Goal: Information Seeking & Learning: Learn about a topic

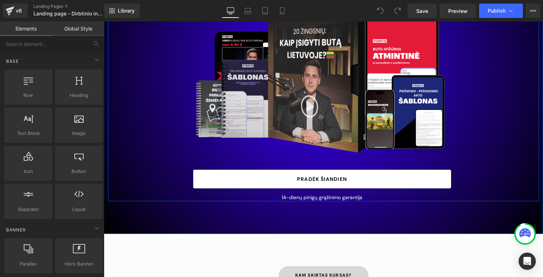
scroll to position [169, 0]
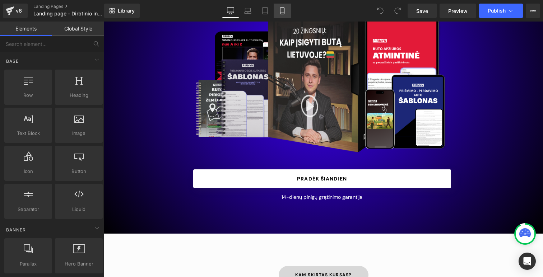
click at [285, 11] on icon at bounding box center [282, 10] width 7 height 7
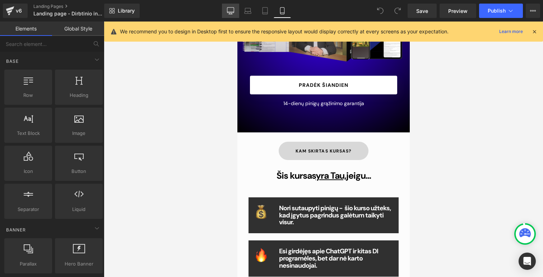
click at [230, 11] on icon at bounding box center [230, 10] width 7 height 7
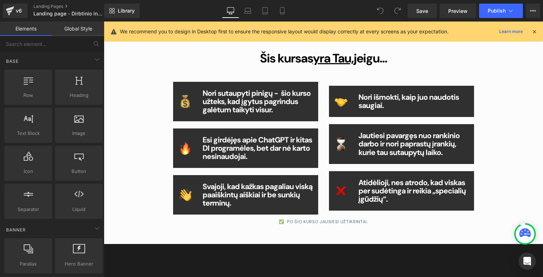
scroll to position [413, 0]
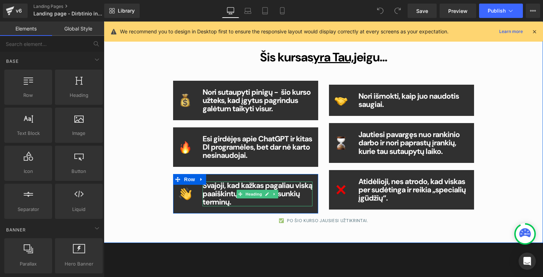
click at [263, 204] on h1 "Svajoji, kad kažkas pagaliau viską paaiškintų aiškiai ir be sunkių terminų." at bounding box center [257, 194] width 110 height 25
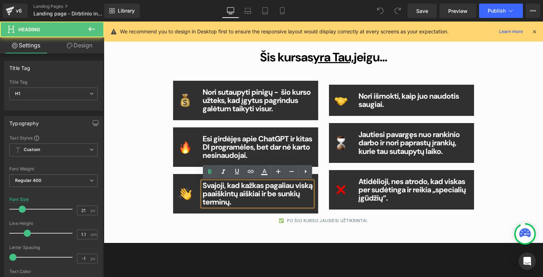
click at [263, 204] on h1 "Svajoji, kad kažkas pagaliau viską paaiškintų aiškiai ir be sunkių terminų." at bounding box center [257, 194] width 110 height 25
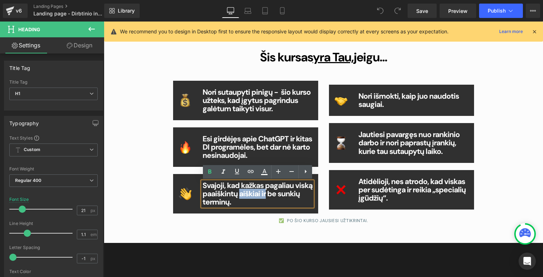
drag, startPoint x: 265, startPoint y: 195, endPoint x: 238, endPoint y: 195, distance: 26.9
click at [238, 195] on b "Svajoji, kad kažkas pagaliau viską paaiškintų aiškiai ir be sunkių terminų." at bounding box center [257, 194] width 110 height 27
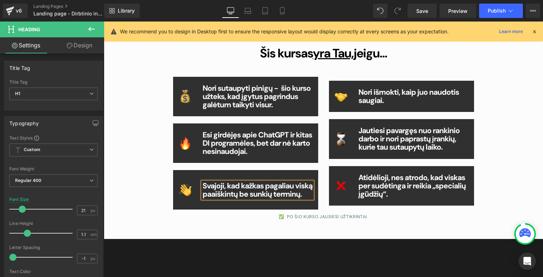
click at [518, 145] on div "Kam skirtas kursas? Button Šis kursas yra Tau, jeigu... Heading Image Nori suta…" at bounding box center [323, 115] width 431 height 239
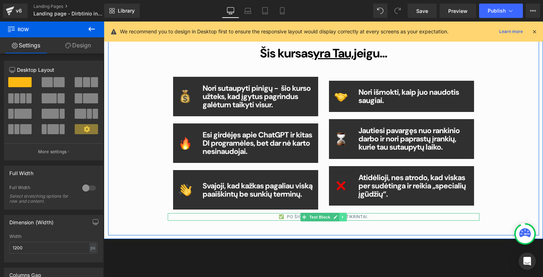
click at [345, 218] on link at bounding box center [343, 217] width 8 height 9
click at [345, 218] on icon at bounding box center [346, 217] width 4 height 4
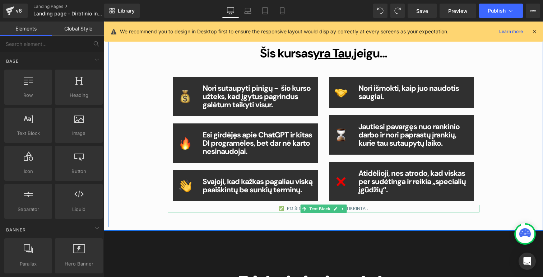
click at [370, 209] on p "✅ PO ŠIO KURSO JAUSIESI UŽTIKRINTAI." at bounding box center [324, 209] width 312 height 8
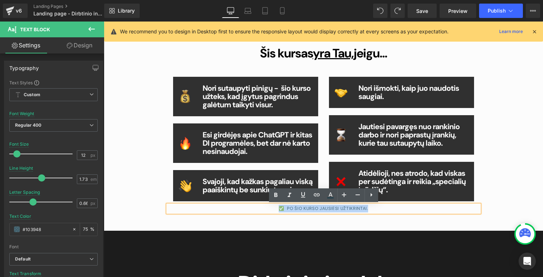
drag, startPoint x: 385, startPoint y: 211, endPoint x: 273, endPoint y: 210, distance: 111.3
click at [273, 210] on p "✅ PO ŠIO KURSO JAUSIESI UŽTIKRINTAI." at bounding box center [324, 209] width 312 height 8
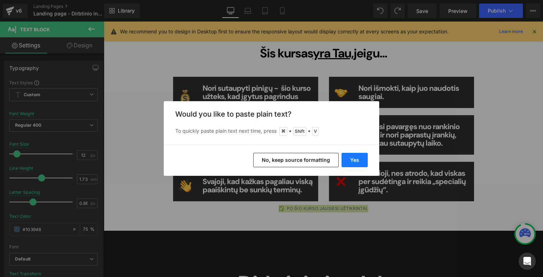
click at [357, 163] on button "Yes" at bounding box center [354, 160] width 26 height 14
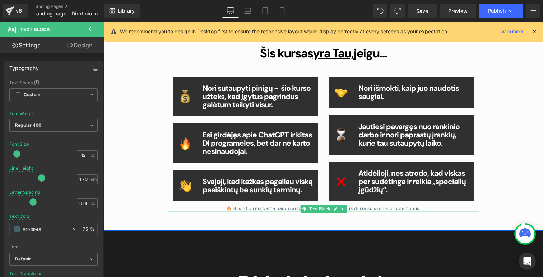
click at [420, 210] on p "🔥 8 iš 10 pirmą kartą naudojančių dirbtinį intelektą susiduria su šiomis proble…" at bounding box center [324, 209] width 312 height 8
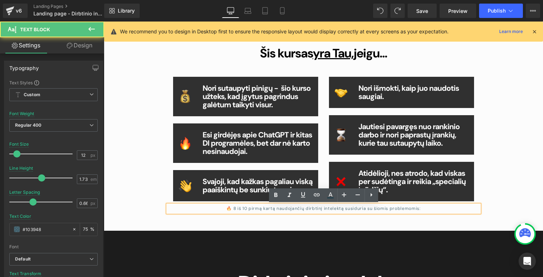
click at [420, 210] on p "🔥 8 iš 10 pirmą kartą naudojančių dirbtinį intelektą susiduria su šiomis proble…" at bounding box center [324, 209] width 312 height 8
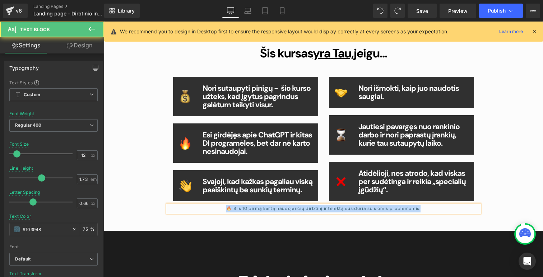
drag, startPoint x: 425, startPoint y: 210, endPoint x: 216, endPoint y: 207, distance: 208.9
click at [216, 207] on p "🔥 8 iš 10 pirmą kartą naudojančių dirbtinį intelektą susiduria su šiomis proble…" at bounding box center [324, 209] width 312 height 8
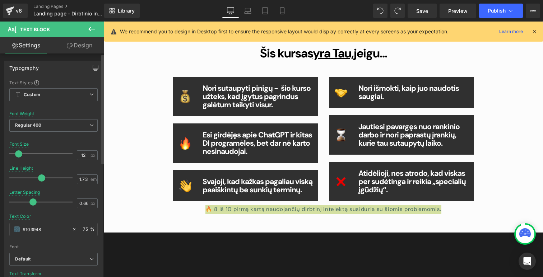
click at [19, 156] on span at bounding box center [18, 153] width 7 height 7
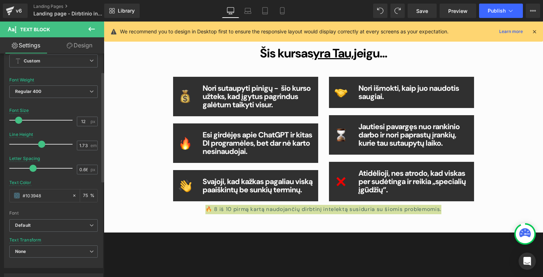
scroll to position [41, 0]
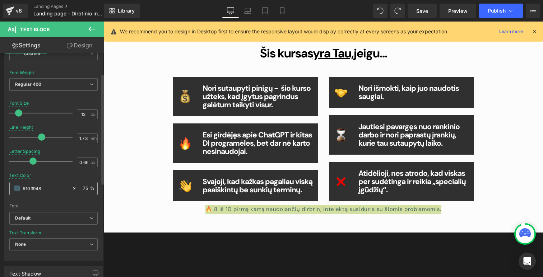
click at [13, 185] on div "#103948" at bounding box center [41, 188] width 62 height 13
click at [17, 189] on span at bounding box center [17, 189] width 6 height 6
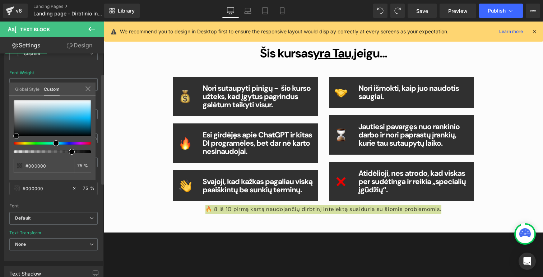
drag, startPoint x: 63, startPoint y: 130, endPoint x: 16, endPoint y: 157, distance: 54.5
click at [16, 158] on div "#103948 75 %" at bounding box center [52, 140] width 86 height 80
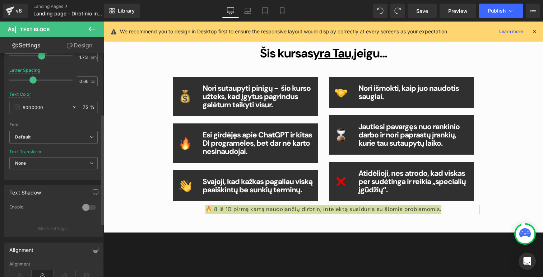
scroll to position [122, 0]
click at [84, 210] on div at bounding box center [88, 206] width 17 height 11
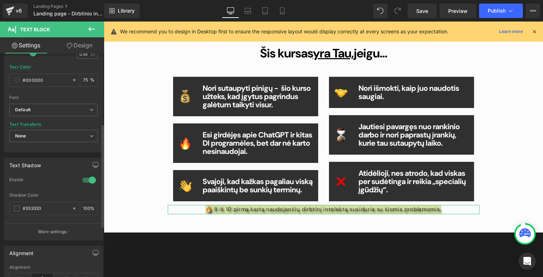
scroll to position [151, 0]
click at [39, 210] on div "#333333" at bounding box center [41, 206] width 62 height 13
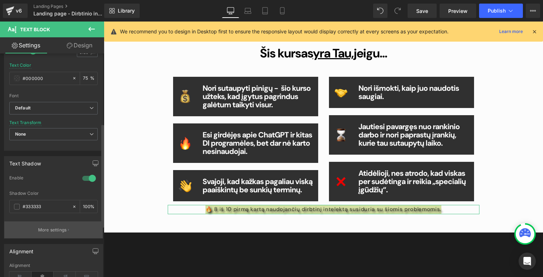
click at [51, 234] on button "More settings" at bounding box center [53, 229] width 98 height 17
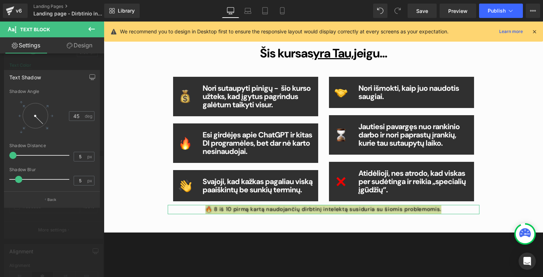
drag, startPoint x: 20, startPoint y: 159, endPoint x: 6, endPoint y: 146, distance: 19.0
click at [6, 146] on div "3.5355339059327378,3.5355339059327373 45 Shadow Angle 45 deg 5px Shadow Distanc…" at bounding box center [51, 140] width 95 height 102
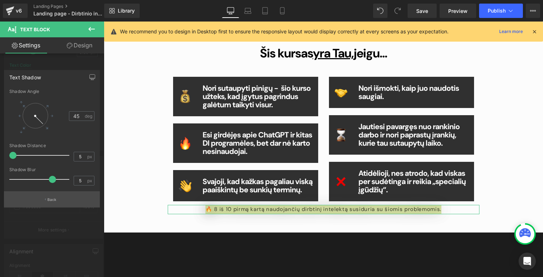
drag, startPoint x: 18, startPoint y: 180, endPoint x: 52, endPoint y: 192, distance: 35.3
click at [52, 192] on div "Text Shadow 3.5355339059327378,3.5355339059327373 45 Shadow Angle 45 deg 5px Sh…" at bounding box center [52, 139] width 96 height 138
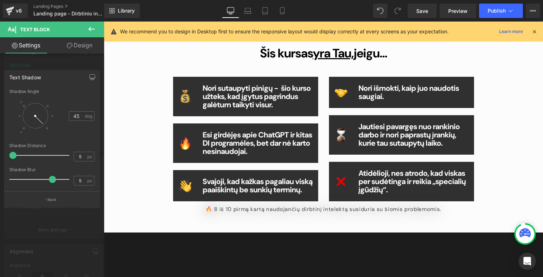
click at [126, 190] on div at bounding box center [323, 150] width 439 height 256
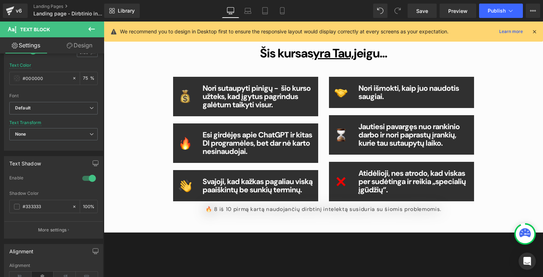
click at [92, 27] on icon at bounding box center [91, 29] width 9 height 9
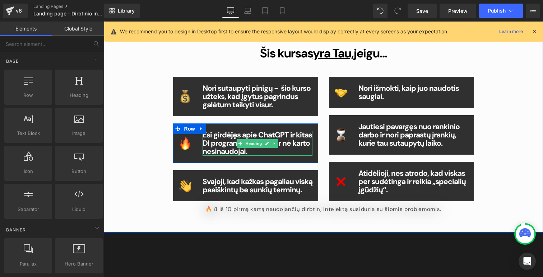
click at [236, 146] on div "Esi girdėjęs apie ChatGPT ir kitas DI programėles, bet dar nė karto nesinaudoja…" at bounding box center [257, 143] width 110 height 25
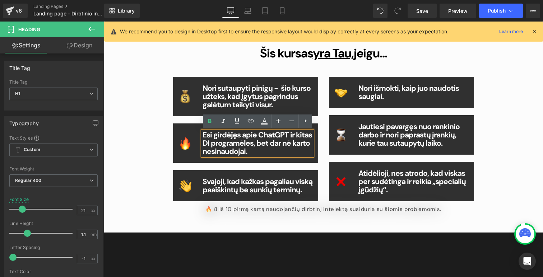
click at [252, 214] on div "🔥 8 iš 10 pirmą kartą naudojančių dirbtinį intelektą susiduria su šiomis proble…" at bounding box center [324, 209] width 312 height 9
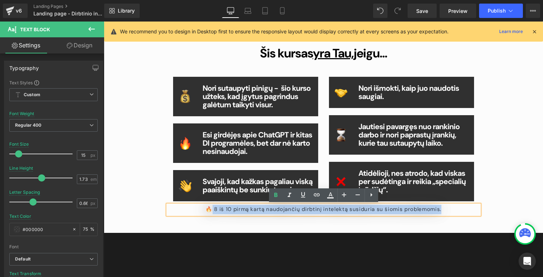
drag, startPoint x: 437, startPoint y: 208, endPoint x: 217, endPoint y: 207, distance: 220.0
click at [217, 207] on p "🔥 8 iš 10 pirmą kartą naudojančių dirbtinį intelektą susiduria su šiomis proble…" at bounding box center [324, 209] width 312 height 9
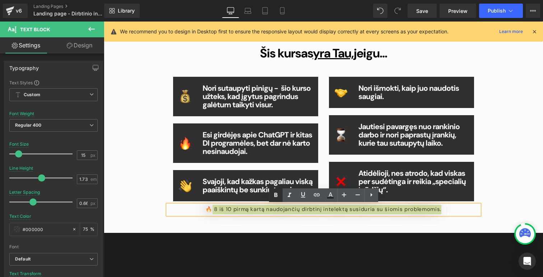
click at [276, 195] on icon at bounding box center [275, 195] width 3 height 4
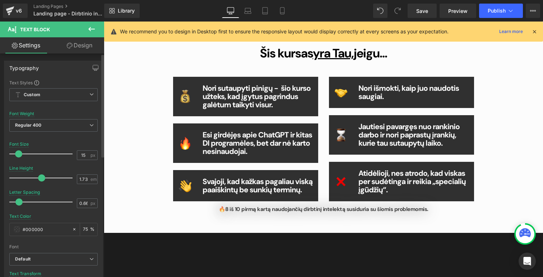
drag, startPoint x: 32, startPoint y: 203, endPoint x: 19, endPoint y: 202, distance: 13.3
click at [19, 202] on span at bounding box center [18, 201] width 7 height 7
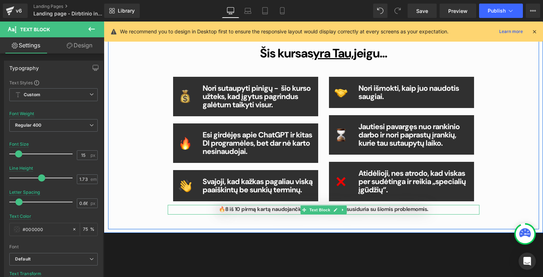
click at [436, 211] on p "🔥 8 iš 10 pirmą kartą naudojančių dirbtinį intelektą susiduria su šiomis proble…" at bounding box center [324, 209] width 312 height 9
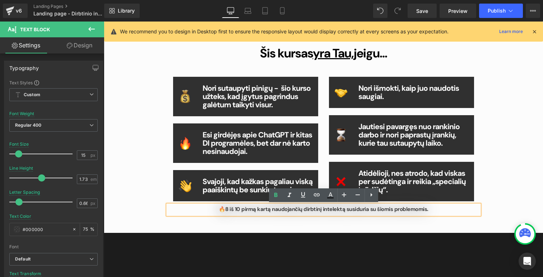
drag, startPoint x: 441, startPoint y: 211, endPoint x: 217, endPoint y: 210, distance: 224.0
click at [217, 210] on p "🔥 8 iš 10 pirmą kartą naudojančių dirbtinį intelektą susiduria su šiomis proble…" at bounding box center [324, 209] width 312 height 9
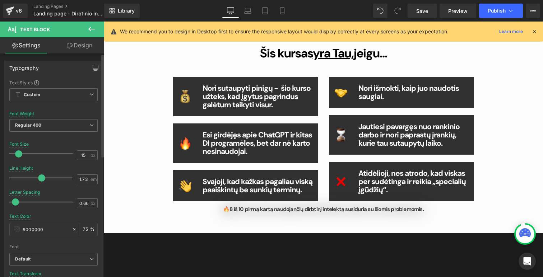
click at [15, 203] on span at bounding box center [15, 201] width 7 height 7
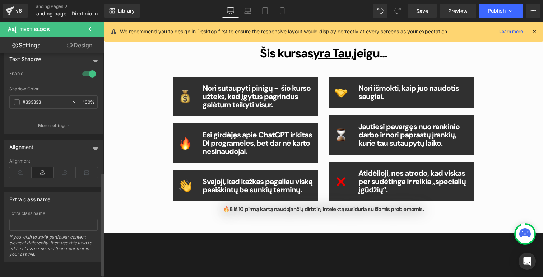
scroll to position [261, 0]
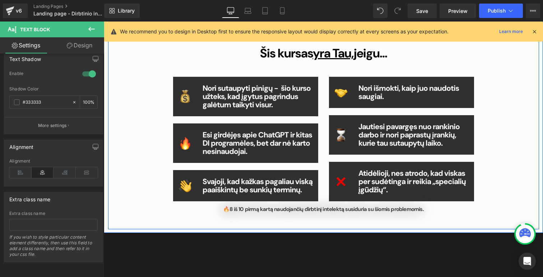
click at [149, 205] on div "Kam skirtas kursas? Button Šis kursas yra Tau, jeigu... Heading Image Nori suta…" at bounding box center [323, 113] width 431 height 234
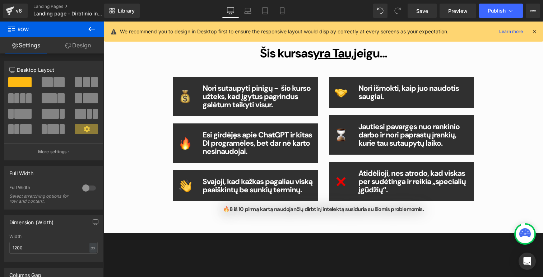
click at [92, 28] on icon at bounding box center [91, 29] width 9 height 9
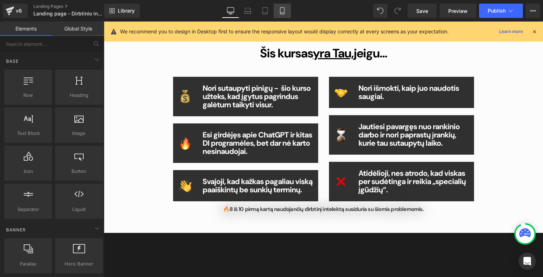
click at [282, 11] on icon at bounding box center [282, 10] width 7 height 7
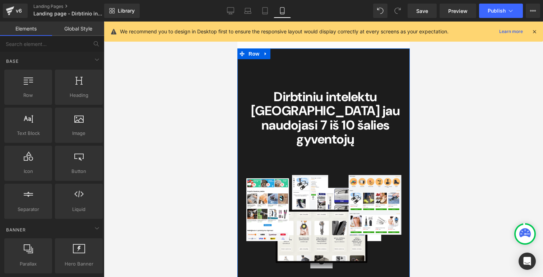
scroll to position [572, 0]
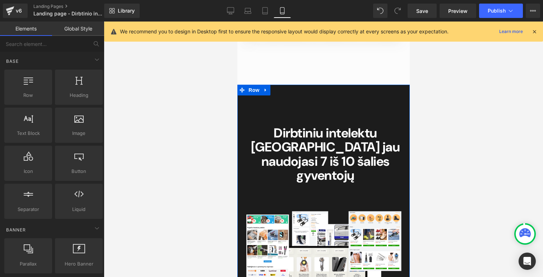
click at [392, 148] on b "Dirbtiniu intelektu [GEOGRAPHIC_DATA] jau naudojasi 7 iš 10 šalies gyventojų" at bounding box center [325, 155] width 149 height 60
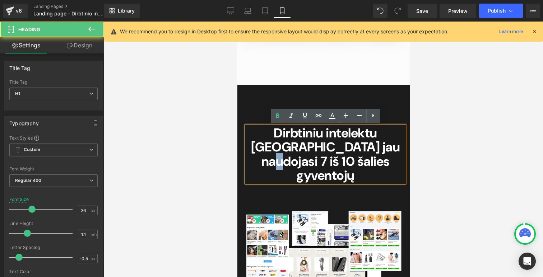
click at [392, 148] on b "Dirbtiniu intelektu [GEOGRAPHIC_DATA] jau naudojasi 7 iš 10 šalies gyventojų" at bounding box center [325, 155] width 149 height 60
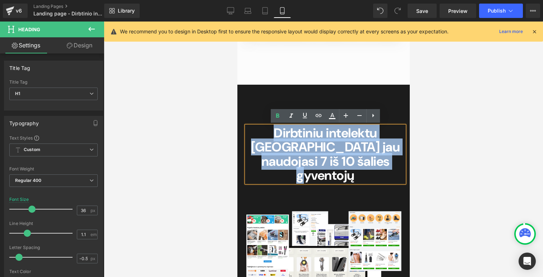
click at [392, 148] on b "Dirbtiniu intelektu [GEOGRAPHIC_DATA] jau naudojasi 7 iš 10 šalies gyventojų" at bounding box center [325, 155] width 149 height 60
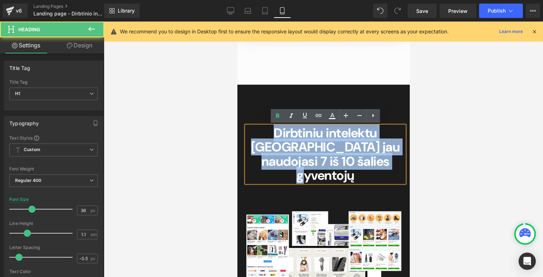
click at [392, 148] on b "Dirbtiniu intelektu [GEOGRAPHIC_DATA] jau naudojasi 7 iš 10 šalies gyventojų" at bounding box center [325, 155] width 149 height 60
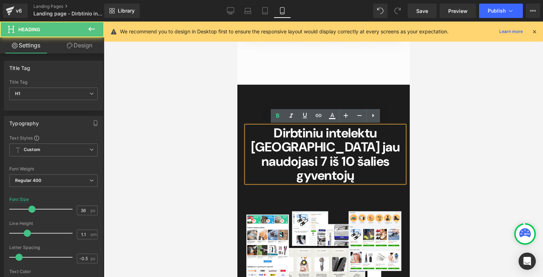
click at [344, 148] on b "Dirbtiniu intelektu [GEOGRAPHIC_DATA] jau naudojasi 7 iš 10 šalies gyventojų" at bounding box center [325, 155] width 149 height 60
click at [388, 146] on b "Dirbtiniu intelektu [GEOGRAPHIC_DATA] jau naudojasi 7 iš 10 šalies gyventojų" at bounding box center [325, 155] width 149 height 60
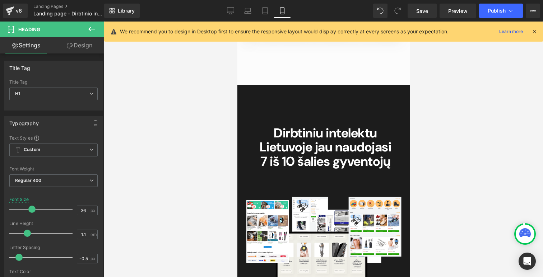
click at [490, 142] on div at bounding box center [323, 150] width 439 height 256
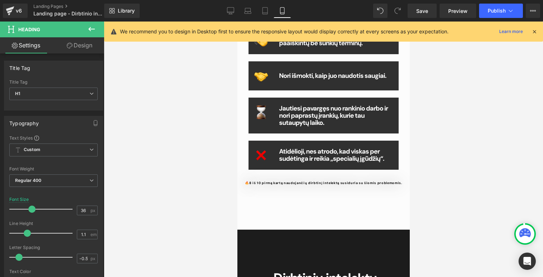
scroll to position [429, 0]
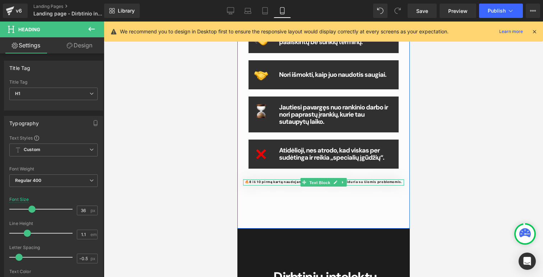
click at [330, 182] on span "Text Block" at bounding box center [319, 182] width 24 height 9
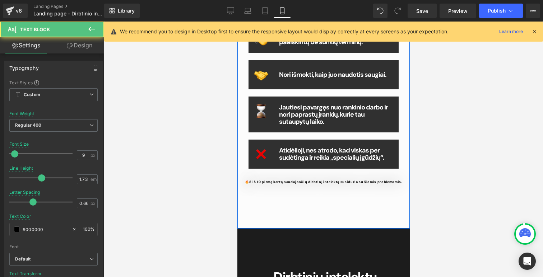
drag, startPoint x: 399, startPoint y: 182, endPoint x: 238, endPoint y: 184, distance: 161.5
click at [238, 184] on div "Kam skirtas kursas? Button Šis kursas yra Tau, jeigu... Heading Image Nori suta…" at bounding box center [323, 51] width 172 height 356
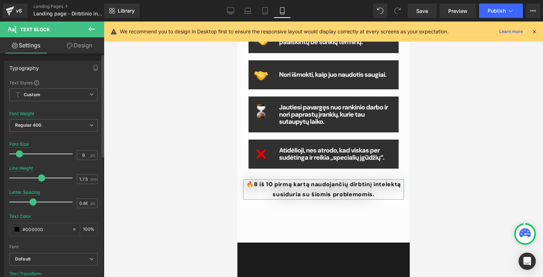
drag, startPoint x: 15, startPoint y: 154, endPoint x: 19, endPoint y: 155, distance: 4.4
click at [19, 155] on span at bounding box center [19, 153] width 7 height 7
click at [13, 157] on div at bounding box center [43, 154] width 60 height 14
drag, startPoint x: 32, startPoint y: 203, endPoint x: 23, endPoint y: 201, distance: 9.7
click at [23, 201] on span at bounding box center [23, 201] width 7 height 7
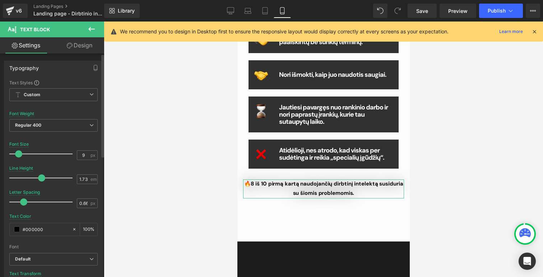
click at [19, 154] on span at bounding box center [18, 153] width 7 height 7
drag, startPoint x: 22, startPoint y: 202, endPoint x: 17, endPoint y: 199, distance: 5.8
click at [17, 199] on span at bounding box center [18, 201] width 7 height 7
click at [468, 153] on div at bounding box center [323, 150] width 439 height 256
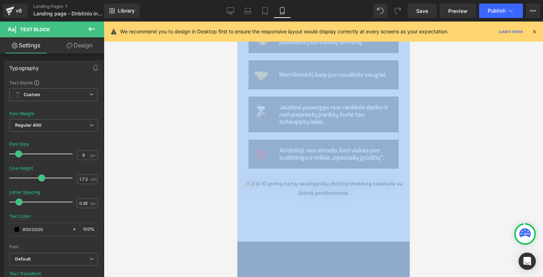
click at [468, 153] on div at bounding box center [323, 150] width 439 height 256
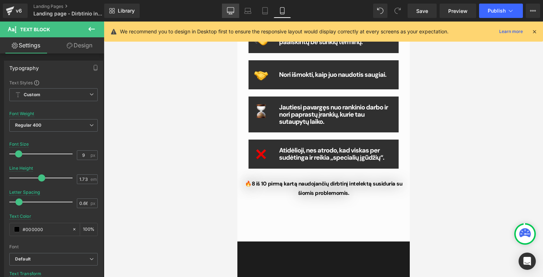
click at [231, 12] on icon at bounding box center [230, 10] width 7 height 7
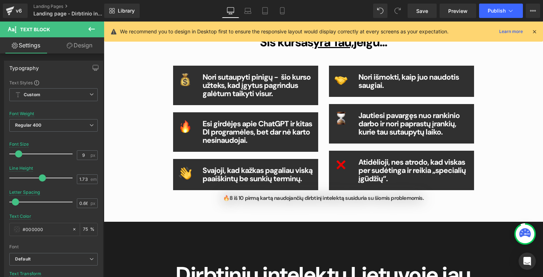
scroll to position [443, 0]
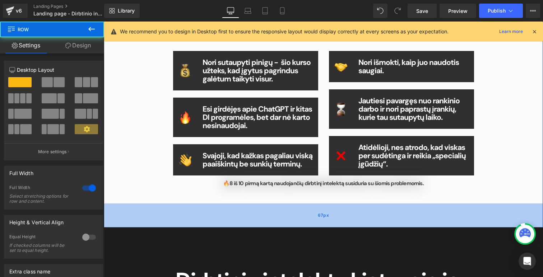
drag, startPoint x: 326, startPoint y: 204, endPoint x: 328, endPoint y: 225, distance: 20.9
click at [328, 225] on div "67px" at bounding box center [323, 216] width 439 height 24
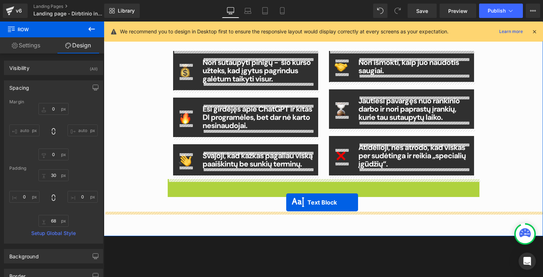
drag, startPoint x: 326, startPoint y: 183, endPoint x: 286, endPoint y: 202, distance: 43.8
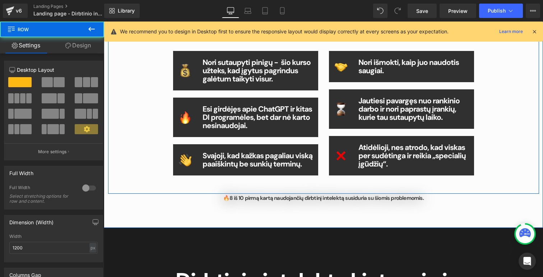
click at [518, 171] on div "Kam skirtas kursas? Button Šis kursas yra Tau, jeigu... Heading Image Nori suta…" at bounding box center [323, 82] width 431 height 224
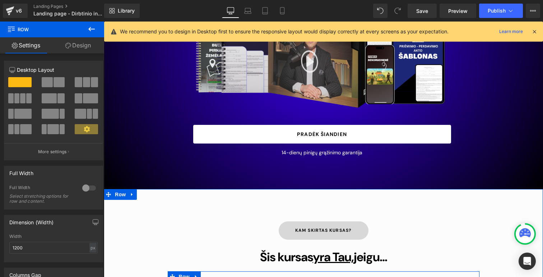
scroll to position [0, 0]
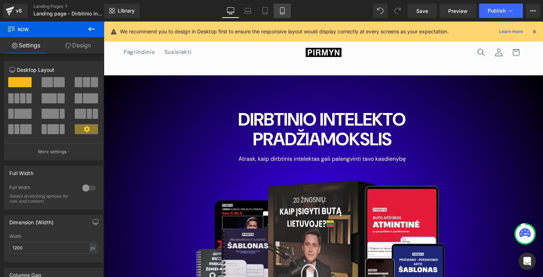
click at [286, 11] on icon at bounding box center [282, 10] width 7 height 7
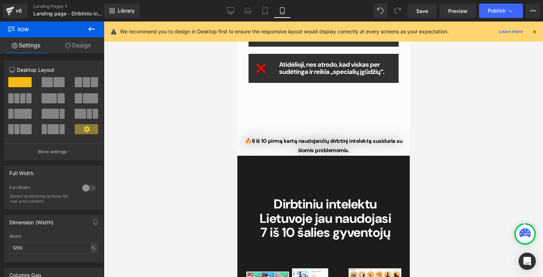
scroll to position [515, 0]
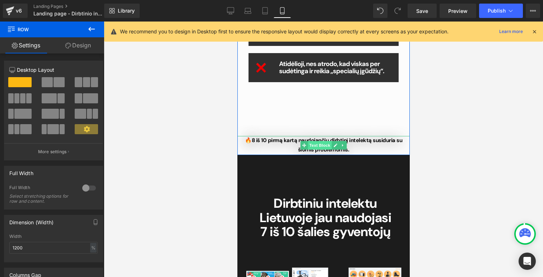
click at [315, 141] on div "🔥 8 iš 10 pirmą kartą naudojančių dirbtinį intelektą susiduria su šiomis proble…" at bounding box center [323, 145] width 172 height 19
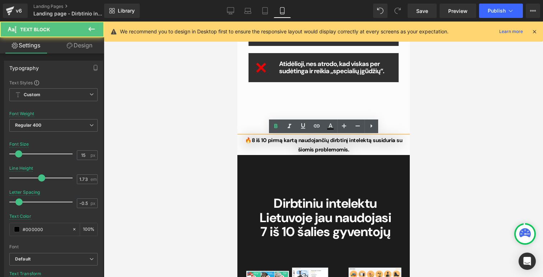
click at [261, 142] on strong "8 iš 10 pirmą kartą naudojančių dirbtinį intelektą susiduria su šiomis problemo…" at bounding box center [326, 145] width 151 height 17
click at [394, 144] on p "🔥 8 iš 10 pirmą kartą naudojančių dirbtinį intelektą susiduria su šiomis proble…" at bounding box center [323, 145] width 172 height 19
click at [324, 151] on strong "8 iš 10 pirmą kartą naudojančių dirbtinį intelektą susiduria su šiomis problemo…" at bounding box center [326, 145] width 151 height 17
click at [271, 146] on p "🔥 8 iš 10 pirmą kartą naudojančių dirbtinį intelektą susiduria su šiomis proble…" at bounding box center [323, 145] width 172 height 19
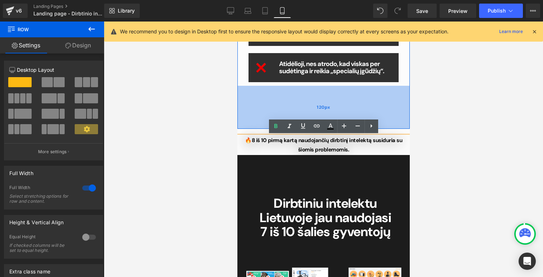
drag, startPoint x: 260, startPoint y: 134, endPoint x: 260, endPoint y: 118, distance: 15.4
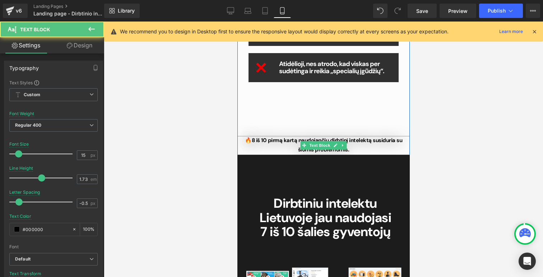
click at [266, 142] on p "🔥 8 iš 10 pirmą kartą naudojančių dirbtinį intelektą susiduria su šiomis proble…" at bounding box center [323, 145] width 172 height 19
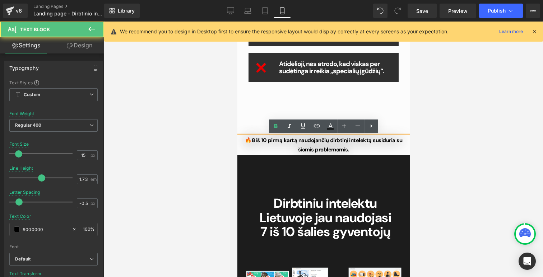
click at [330, 154] on p "🔥 8 iš 10 pirmą kartą naudojančių dirbtinį intelektą susiduria su šiomis proble…" at bounding box center [323, 145] width 172 height 19
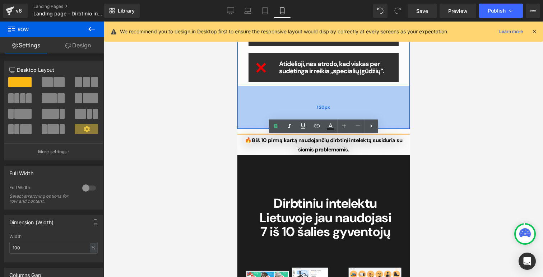
click at [312, 103] on div "120px" at bounding box center [323, 107] width 172 height 43
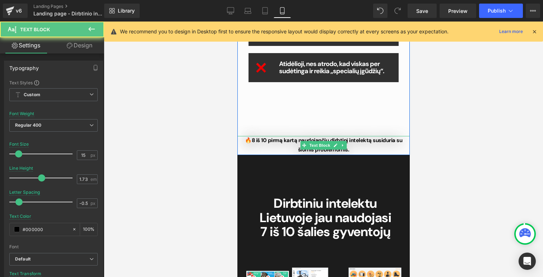
click at [314, 150] on strong "8 iš 10 pirmą kartą naudojančių dirbtinį intelektą susiduria su šiomis problemo…" at bounding box center [326, 145] width 151 height 17
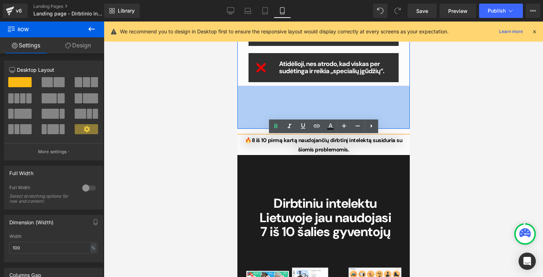
click at [329, 112] on div "120px" at bounding box center [323, 107] width 172 height 43
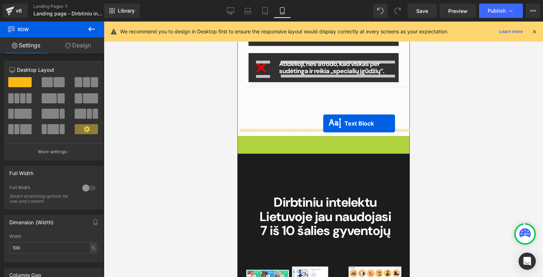
drag, startPoint x: 324, startPoint y: 148, endPoint x: 323, endPoint y: 124, distance: 23.8
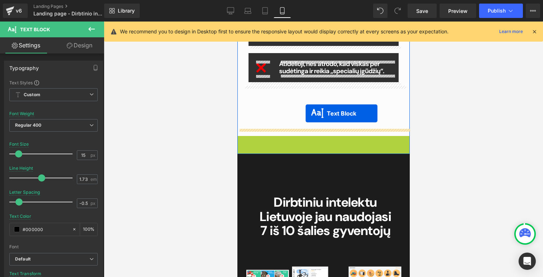
drag, startPoint x: 321, startPoint y: 146, endPoint x: 304, endPoint y: 114, distance: 36.1
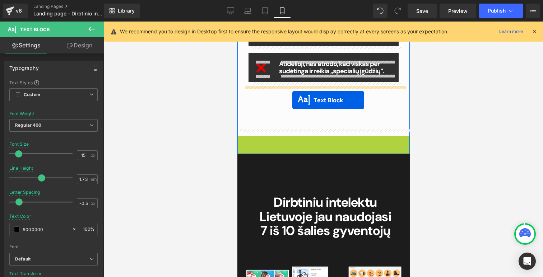
drag, startPoint x: 320, startPoint y: 144, endPoint x: 292, endPoint y: 100, distance: 51.9
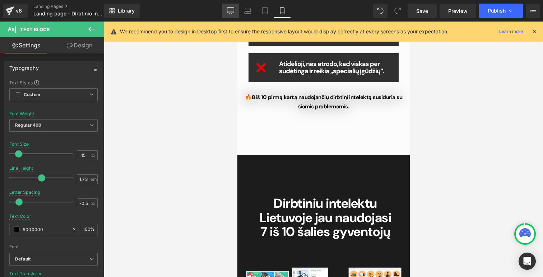
click at [233, 12] on icon at bounding box center [230, 12] width 7 height 0
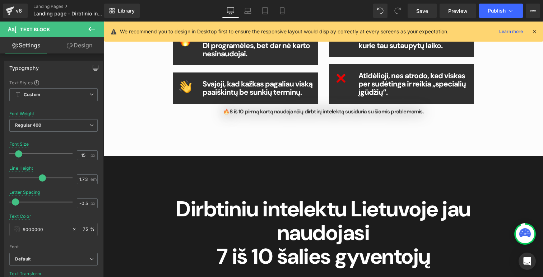
scroll to position [529, 0]
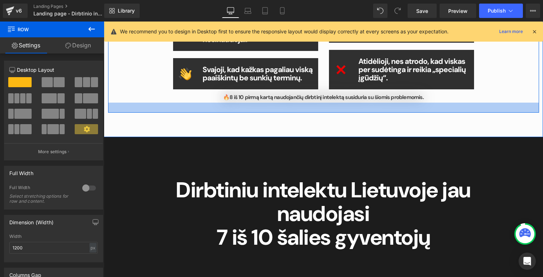
drag, startPoint x: 325, startPoint y: 116, endPoint x: 321, endPoint y: 111, distance: 6.6
click at [321, 111] on div at bounding box center [323, 108] width 431 height 10
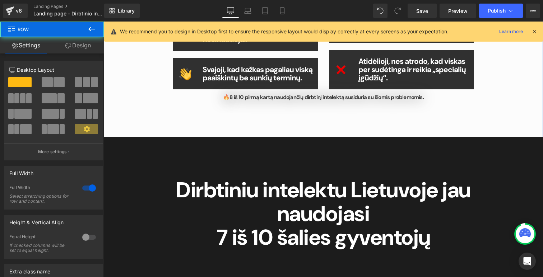
click at [316, 118] on div "Kam skirtas kursas? Button Šis kursas yra Tau, jeigu... Heading Image Nori suta…" at bounding box center [323, 5] width 439 height 264
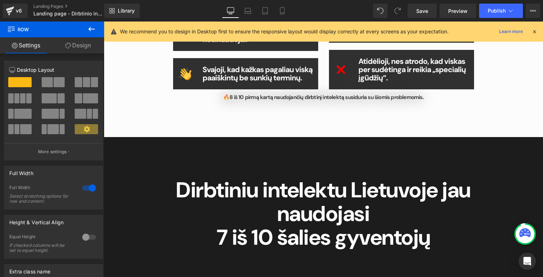
click at [36, 26] on span "Row" at bounding box center [43, 30] width 72 height 16
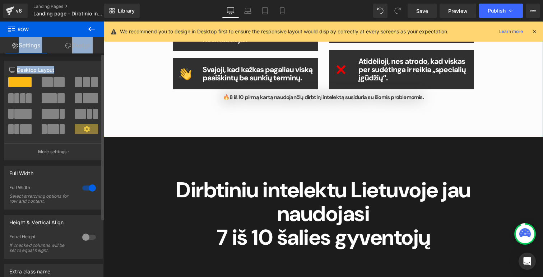
drag, startPoint x: 25, startPoint y: 30, endPoint x: 24, endPoint y: 85, distance: 55.3
click at [24, 85] on div "Row Settings Design 12 12 12 Column Size Customizer 12 Desktop Layout Laptop La…" at bounding box center [52, 151] width 104 height 259
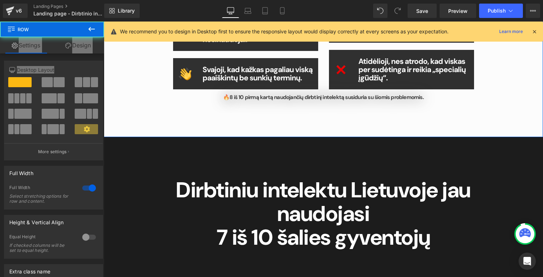
click at [301, 129] on div "Kam skirtas kursas? Button Šis kursas yra Tau, jeigu... Heading Image Nori suta…" at bounding box center [323, 5] width 439 height 264
click at [294, 115] on div "Kam skirtas kursas? Button Šis kursas yra Tau, jeigu... Heading Image Nori suta…" at bounding box center [323, 5] width 439 height 264
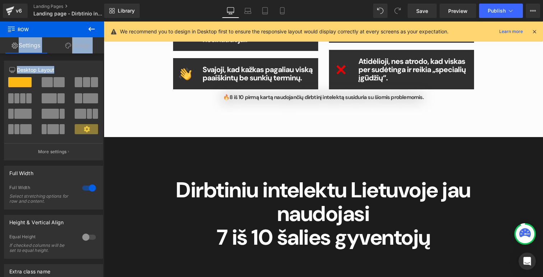
click at [91, 29] on icon at bounding box center [91, 29] width 6 height 4
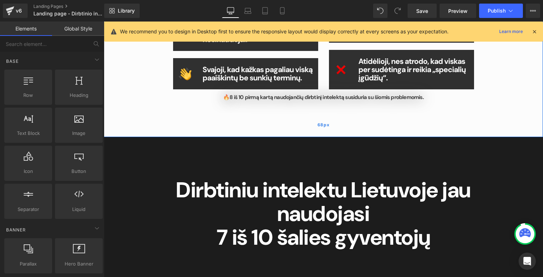
click at [369, 135] on div "68px" at bounding box center [323, 125] width 439 height 24
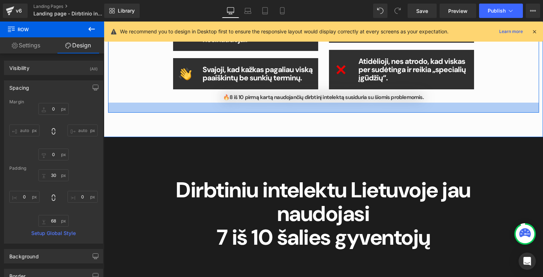
click at [310, 108] on div at bounding box center [323, 108] width 431 height 10
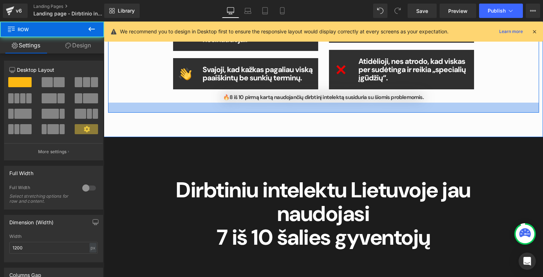
click at [310, 108] on div at bounding box center [323, 108] width 431 height 10
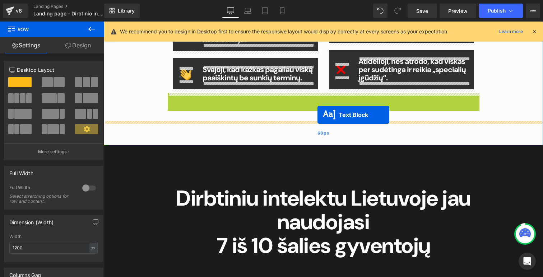
drag, startPoint x: 318, startPoint y: 96, endPoint x: 317, endPoint y: 114, distance: 18.0
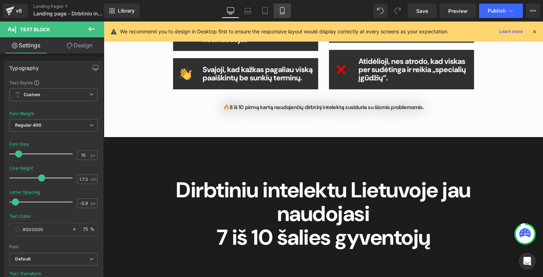
click at [283, 13] on icon at bounding box center [282, 13] width 4 height 0
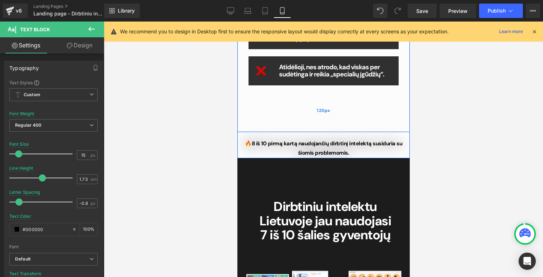
scroll to position [513, 0]
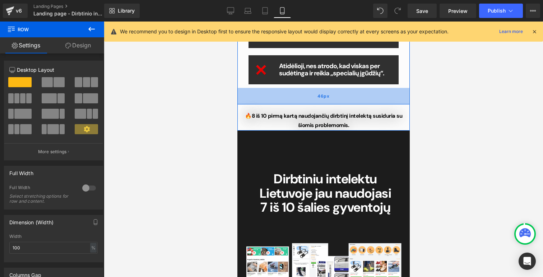
drag, startPoint x: 325, startPoint y: 130, endPoint x: 324, endPoint y: 104, distance: 26.6
click at [324, 104] on div "46px" at bounding box center [323, 96] width 172 height 17
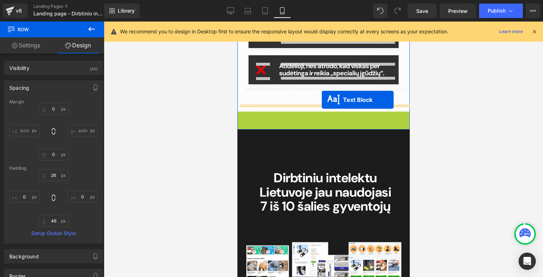
drag, startPoint x: 322, startPoint y: 122, endPoint x: 321, endPoint y: 100, distance: 21.9
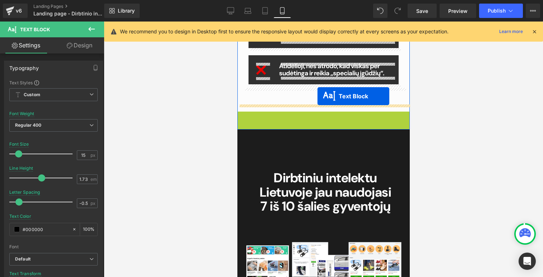
drag, startPoint x: 323, startPoint y: 121, endPoint x: 317, endPoint y: 96, distance: 25.2
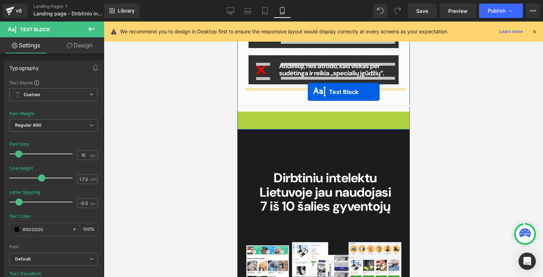
drag, startPoint x: 319, startPoint y: 121, endPoint x: 307, endPoint y: 92, distance: 31.3
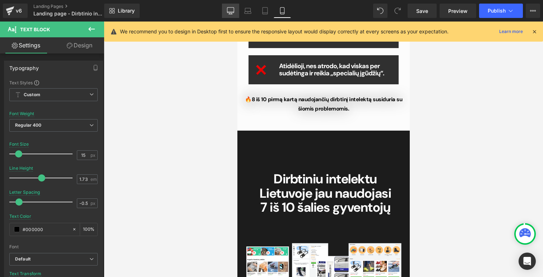
click at [230, 8] on icon at bounding box center [230, 10] width 7 height 7
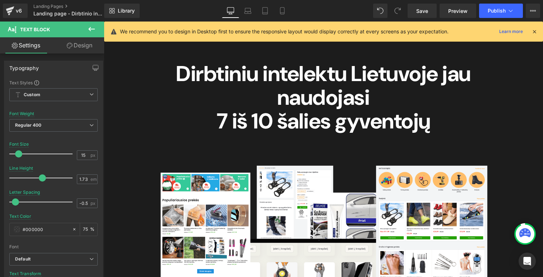
scroll to position [646, 0]
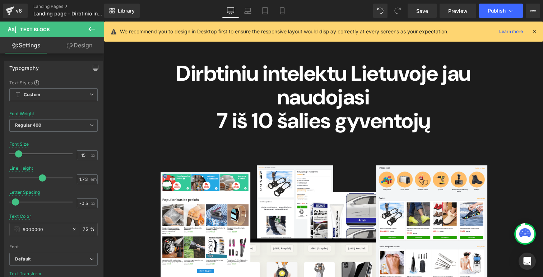
click at [329, 112] on b "7 iš 10 šalies gyventojų" at bounding box center [323, 121] width 214 height 28
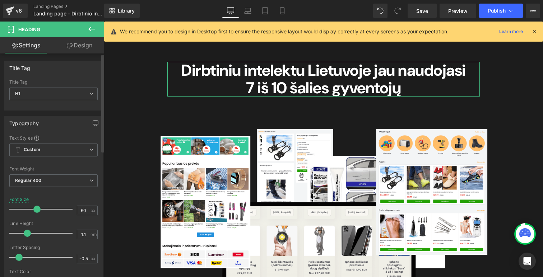
drag, startPoint x: 45, startPoint y: 211, endPoint x: 36, endPoint y: 209, distance: 9.9
click at [36, 209] on span at bounding box center [36, 209] width 7 height 7
click at [276, 9] on link "Mobile" at bounding box center [281, 11] width 17 height 14
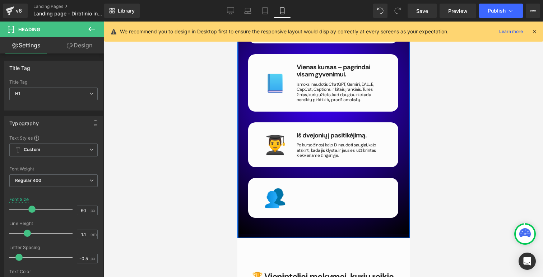
scroll to position [1261, 0]
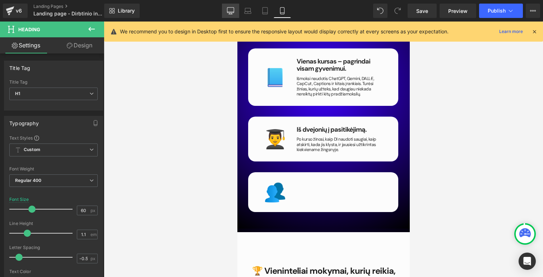
click at [232, 12] on icon at bounding box center [230, 10] width 7 height 7
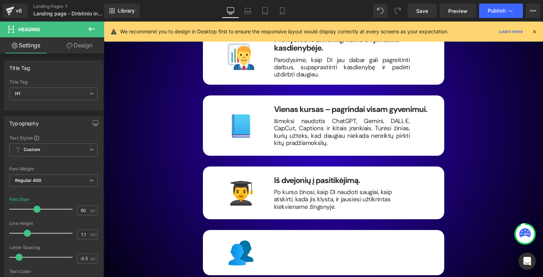
scroll to position [1308, 0]
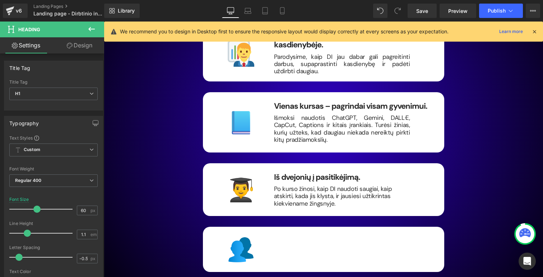
click at [296, 243] on div "Heading Text Block" at bounding box center [350, 250] width 165 height 27
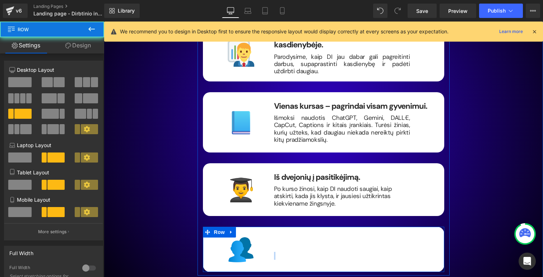
click at [296, 243] on div "Heading Text Block" at bounding box center [350, 250] width 165 height 27
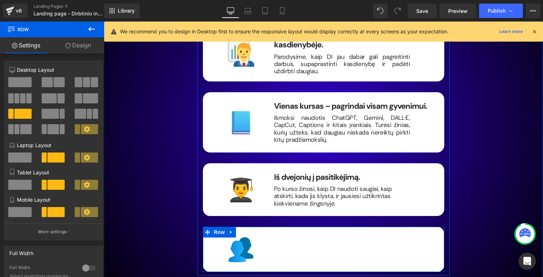
click at [289, 237] on div "Heading Text Block" at bounding box center [350, 250] width 165 height 27
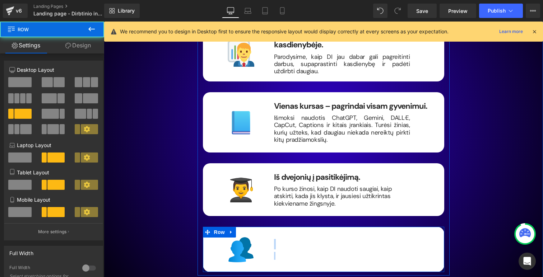
click at [289, 237] on div "Heading Text Block" at bounding box center [350, 250] width 165 height 27
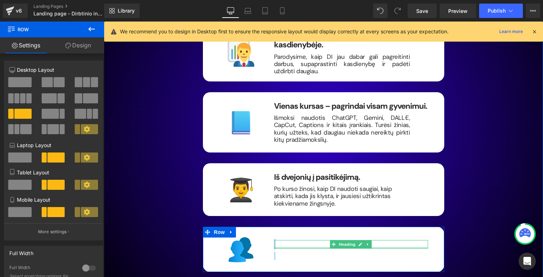
click at [288, 247] on div at bounding box center [351, 248] width 154 height 2
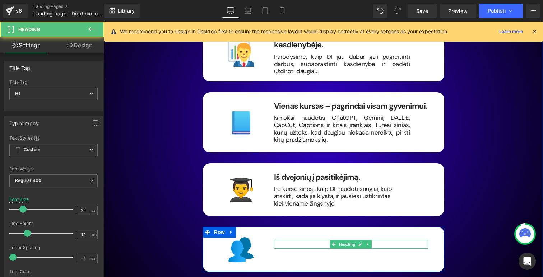
click at [285, 240] on h1 at bounding box center [351, 244] width 154 height 9
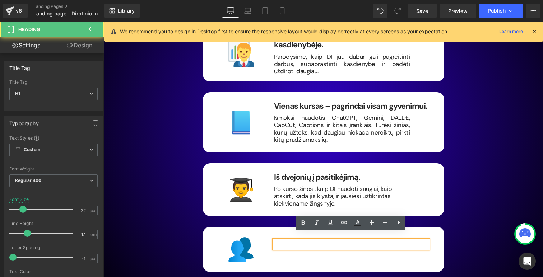
paste div
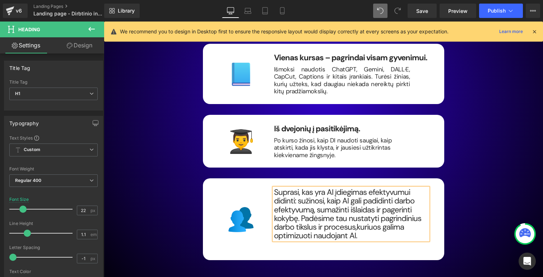
scroll to position [1359, 0]
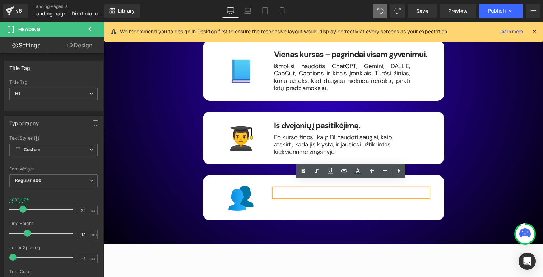
click at [282, 189] on h1 at bounding box center [351, 192] width 154 height 9
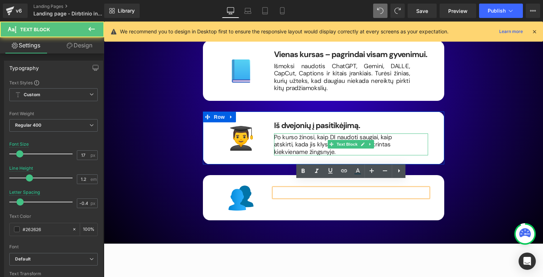
click at [292, 135] on p "Po kurso žinosi, kaip DI naudoti saugiai, kaip atskirti, kada jis klysta, ir ja…" at bounding box center [342, 145] width 136 height 22
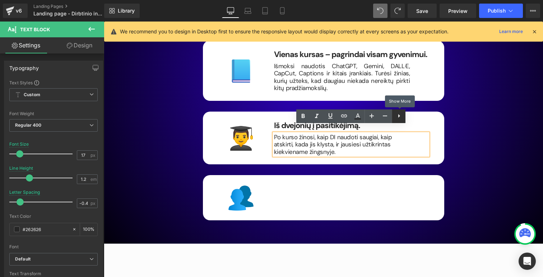
click at [401, 116] on icon at bounding box center [398, 116] width 9 height 9
click at [412, 116] on icon at bounding box center [412, 116] width 2 height 4
click at [293, 146] on p "Po kurso žinosi, kaip DI naudoti saugiai, kaip atskirti, kada jis klysta, ir ja…" at bounding box center [342, 145] width 136 height 22
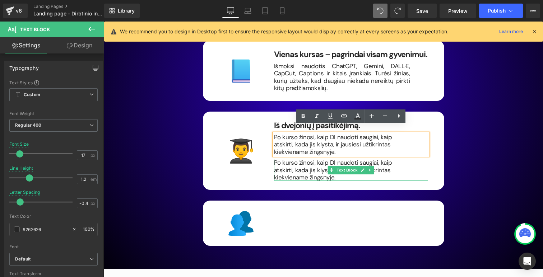
click at [293, 159] on p "Po kurso žinosi, kaip DI naudoti saugiai, kaip atskirti, kada jis klysta, ir ja…" at bounding box center [342, 170] width 136 height 22
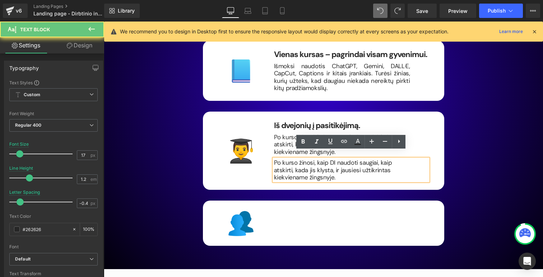
click at [280, 160] on p "Po kurso žinosi, kaip DI naudoti saugiai, kaip atskirti, kada jis klysta, ir ja…" at bounding box center [342, 170] width 136 height 22
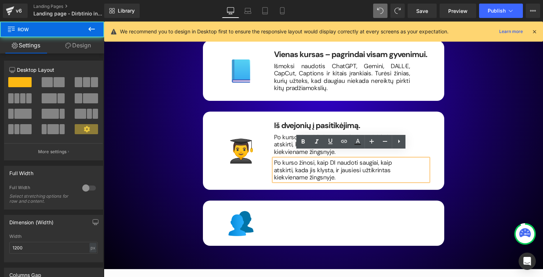
click at [491, 151] on div "[PERSON_NAME] prisijungti? Heading Image Mokysies iš žmonių, kurie DI pritaikė …" at bounding box center [323, 86] width 431 height 328
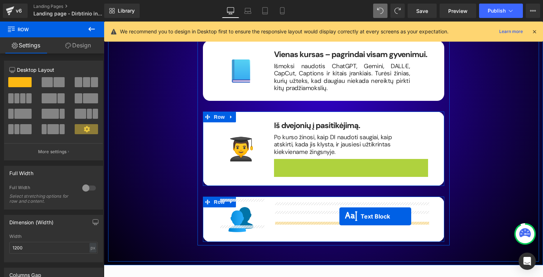
drag, startPoint x: 343, startPoint y: 161, endPoint x: 339, endPoint y: 216, distance: 55.8
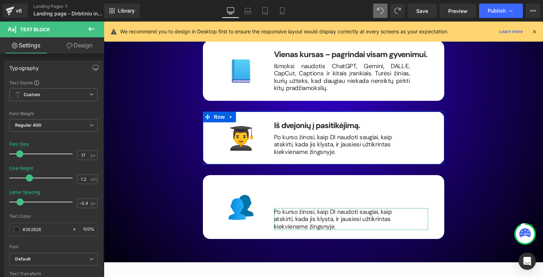
click at [80, 43] on link "Design" at bounding box center [79, 45] width 52 height 16
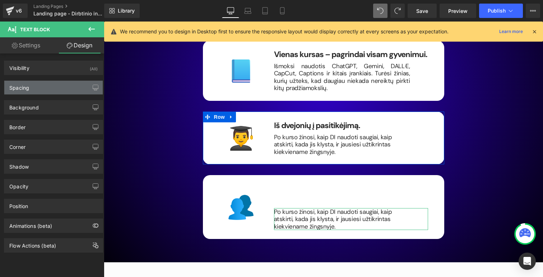
click at [51, 90] on div "Spacing" at bounding box center [53, 88] width 98 height 14
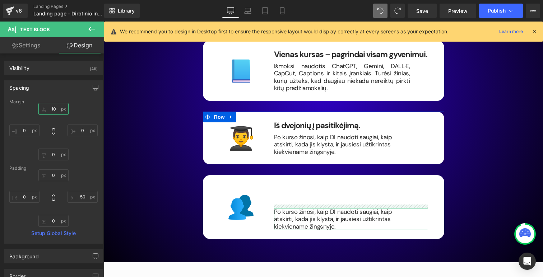
click at [56, 111] on input "10" at bounding box center [53, 109] width 30 height 12
type input "0"
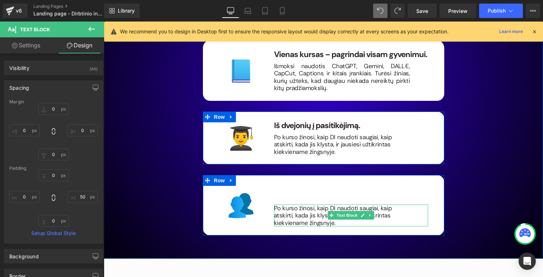
click at [307, 206] on p "Po kurso žinosi, kaip DI naudoti saugiai, kaip atskirti, kada jis klysta, ir ja…" at bounding box center [342, 216] width 136 height 22
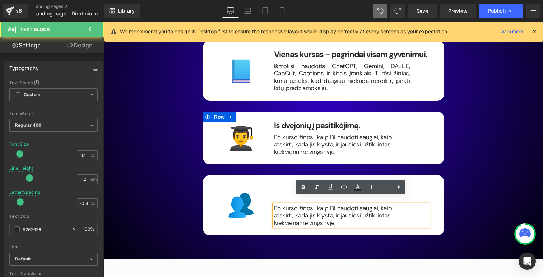
click at [499, 197] on div "[PERSON_NAME] prisijungti? Heading Image Mokysies iš žmonių, kurie DI pritaikė …" at bounding box center [323, 80] width 431 height 317
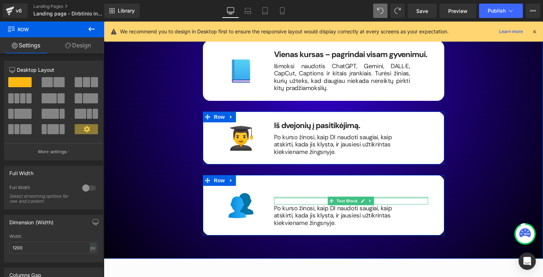
click at [291, 197] on div at bounding box center [351, 198] width 154 height 2
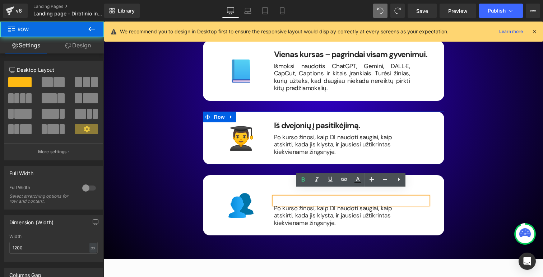
click at [485, 182] on div "[PERSON_NAME] prisijungti? Heading Image Mokysies iš žmonių, kurie DI pritaikė …" at bounding box center [323, 80] width 431 height 317
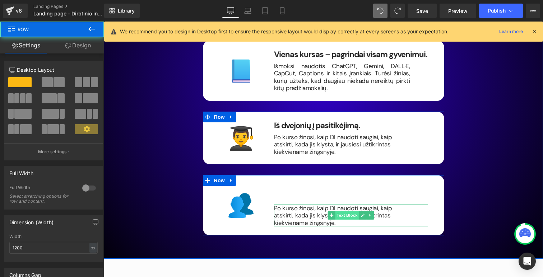
click at [347, 211] on span "Text Block" at bounding box center [347, 215] width 24 height 9
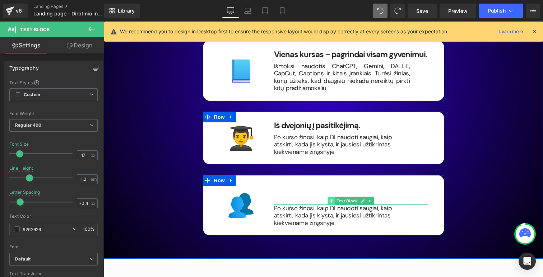
click at [334, 197] on span at bounding box center [332, 201] width 8 height 9
click at [301, 207] on p "Po kurso žinosi, kaip DI naudoti saugiai, kaip atskirti, kada jis klysta, ir ja…" at bounding box center [342, 216] width 136 height 22
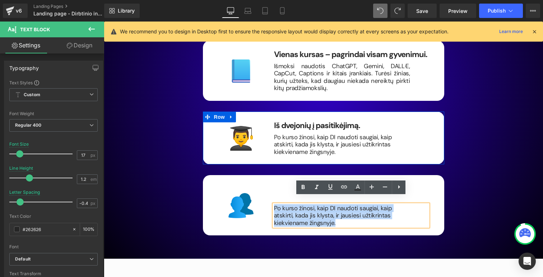
drag, startPoint x: 305, startPoint y: 216, endPoint x: 271, endPoint y: 199, distance: 38.7
click at [271, 199] on div "Heading Text Block Po kurso žinosi, kaip DI naudoti saugiai, kaip atskirti, kad…" at bounding box center [350, 206] width 165 height 42
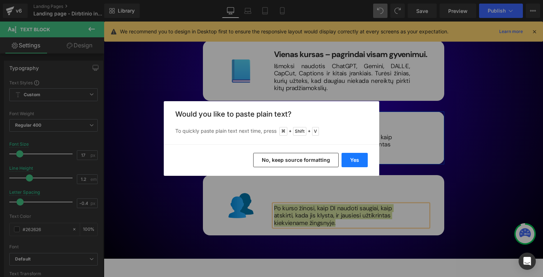
click at [352, 162] on button "Yes" at bounding box center [354, 160] width 26 height 14
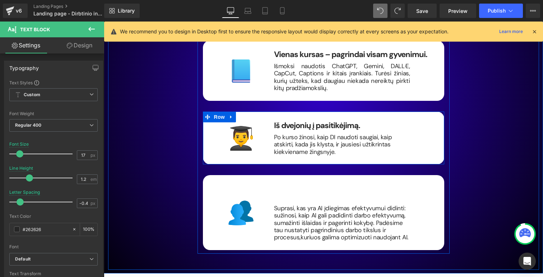
click at [348, 197] on span "Text Block" at bounding box center [347, 201] width 24 height 9
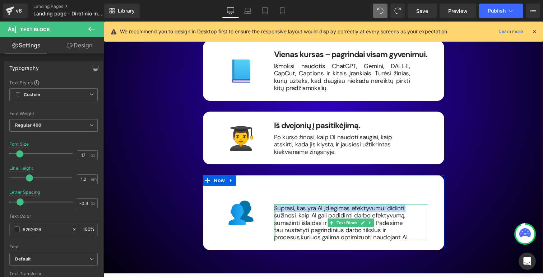
drag, startPoint x: 405, startPoint y: 201, endPoint x: 274, endPoint y: 200, distance: 131.0
click at [274, 205] on div "Suprasi, kas yra AI įdiegimas efektyvumui didinti: sužinosi, kaip AI gali padid…" at bounding box center [351, 223] width 154 height 37
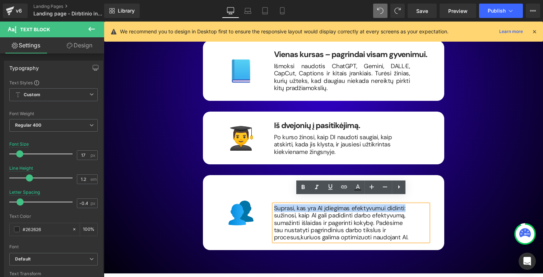
copy p "Suprasi, kas yra AI įdiegimas efektyvumui didinti:"
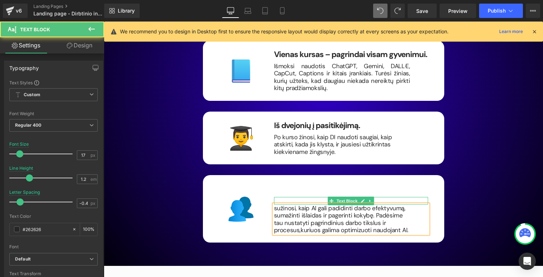
click at [317, 197] on p at bounding box center [342, 200] width 136 height 7
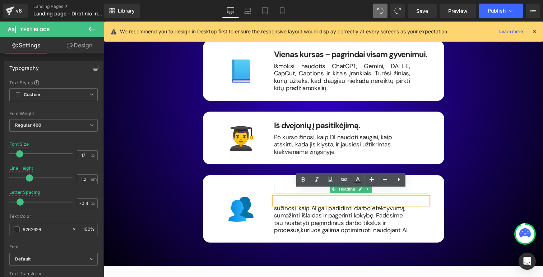
click at [282, 185] on h1 at bounding box center [351, 189] width 154 height 9
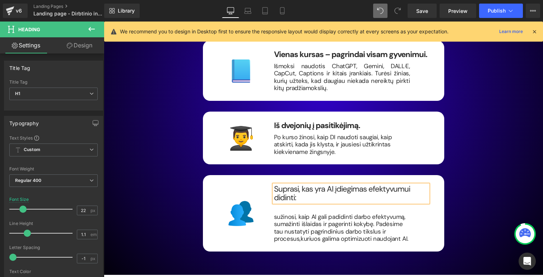
drag, startPoint x: 426, startPoint y: 183, endPoint x: 272, endPoint y: 182, distance: 154.0
click at [274, 185] on div "Suprasi, kas yra AI įdiegimas efektyvumui didinti:" at bounding box center [351, 193] width 154 height 17
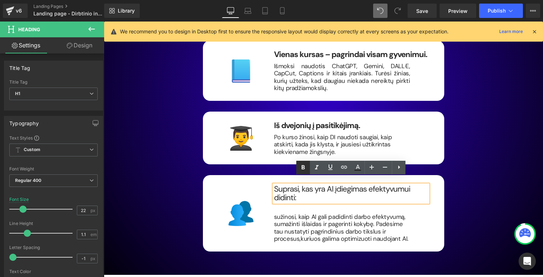
click at [303, 168] on icon at bounding box center [303, 167] width 9 height 9
drag, startPoint x: 428, startPoint y: 183, endPoint x: 273, endPoint y: 182, distance: 154.7
click at [274, 185] on div "Suprasi, kas yra AI įdiegimas efektyvumui didinti:" at bounding box center [351, 193] width 154 height 17
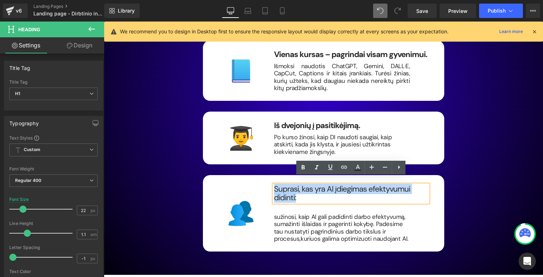
click at [276, 185] on div "Suprasi, kas yra AI įdiegimas efektyvumui didinti:" at bounding box center [351, 193] width 154 height 17
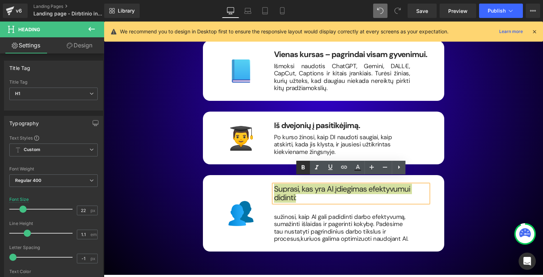
click at [302, 169] on icon at bounding box center [302, 167] width 3 height 4
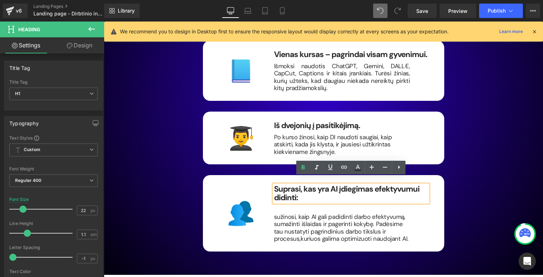
click at [336, 184] on strong "Suprasi, kas yra AI įdiegimas efektyvumui didinti:" at bounding box center [346, 193] width 145 height 19
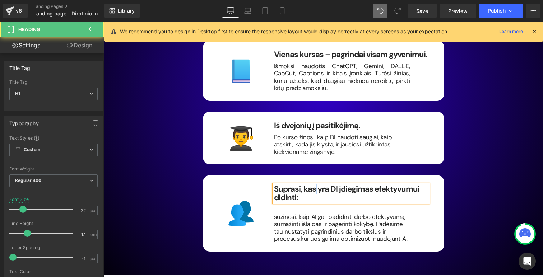
drag, startPoint x: 314, startPoint y: 183, endPoint x: 322, endPoint y: 183, distance: 7.9
click at [321, 184] on strong "Suprasi, kas yra DI įdiegimas efektyvumui didinti:" at bounding box center [346, 193] width 145 height 19
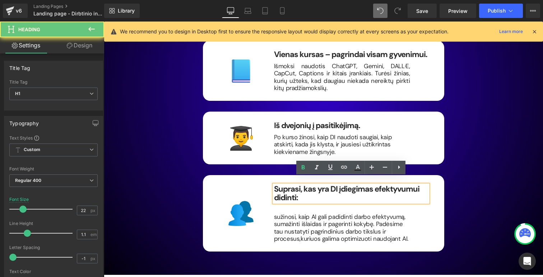
click at [328, 186] on strong "Suprasi, kas yra DI įdiegimas efektyvumui didinti:" at bounding box center [346, 193] width 145 height 19
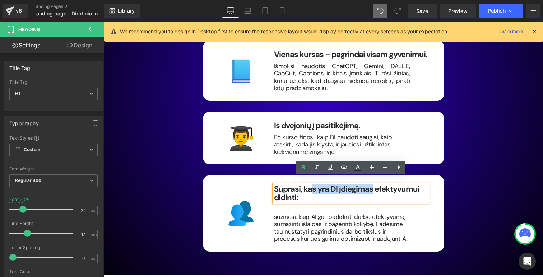
drag, startPoint x: 373, startPoint y: 182, endPoint x: 312, endPoint y: 181, distance: 61.8
click at [312, 184] on strong "Suprasi, kas yra DI įdiegimas efektyvumui didinti:" at bounding box center [346, 193] width 145 height 19
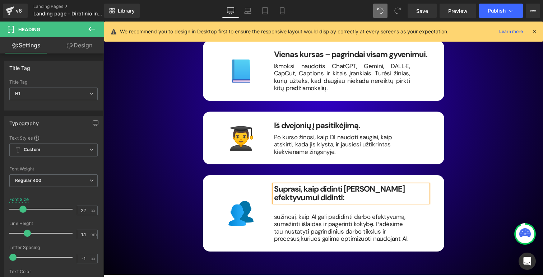
click at [408, 185] on h1 "Suprasi, kaip didinti [PERSON_NAME] efektyvumui didinti:" at bounding box center [351, 193] width 154 height 17
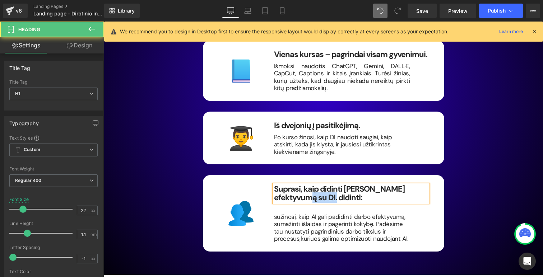
drag, startPoint x: 313, startPoint y: 193, endPoint x: 257, endPoint y: 192, distance: 56.7
click at [257, 192] on div "Image [PERSON_NAME], kaip didinti [PERSON_NAME] efektyvumą su DI. didinti: Head…" at bounding box center [323, 213] width 241 height 76
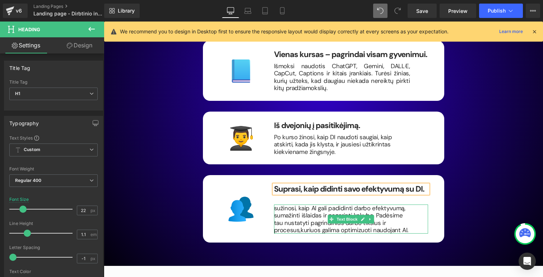
click at [309, 208] on p "sužinosi, kaip AI gali padidinti darbo efektyvumą, sumažinti išlaidas ir pageri…" at bounding box center [342, 219] width 136 height 29
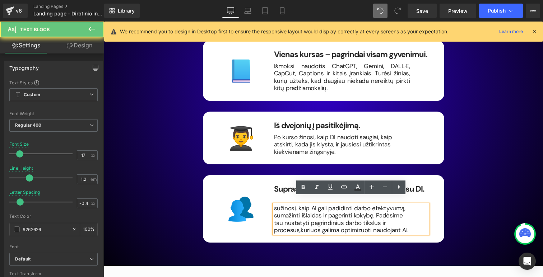
click at [277, 205] on p "sužinosi, kaip AI gali padidinti darbo efektyvumą, sumažinti išlaidas ir pageri…" at bounding box center [342, 219] width 136 height 29
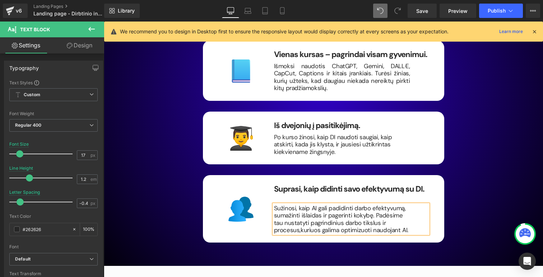
click at [487, 177] on div "[PERSON_NAME] prisijungti? Heading Image Mokysies iš žmonių, kurie DI pritaikė …" at bounding box center [323, 84] width 431 height 325
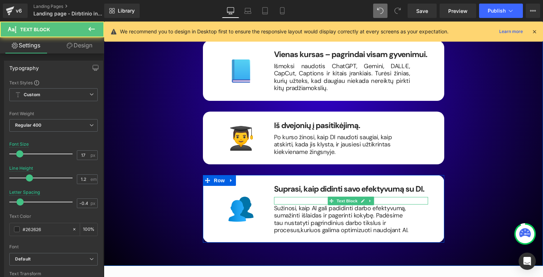
click at [382, 197] on p at bounding box center [342, 200] width 136 height 7
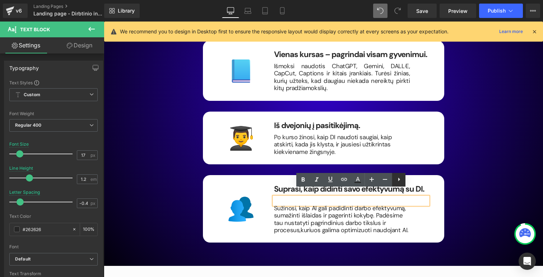
click at [399, 183] on icon at bounding box center [398, 179] width 9 height 9
click at [367, 197] on p at bounding box center [342, 200] width 136 height 7
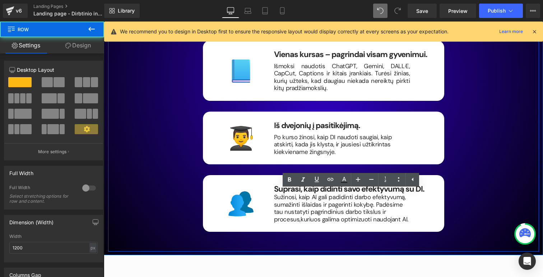
click at [502, 166] on div "[PERSON_NAME] prisijungti? Heading Image Mokysies iš žmonių, kurie DI pritaikė …" at bounding box center [323, 79] width 431 height 314
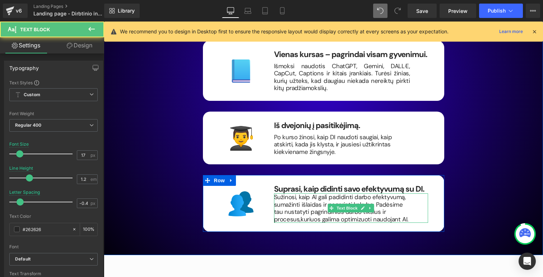
click at [296, 196] on p "Sužinosi, kaip AI gali padidinti darbo efektyvumą, sumažinti išlaidas ir pageri…" at bounding box center [342, 207] width 136 height 29
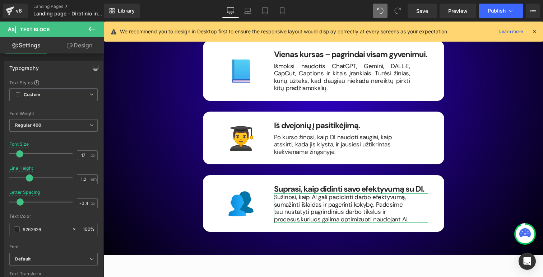
click at [76, 47] on link "Design" at bounding box center [79, 45] width 52 height 16
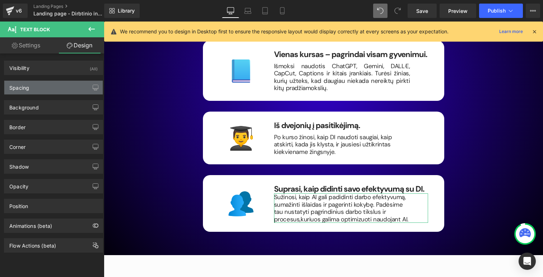
click at [55, 81] on div "Spacing" at bounding box center [53, 88] width 98 height 14
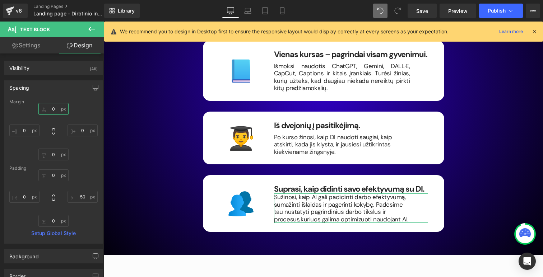
click at [55, 111] on input "0" at bounding box center [53, 109] width 30 height 12
type input "ą"
type input "-"
type input "o"
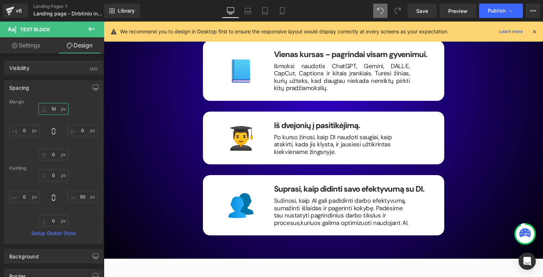
type input "10"
click at [535, 32] on icon at bounding box center [534, 31] width 6 height 6
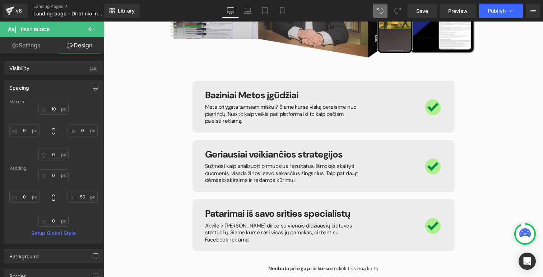
scroll to position [1840, 0]
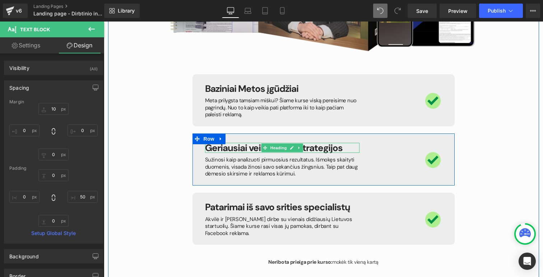
click at [248, 154] on span "Geriausiai veikiančios strategijos" at bounding box center [273, 148] width 137 height 12
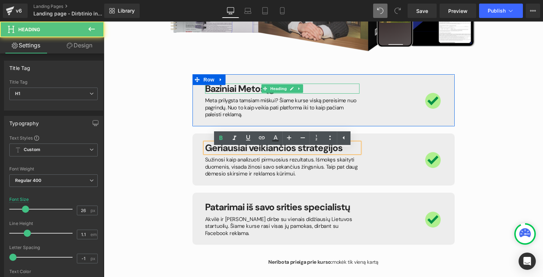
click at [245, 94] on span "Baziniai Metos įgūdžiai" at bounding box center [251, 89] width 93 height 12
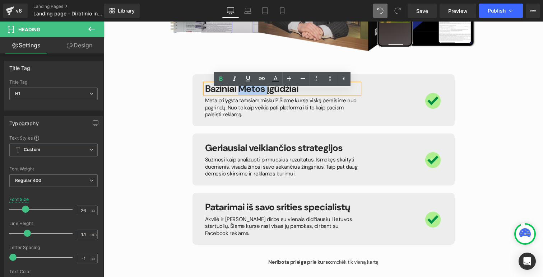
drag, startPoint x: 238, startPoint y: 94, endPoint x: 267, endPoint y: 97, distance: 28.5
click at [267, 95] on span "Baziniai Metos įgūdžiai" at bounding box center [251, 89] width 93 height 12
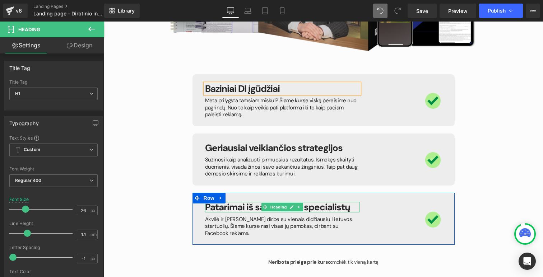
click at [331, 213] on span "Patarimai iš savo srities specialistų" at bounding box center [277, 207] width 145 height 12
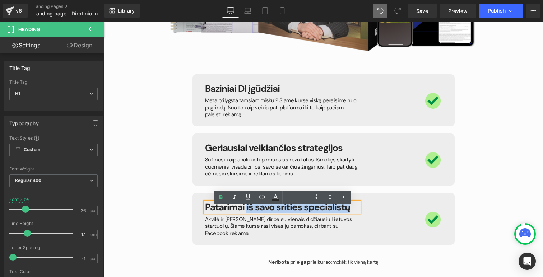
drag, startPoint x: 356, startPoint y: 216, endPoint x: 245, endPoint y: 214, distance: 110.9
click at [245, 212] on h1 "Patarimai iš savo srities specialistų" at bounding box center [282, 207] width 154 height 10
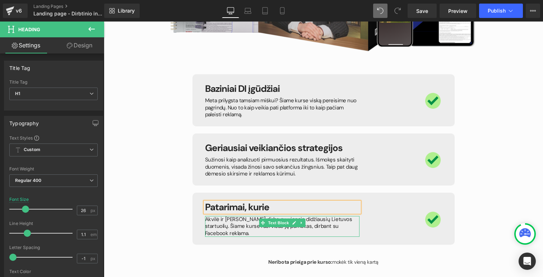
click at [227, 229] on p "Akvilė ir [PERSON_NAME] dirbe su vienais didžiausių Lietuvos startuolių. Šiame …" at bounding box center [282, 226] width 154 height 21
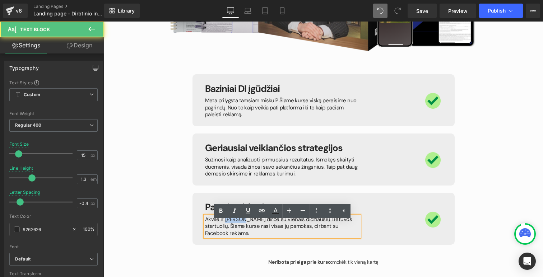
click at [227, 229] on p "Akvilė ir [PERSON_NAME] dirbe su vienais didžiausių Lietuvos startuolių. Šiame …" at bounding box center [282, 226] width 154 height 21
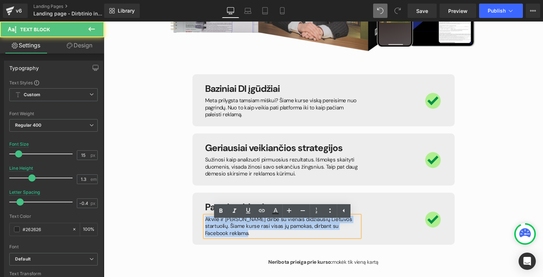
drag, startPoint x: 357, startPoint y: 233, endPoint x: 197, endPoint y: 225, distance: 159.6
click at [197, 225] on div "Patarimai, kurie Heading Akvilė ir [PERSON_NAME] dirbe su vienais didžiausių Li…" at bounding box center [323, 219] width 262 height 52
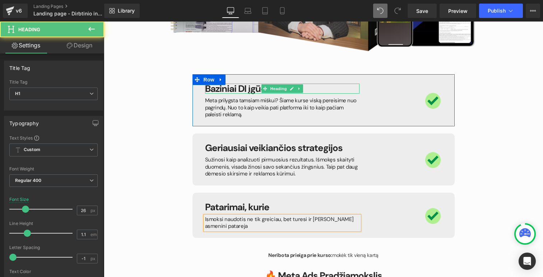
click at [249, 95] on span "Baziniai DI įgūdžiai" at bounding box center [242, 89] width 75 height 12
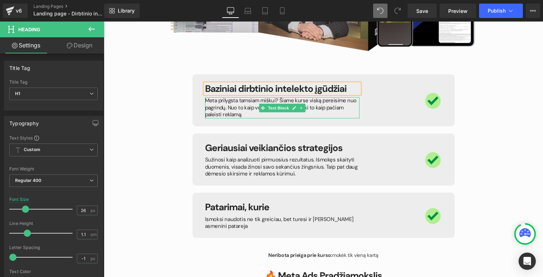
click at [227, 118] on p "Meta prilygsta tamsiam miškui? Šiame kurse viską pereisime nuo pagrindų. Nuo to…" at bounding box center [282, 107] width 154 height 21
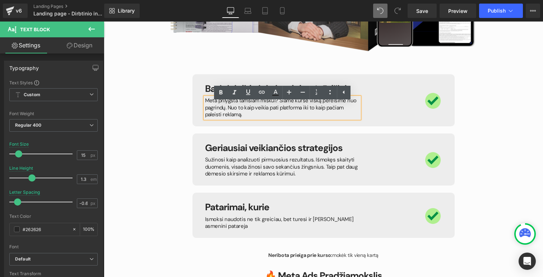
drag, startPoint x: 227, startPoint y: 121, endPoint x: 205, endPoint y: 108, distance: 26.1
click at [205, 108] on p "Meta prilygsta tamsiam miškui? Šiame kurse viską pereisime nuo pagrindų. Nuo to…" at bounding box center [282, 107] width 154 height 21
copy p "Meta prilygsta tamsiam miškui? Šiame kurse viską pereisime nuo pagrindų. Nuo to…"
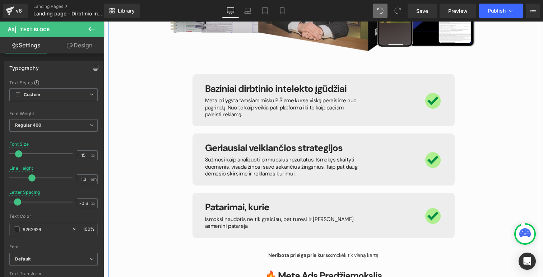
click at [149, 123] on div "🏆 Vieninteliai mokymai, kurių reikia, kad pradėtum naudoti dirbtinį intelektą P…" at bounding box center [323, 148] width 431 height 740
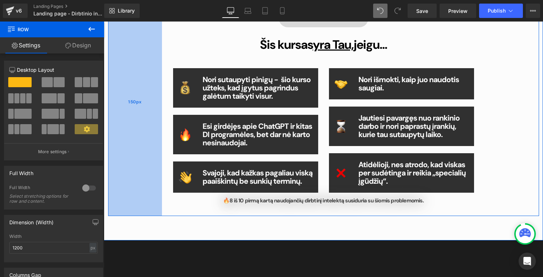
scroll to position [412, 0]
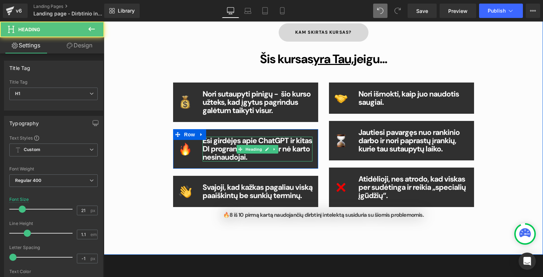
click at [254, 158] on h1 "Esi girdėjęs apie ChatGPT ir kitas DI programėles, bet dar nė karto nesinaudoja…" at bounding box center [257, 149] width 110 height 25
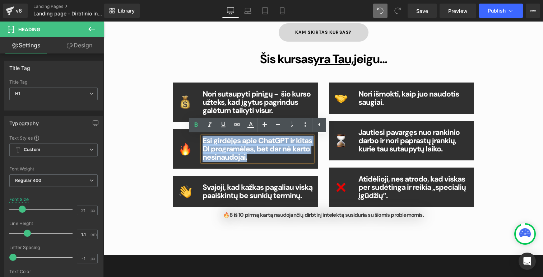
drag, startPoint x: 259, startPoint y: 157, endPoint x: 204, endPoint y: 141, distance: 58.3
click at [204, 141] on h1 "Esi girdėjęs apie ChatGPT ir kitas DI programėles, bet dar nė karto nesinaudoja…" at bounding box center [257, 149] width 110 height 25
copy b "Esi girdėjęs apie ChatGPT ir kitas DI programėles, bet dar nė karto nesinaudoja…"
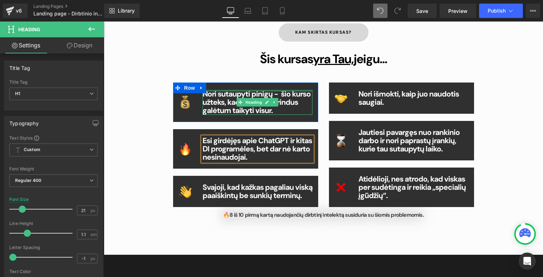
click at [246, 89] on div "Image Nori sutaupyti pinigų - šio kurso užteks, kad įgytus pagrindus galėtum ta…" at bounding box center [245, 102] width 145 height 39
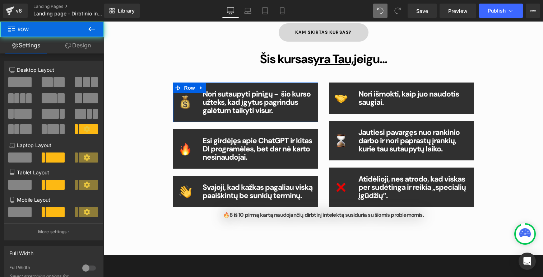
click at [267, 113] on div "Nori sutaupyti pinigų - šio kurso užteks, kad įgytus pagrindus galėtum taikyti …" at bounding box center [257, 102] width 110 height 25
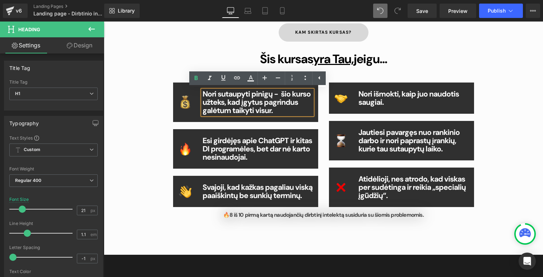
drag, startPoint x: 277, startPoint y: 112, endPoint x: 201, endPoint y: 93, distance: 78.1
click at [202, 93] on div "Nori sutaupyti pinigų - šio kurso užteks, kad įgytus pagrindus galėtum taikyti …" at bounding box center [257, 102] width 110 height 25
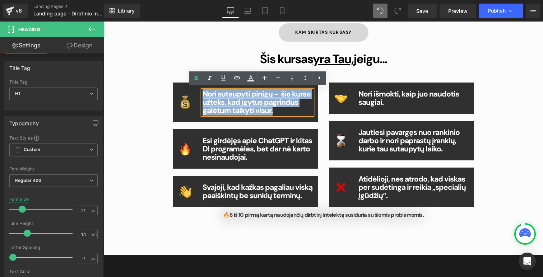
drag, startPoint x: 281, startPoint y: 111, endPoint x: 205, endPoint y: 92, distance: 78.7
click at [205, 92] on h1 "Nori sutaupyti pinigų - šio kurso užteks, kad įgytus pagrindus galėtum taikyti …" at bounding box center [257, 102] width 110 height 25
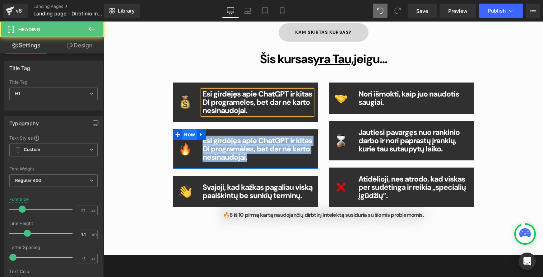
drag, startPoint x: 251, startPoint y: 158, endPoint x: 195, endPoint y: 137, distance: 60.3
click at [195, 137] on div "Image Esi girdėjęs apie ChatGPT ir kitas DI programėles, bet dar nė karto nesin…" at bounding box center [245, 148] width 145 height 39
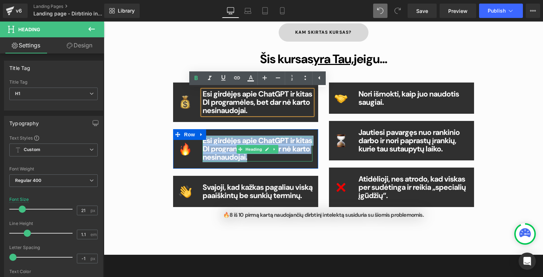
paste div
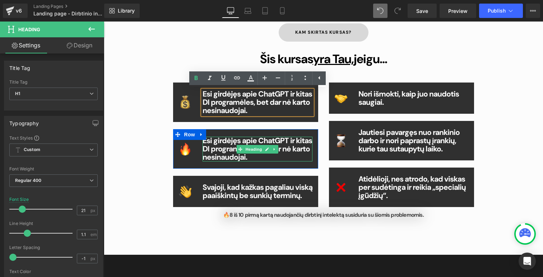
scroll to position [416, 0]
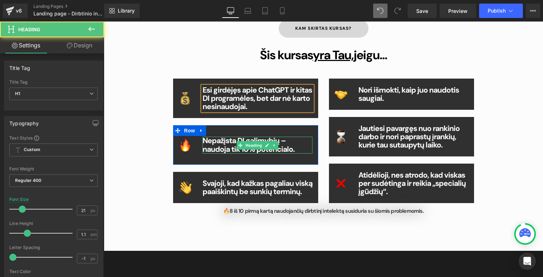
click at [233, 141] on b "Nepažįsta DI galimybių – naudoja tik 10% potencialo." at bounding box center [248, 145] width 92 height 18
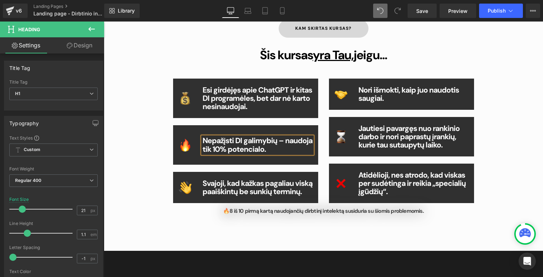
click at [308, 141] on h1 "Nepažįsti DI galimybių – naudoja tik 10% potencialo." at bounding box center [257, 145] width 110 height 17
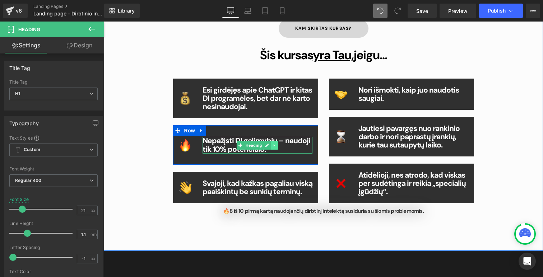
click at [277, 141] on link at bounding box center [275, 145] width 8 height 9
click at [304, 145] on b "Nepažįsti DI galimybių – naudoji tik 10% potencialo." at bounding box center [256, 145] width 108 height 18
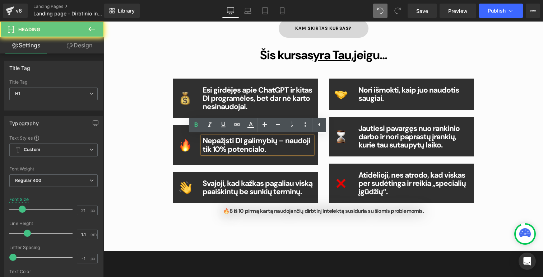
click at [280, 142] on b "Nepažįsti DI galimybių – naudoji tik 10% potencialo." at bounding box center [256, 145] width 108 height 18
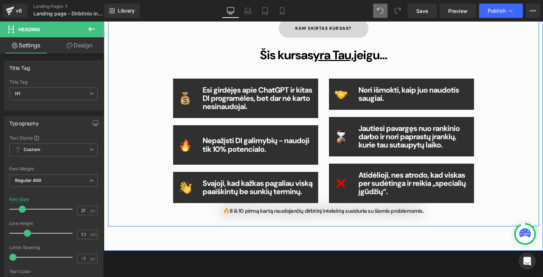
click at [260, 190] on span "Heading" at bounding box center [253, 187] width 19 height 9
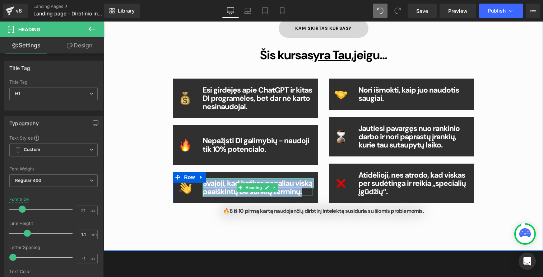
drag, startPoint x: 299, startPoint y: 192, endPoint x: 203, endPoint y: 183, distance: 96.9
click at [203, 183] on div "Svajoji, kad kažkas pagaliau viską paaiškintų be sunkių terminų. Heading" at bounding box center [257, 187] width 110 height 17
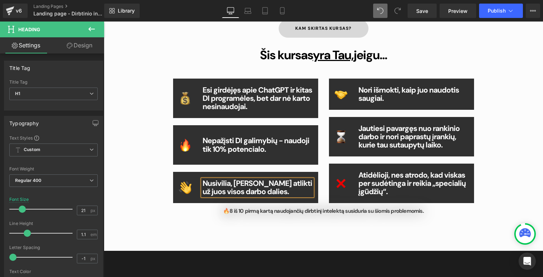
click at [231, 185] on b "Nusivilia, [PERSON_NAME] atlikti už juos visos darbo dalies." at bounding box center [256, 187] width 109 height 18
click at [218, 192] on b "Nusivili, [PERSON_NAME] atlikti už juos visos darbo dalies." at bounding box center [255, 187] width 106 height 18
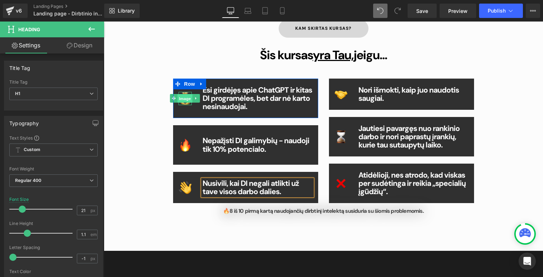
click at [186, 101] on span "Image" at bounding box center [184, 98] width 15 height 9
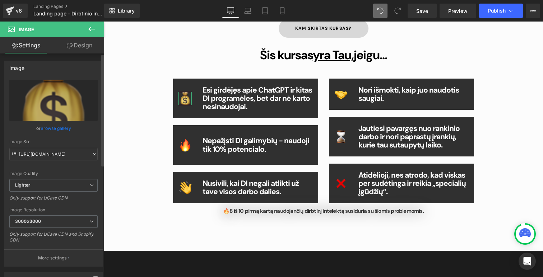
click at [56, 129] on link "Browse gallery" at bounding box center [56, 128] width 31 height 13
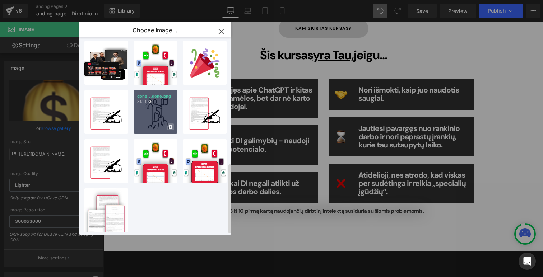
scroll to position [355, 0]
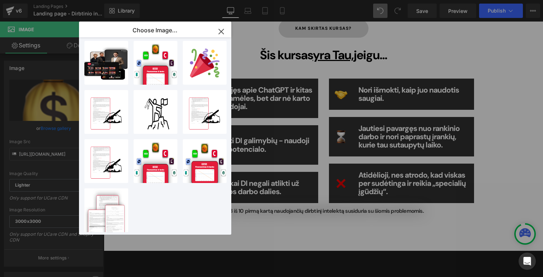
click at [219, 31] on icon "button" at bounding box center [220, 31] width 11 height 11
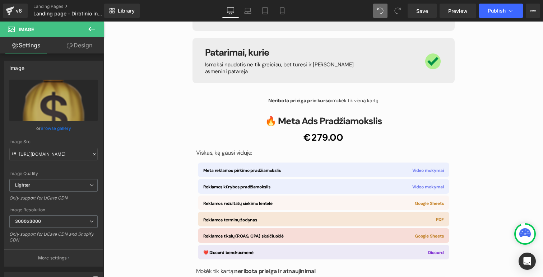
scroll to position [1997, 0]
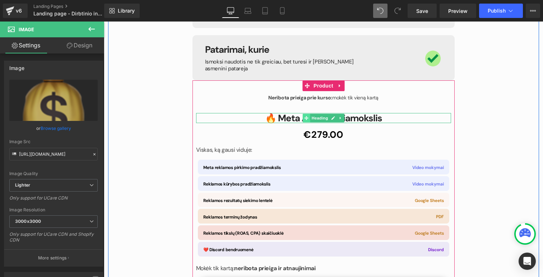
click at [308, 115] on span at bounding box center [306, 118] width 8 height 9
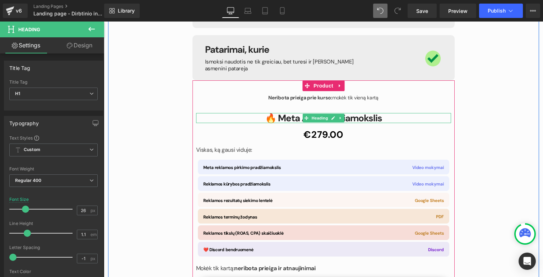
click at [366, 118] on strong "🔥 Meta Ads Pradžiamokslis" at bounding box center [323, 118] width 117 height 12
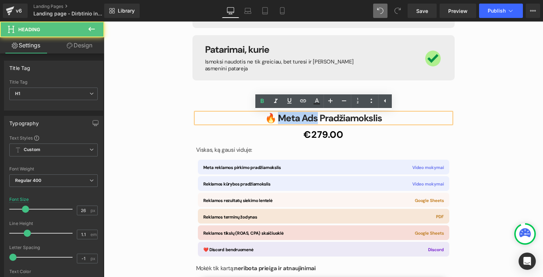
drag, startPoint x: 316, startPoint y: 118, endPoint x: 278, endPoint y: 118, distance: 38.4
click at [278, 118] on strong "🔥 Meta Ads Pradžiamokslis" at bounding box center [323, 118] width 117 height 12
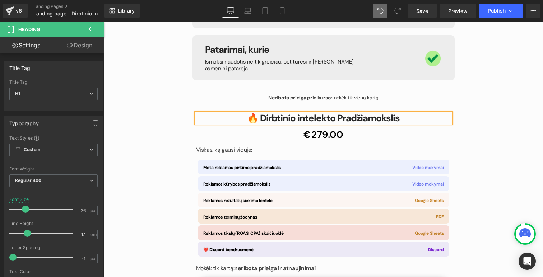
click at [338, 119] on strong "🔥 Dirbtinio intelekto Pradžiamokslis" at bounding box center [323, 118] width 153 height 12
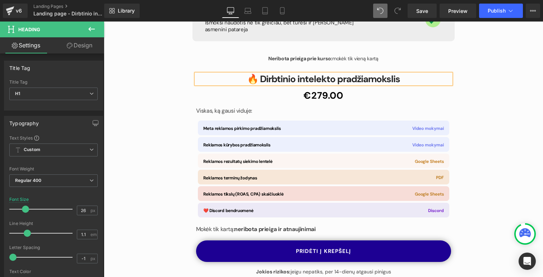
scroll to position [2046, 0]
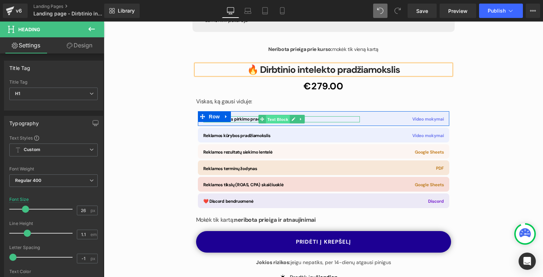
click at [279, 118] on span "Text Block" at bounding box center [278, 119] width 24 height 9
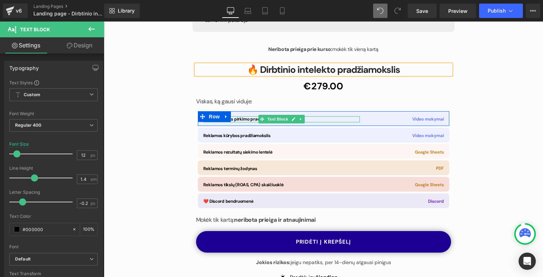
click at [240, 119] on b "Meta reklamos pirkimo pradžiamokslis" at bounding box center [242, 119] width 78 height 6
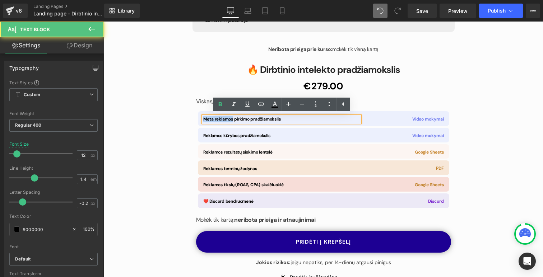
drag, startPoint x: 232, startPoint y: 120, endPoint x: 197, endPoint y: 118, distance: 34.9
click at [197, 118] on div "Meta reklamos pirkimo pradžiamokslis Text Block Video mokymai Text Block Row Re…" at bounding box center [323, 158] width 255 height 99
drag, startPoint x: 249, startPoint y: 118, endPoint x: 205, endPoint y: 118, distance: 44.1
click at [205, 118] on div "Meta reklamos pirkimo pradžiamokslis Text Block Video mokymai Text Block Row" at bounding box center [323, 118] width 251 height 15
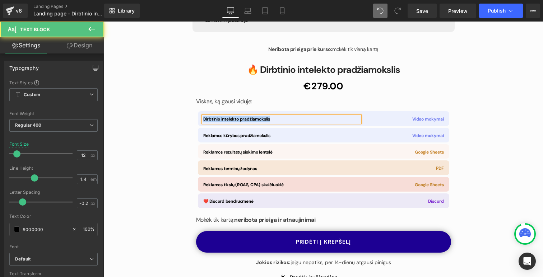
drag, startPoint x: 278, startPoint y: 120, endPoint x: 202, endPoint y: 119, distance: 75.7
click at [202, 119] on div "Dirbtinio intelekto pradžiamokslis Text Block Video mokymai Text Block Row" at bounding box center [323, 118] width 251 height 15
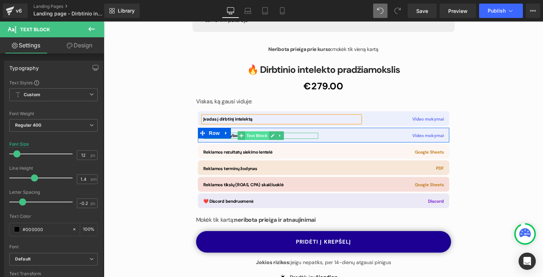
click at [259, 135] on span "Text Block" at bounding box center [257, 135] width 24 height 9
click at [260, 134] on span "Text Block" at bounding box center [257, 135] width 24 height 9
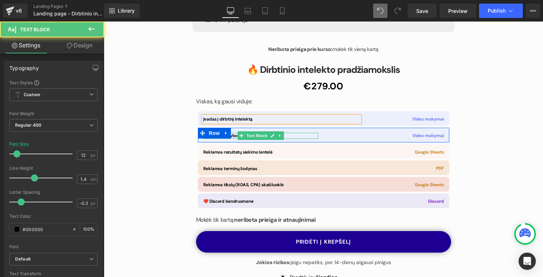
click at [294, 135] on p "Reklamos kūrybos pradžiamokslis" at bounding box center [260, 136] width 115 height 6
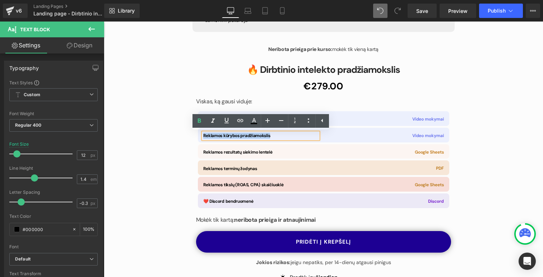
drag, startPoint x: 294, startPoint y: 135, endPoint x: 199, endPoint y: 135, distance: 94.8
click at [199, 135] on div "Reklamos kūrybos pradžiamokslis Text Block" at bounding box center [261, 134] width 126 height 10
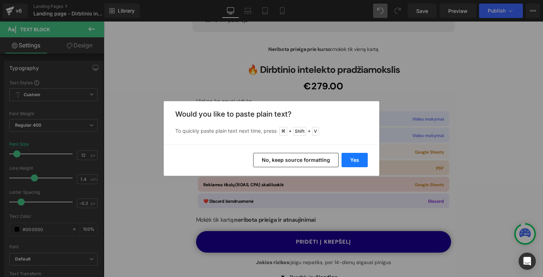
click at [357, 161] on button "Yes" at bounding box center [354, 160] width 26 height 14
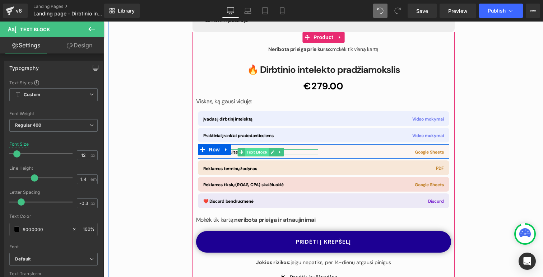
click at [253, 150] on span "Text Block" at bounding box center [257, 152] width 24 height 9
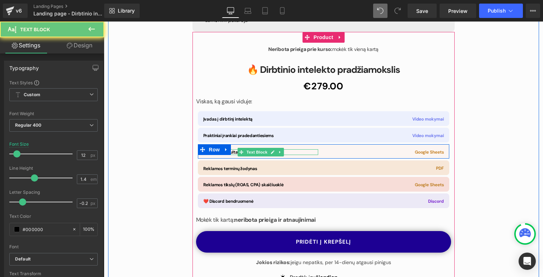
click at [298, 151] on p "Reklamos rezultatų siekimo lentelė" at bounding box center [260, 152] width 115 height 6
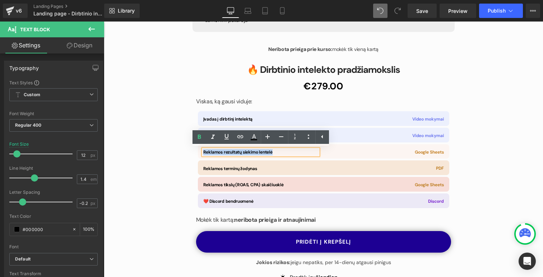
drag, startPoint x: 280, startPoint y: 151, endPoint x: 202, endPoint y: 150, distance: 78.2
click at [202, 150] on div "Reklamos rezultatų siekimo lentelė Text Block Google Sheets Text Block Row" at bounding box center [323, 151] width 251 height 15
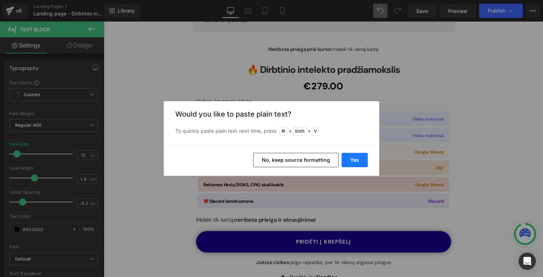
click at [352, 158] on button "Yes" at bounding box center [354, 160] width 26 height 14
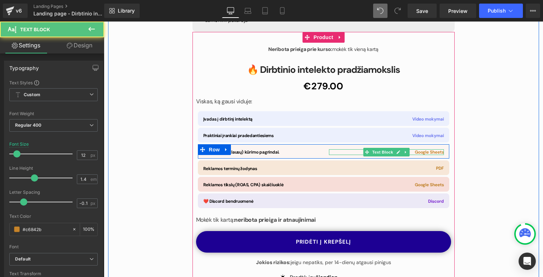
click at [437, 151] on span "Google Sheets" at bounding box center [429, 152] width 29 height 6
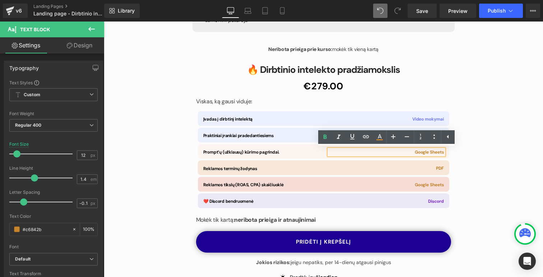
click at [430, 150] on span "Google Sheets" at bounding box center [429, 152] width 29 height 6
drag, startPoint x: 413, startPoint y: 152, endPoint x: 454, endPoint y: 153, distance: 40.6
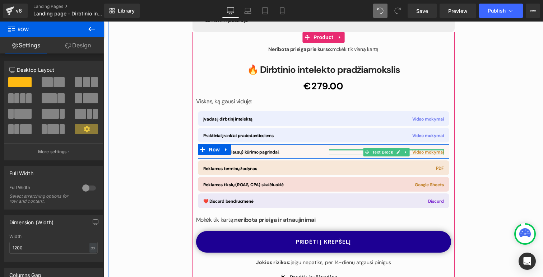
click at [437, 151] on span "Video mokymai" at bounding box center [428, 152] width 32 height 6
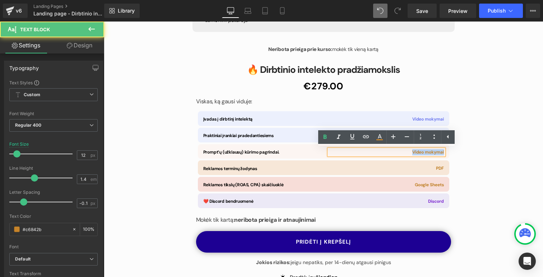
drag, startPoint x: 412, startPoint y: 152, endPoint x: 459, endPoint y: 152, distance: 46.3
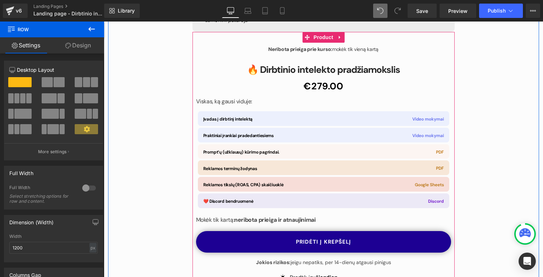
click at [104, 22] on div at bounding box center [104, 22] width 0 height 0
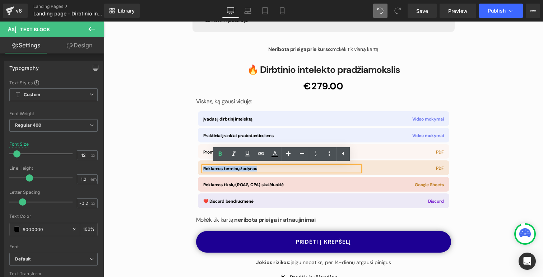
drag, startPoint x: 279, startPoint y: 169, endPoint x: 203, endPoint y: 168, distance: 75.7
click at [203, 168] on div "Reklamos terminų žodynas Text Block PDF Text Block Row" at bounding box center [323, 167] width 251 height 15
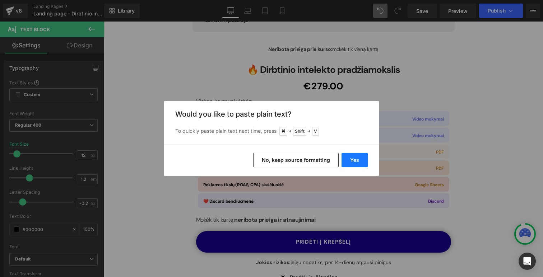
click at [357, 160] on button "Yes" at bounding box center [354, 160] width 26 height 14
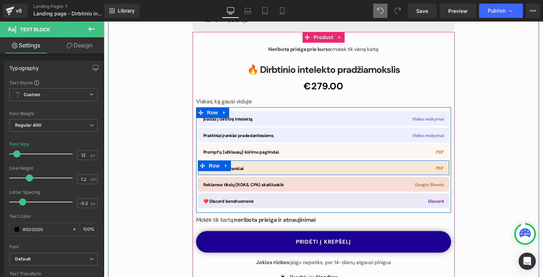
click at [104, 22] on div at bounding box center [104, 22] width 0 height 0
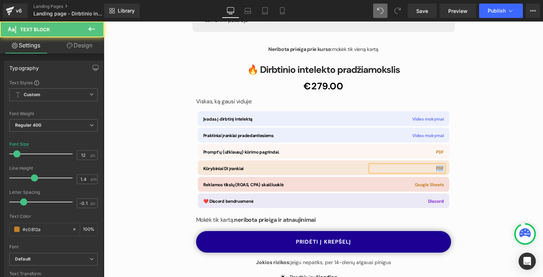
drag, startPoint x: 443, startPoint y: 168, endPoint x: 430, endPoint y: 168, distance: 13.6
click at [430, 168] on div "PDF" at bounding box center [406, 168] width 73 height 6
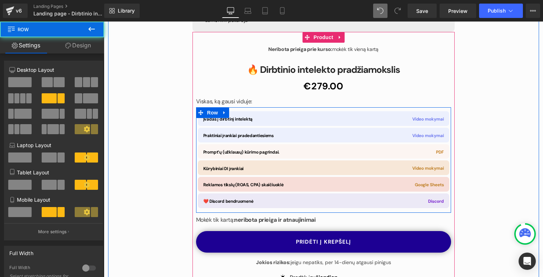
click at [256, 181] on div "Reklamos tikslų (ROAS, CPA) skaičiuoklė Text Block" at bounding box center [282, 183] width 168 height 10
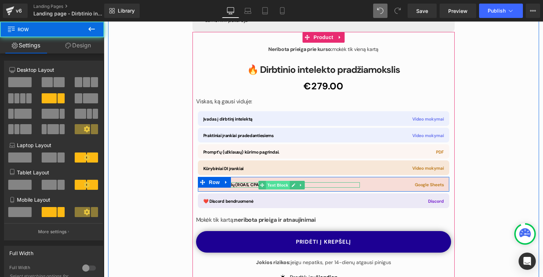
click at [285, 185] on span "Text Block" at bounding box center [278, 185] width 24 height 9
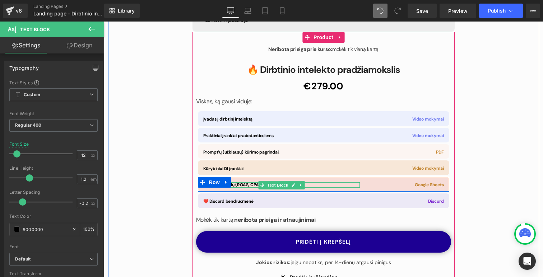
click at [317, 186] on div at bounding box center [281, 187] width 157 height 2
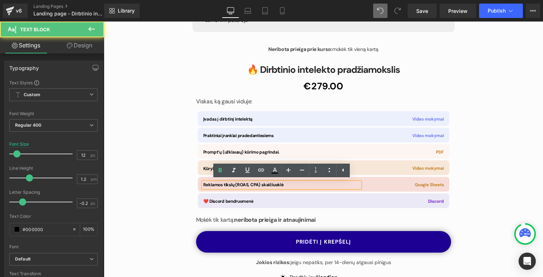
drag, startPoint x: 294, startPoint y: 186, endPoint x: 204, endPoint y: 183, distance: 90.9
click at [204, 183] on div "Reklamos tikslų (ROAS, CPA) skaičiuoklė Text Block Google Sheets Text Block Row" at bounding box center [323, 184] width 251 height 15
click at [294, 184] on p "Reklamos tikslų (ROAS, CPA) skaičiuoklė" at bounding box center [281, 184] width 157 height 5
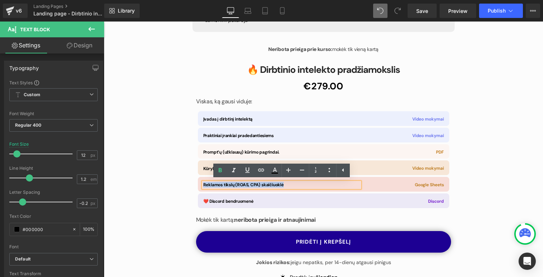
drag, startPoint x: 294, startPoint y: 184, endPoint x: 202, endPoint y: 183, distance: 91.9
click at [202, 183] on div "Reklamos tikslų (ROAS, CPA) skaičiuoklė Text Block Google Sheets Text Block Row" at bounding box center [323, 184] width 251 height 15
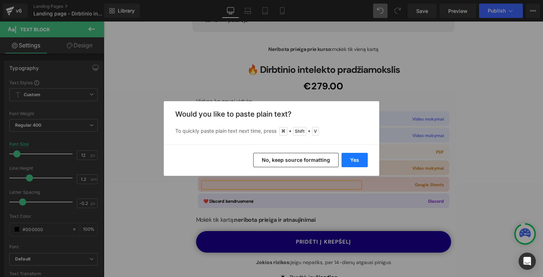
click at [353, 160] on button "Yes" at bounding box center [354, 160] width 26 height 14
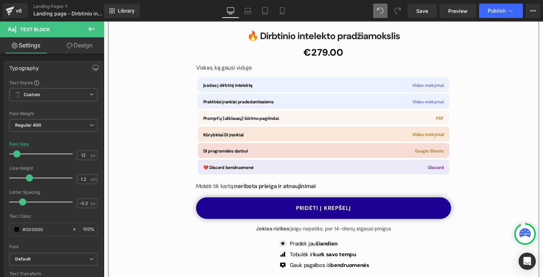
scroll to position [2084, 0]
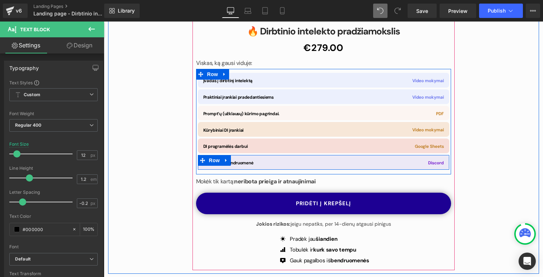
click at [248, 163] on span "❤️ Discord bendruomenė" at bounding box center [228, 163] width 50 height 6
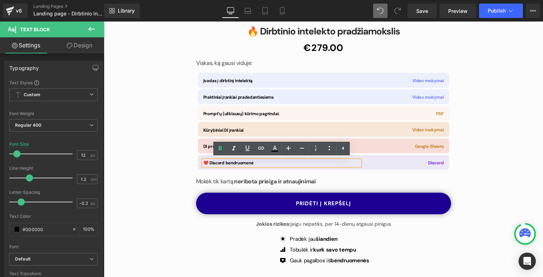
drag, startPoint x: 264, startPoint y: 162, endPoint x: 197, endPoint y: 162, distance: 67.1
click at [197, 162] on div "Įvadas į dirbtinį intelektą Text Block Video mokymai Text Block Row Praktiniai …" at bounding box center [323, 120] width 255 height 99
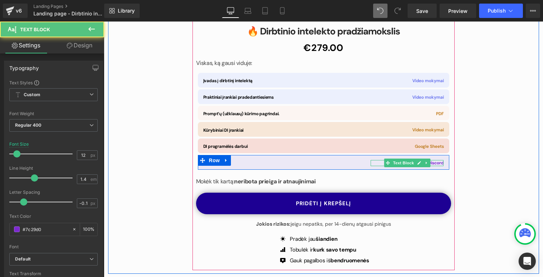
click at [438, 162] on span "Discord" at bounding box center [435, 163] width 15 height 6
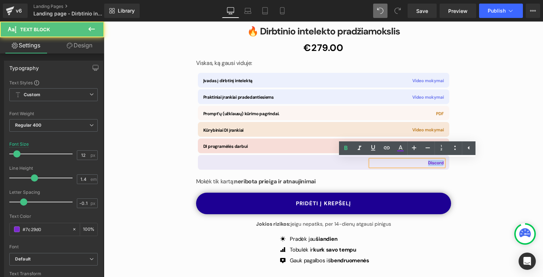
drag, startPoint x: 426, startPoint y: 162, endPoint x: 459, endPoint y: 165, distance: 33.1
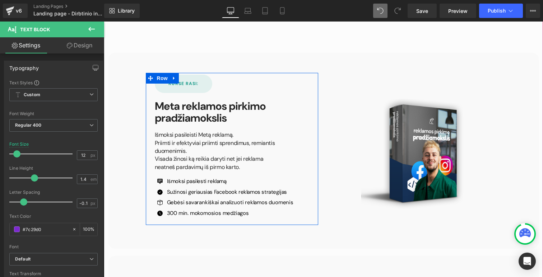
scroll to position [2352, 0]
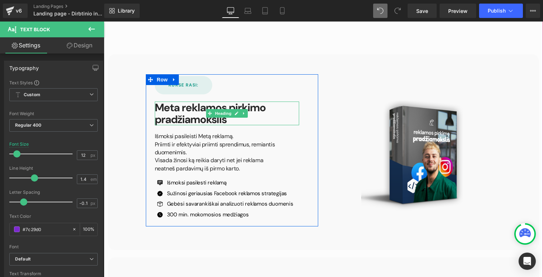
click at [221, 120] on strong "Meta reklamos pirkimo pradžiamokslis" at bounding box center [210, 113] width 111 height 26
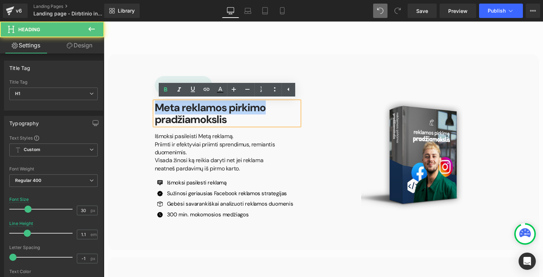
drag, startPoint x: 275, startPoint y: 107, endPoint x: 155, endPoint y: 108, distance: 119.5
click at [155, 108] on h1 "Meta reklamos pirkimo pradžiamokslis" at bounding box center [227, 114] width 144 height 24
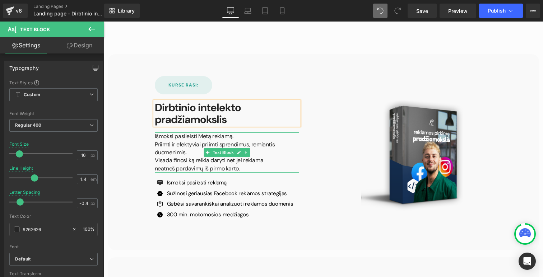
drag, startPoint x: 233, startPoint y: 137, endPoint x: 157, endPoint y: 135, distance: 75.8
click at [157, 135] on p "Išmoksi pasileisti Metą reklamą." at bounding box center [218, 136] width 126 height 8
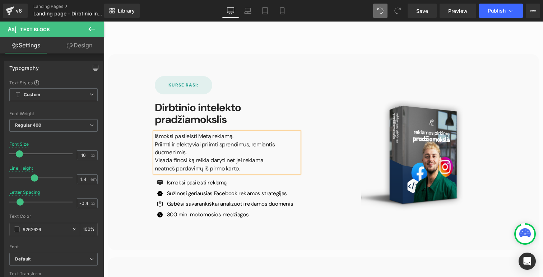
click at [212, 139] on p "Išmoksi pasileisti Metą reklamą." at bounding box center [218, 136] width 126 height 8
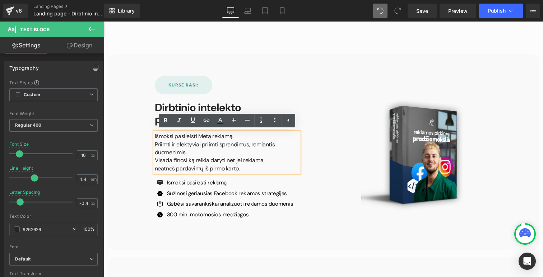
drag, startPoint x: 241, startPoint y: 133, endPoint x: 156, endPoint y: 137, distance: 85.2
click at [156, 137] on p "Išmoksi pasileisti Metą reklamą." at bounding box center [218, 136] width 126 height 8
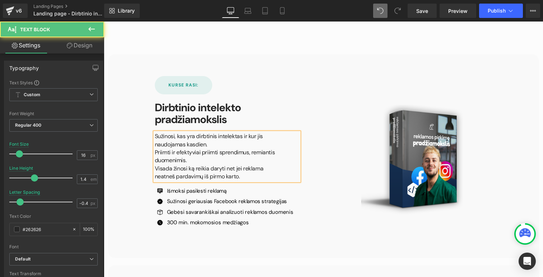
drag, startPoint x: 190, startPoint y: 158, endPoint x: 156, endPoint y: 152, distance: 34.2
click at [156, 152] on p "Priimti ir efektyviai priimti sprendimus, remiantis duomenimis." at bounding box center [218, 157] width 126 height 16
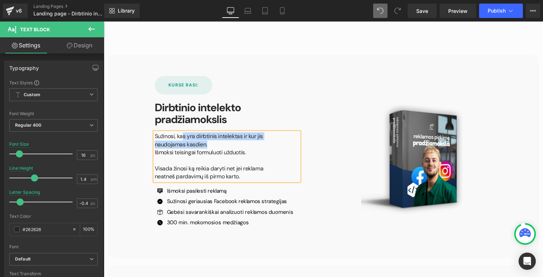
drag, startPoint x: 210, startPoint y: 144, endPoint x: 183, endPoint y: 134, distance: 28.6
click at [183, 134] on p "Sužinosi, kas yra dirbtinis intelektas ir kur jis naudojamas kasdien." at bounding box center [218, 140] width 126 height 16
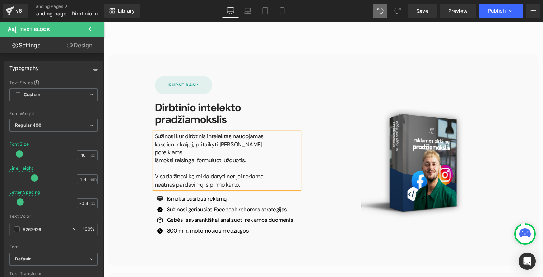
click at [250, 156] on p "Išmoksi teisingai formuluoti užduotis." at bounding box center [218, 160] width 126 height 8
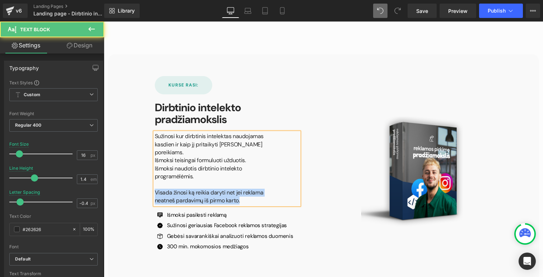
drag, startPoint x: 223, startPoint y: 185, endPoint x: 155, endPoint y: 175, distance: 68.9
click at [155, 189] on p "Visada žinosi ką reikia daryti net jei reklama neatneš pardavimų iš pirmo karto." at bounding box center [218, 197] width 126 height 16
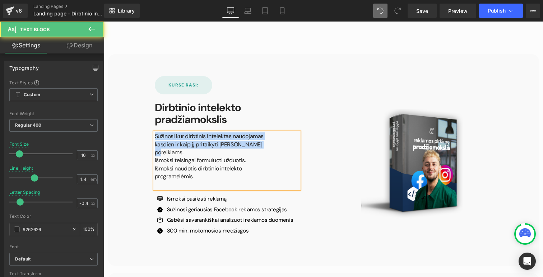
drag, startPoint x: 242, startPoint y: 144, endPoint x: 155, endPoint y: 135, distance: 86.9
click at [155, 135] on p "Sužinosi kur dirbtinis intelektas naudojamas kasdien ir kaip jį pritaikyti [PER…" at bounding box center [218, 144] width 126 height 24
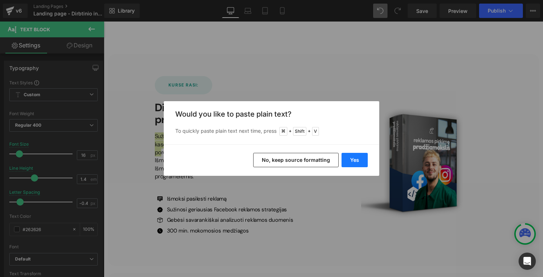
click at [359, 163] on button "Yes" at bounding box center [354, 160] width 26 height 14
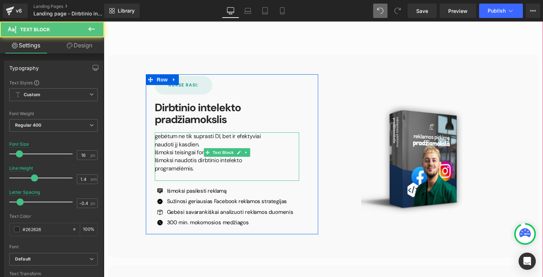
click at [158, 136] on p "gebėtum ne tik suprasti DI, bet ir efektyviai naudoti jį kasdien." at bounding box center [218, 140] width 126 height 16
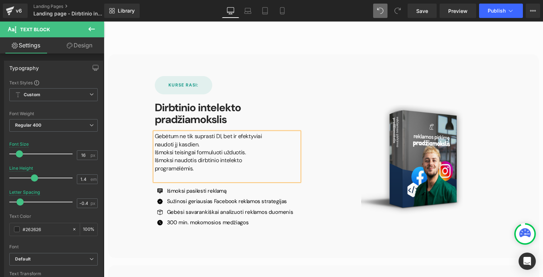
click at [177, 137] on p "Gebėtum ne tik suprasti DI, bet ir efektyviai naudoti jį kasdien." at bounding box center [218, 140] width 126 height 16
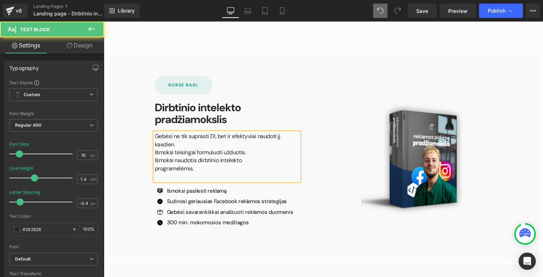
click at [207, 136] on p "Gebėsi ne tik suprasti DI, bet ir efektyviai naudoti jį kasdien." at bounding box center [218, 140] width 126 height 16
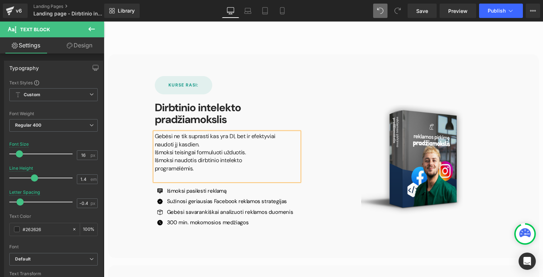
click at [173, 145] on p "Gebėsi ne tik suprasti kas yra DI, bet ir efektyviai naudoti jį kasdien." at bounding box center [218, 140] width 126 height 16
drag, startPoint x: 249, startPoint y: 152, endPoint x: 154, endPoint y: 149, distance: 95.5
click at [155, 149] on div "Gebėsi ne tik suprasti kas yra DI, bet ir efektyviai naudosi jį kasdien. Išmoks…" at bounding box center [227, 156] width 144 height 48
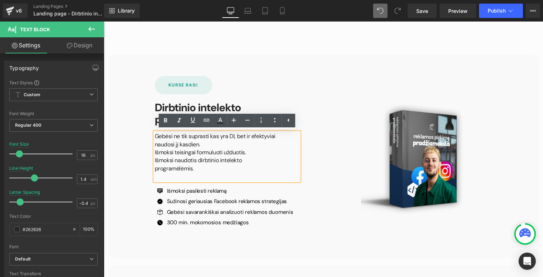
click at [265, 152] on p "Išmoksi teisingai formuluoti užduotis." at bounding box center [218, 153] width 126 height 8
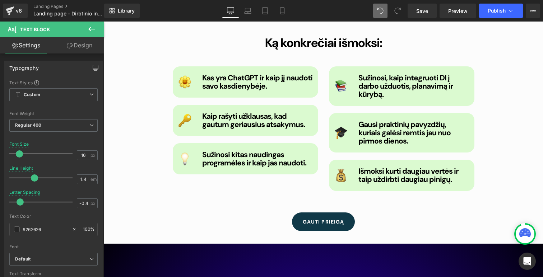
scroll to position [1016, 0]
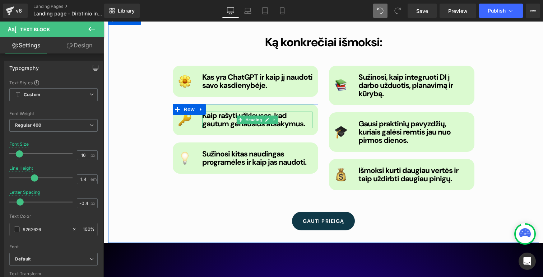
click at [297, 126] on b "Kaip rašyti užklausas, kad gautum geriausius atsakymus." at bounding box center [253, 120] width 103 height 18
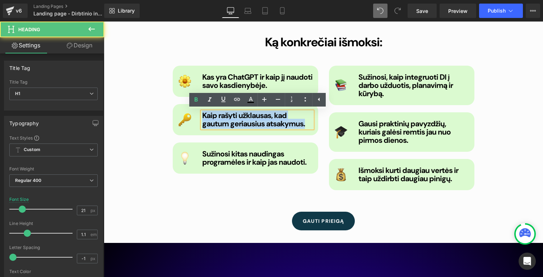
drag, startPoint x: 307, startPoint y: 125, endPoint x: 201, endPoint y: 115, distance: 106.4
click at [202, 115] on div "Kaip rašyti užklausas, kad gautum geriausius atsakymus." at bounding box center [257, 120] width 110 height 17
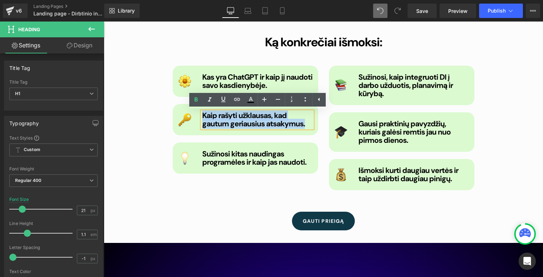
drag, startPoint x: 307, startPoint y: 126, endPoint x: 203, endPoint y: 117, distance: 104.1
click at [203, 117] on h1 "Kaip rašyti užklausas, kad gautum geriausius atsakymus." at bounding box center [257, 120] width 110 height 17
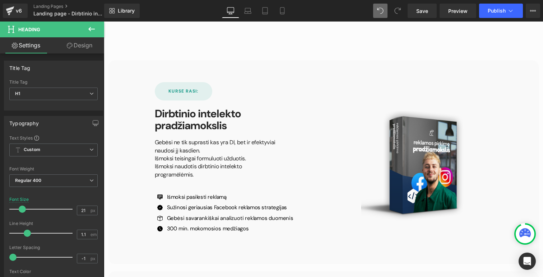
scroll to position [2351, 0]
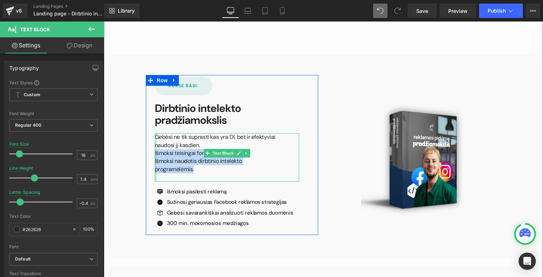
drag, startPoint x: 285, startPoint y: 162, endPoint x: 154, endPoint y: 154, distance: 130.5
click at [155, 154] on div "Gebėsi ne tik suprasti kas yra DI, bet ir efektyviai naudosi jį kasdien. Išmoks…" at bounding box center [227, 157] width 144 height 48
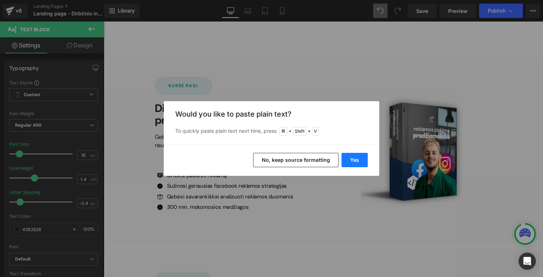
click at [356, 160] on button "Yes" at bounding box center [354, 160] width 26 height 14
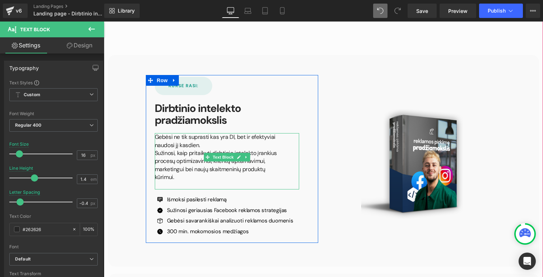
click at [277, 166] on p "Sužinosi, kaip pritaikyti dirbtinio intelekto įrankius procesų optimizavimui, k…" at bounding box center [218, 165] width 126 height 32
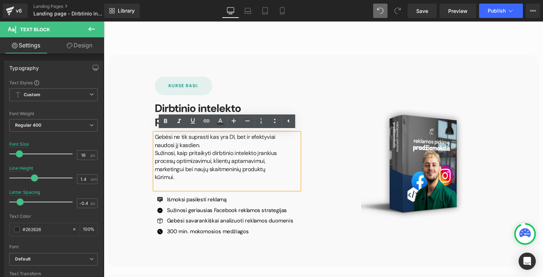
click at [286, 170] on div "Gebėsi ne tik suprasti kas yra DI, bet ir efektyviai naudosi jį kasdien. Sužino…" at bounding box center [227, 161] width 144 height 56
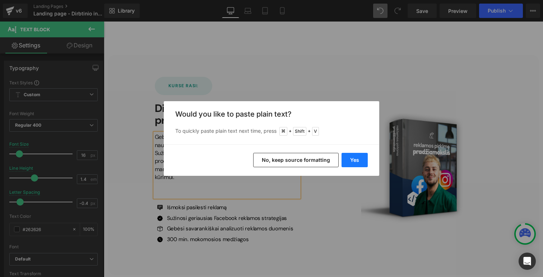
click at [356, 159] on button "Yes" at bounding box center [354, 160] width 26 height 14
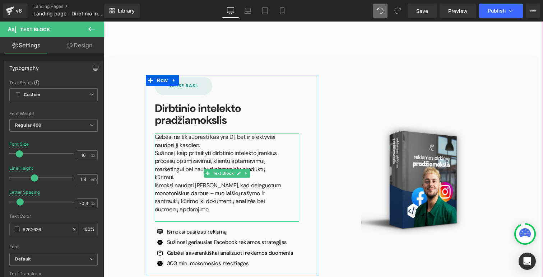
scroll to position [2362, 0]
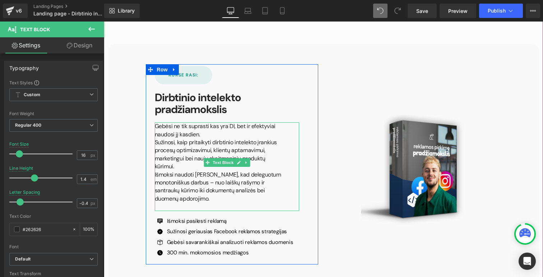
click at [220, 203] on p at bounding box center [218, 207] width 126 height 8
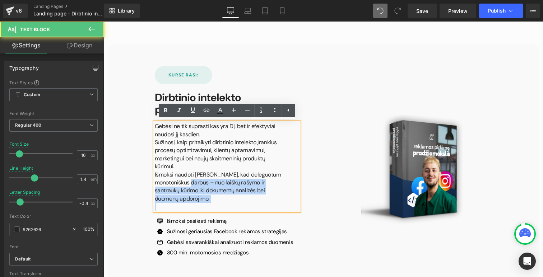
drag, startPoint x: 208, startPoint y: 174, endPoint x: 227, endPoint y: 197, distance: 29.3
click at [227, 197] on div "Gebėsi ne tik suprasti kas yra DI, bet ir efektyviai naudosi jį kasdien. Sužino…" at bounding box center [227, 166] width 144 height 88
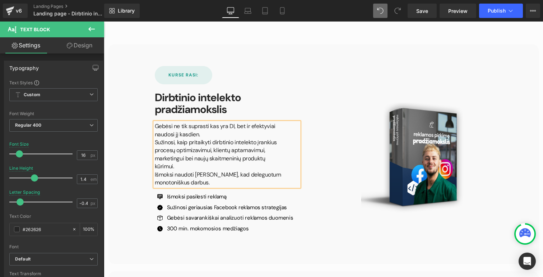
click at [211, 134] on p "Gebėsi ne tik suprasti kas yra DI, bet ir efektyviai naudosi jį kasdien." at bounding box center [218, 130] width 126 height 16
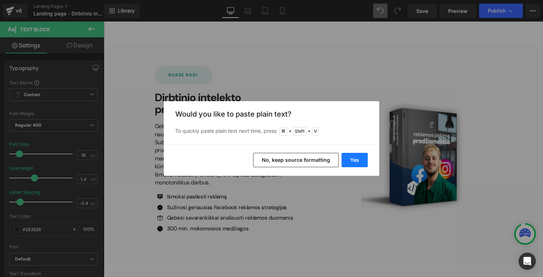
click at [352, 161] on button "Yes" at bounding box center [354, 160] width 26 height 14
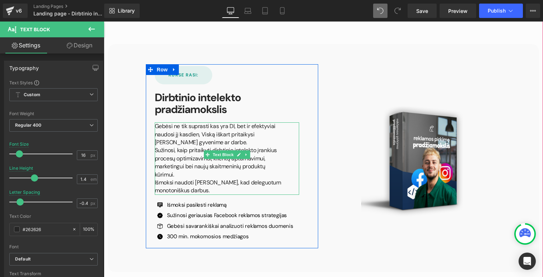
click at [203, 133] on p "Gebėsi ne tik suprasti kas yra DI, bet ir efektyviai naudosi jį kasdien, Viską …" at bounding box center [218, 134] width 126 height 24
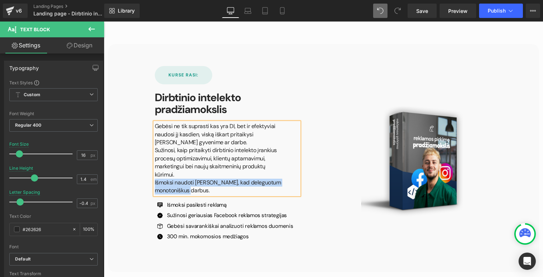
drag, startPoint x: 212, startPoint y: 182, endPoint x: 155, endPoint y: 174, distance: 57.6
click at [155, 179] on p "Išmoksi naudoti [PERSON_NAME], kad deleguotum monotoniškus darbus." at bounding box center [218, 187] width 126 height 16
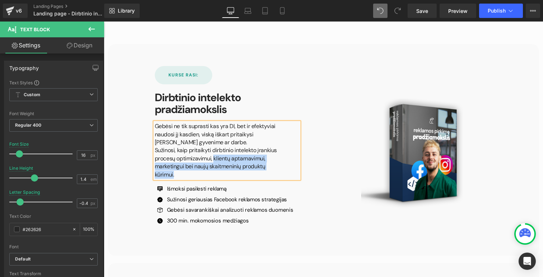
drag, startPoint x: 285, startPoint y: 166, endPoint x: 211, endPoint y: 156, distance: 75.0
click at [211, 156] on div "Gebėsi ne tik suprasti kas yra DI, bet ir efektyviai naudosi jį kasdien, viską …" at bounding box center [227, 150] width 144 height 56
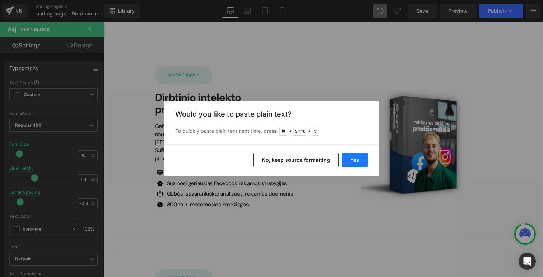
click at [356, 158] on button "Yes" at bounding box center [354, 160] width 26 height 14
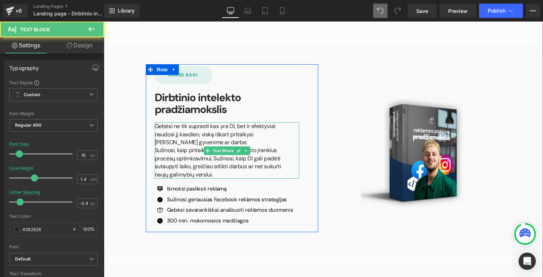
click at [209, 159] on p "Sužinosi, kaip pritaikyti dirbtinio intelekto įrankius procesų optimizavimui, S…" at bounding box center [218, 162] width 126 height 32
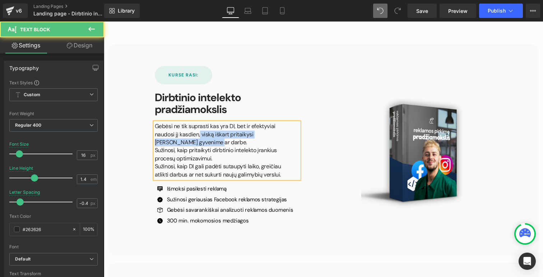
drag, startPoint x: 199, startPoint y: 134, endPoint x: 210, endPoint y: 145, distance: 15.0
click at [210, 145] on p "Gebėsi ne tik suprasti kas yra DI, bet ir efektyviai naudosi jį kasdien, viską …" at bounding box center [218, 134] width 126 height 24
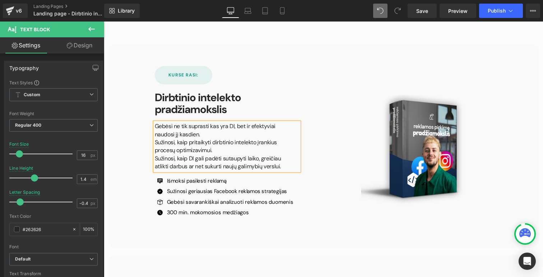
click at [215, 149] on p "Sužinosi, kaip pritaikyti dirbtinio intelekto įrankius procesų optimizavimui." at bounding box center [218, 147] width 126 height 16
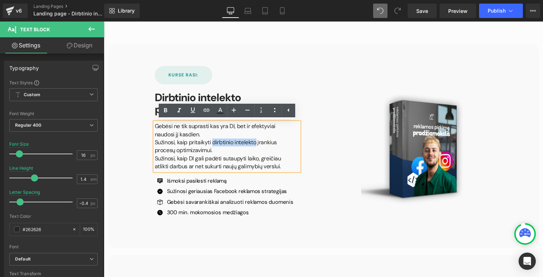
drag, startPoint x: 211, startPoint y: 142, endPoint x: 250, endPoint y: 144, distance: 39.2
click at [250, 144] on p "Sužinosi, kaip pritaikyti dirbtinio intelekto įrankius procesų optimizavimui." at bounding box center [218, 147] width 126 height 16
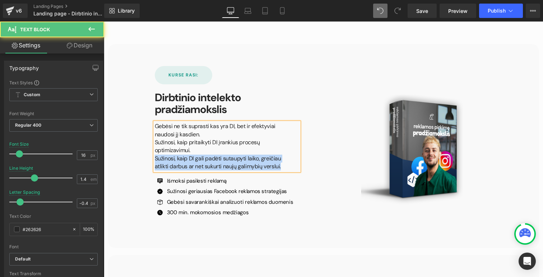
drag, startPoint x: 199, startPoint y: 150, endPoint x: 154, endPoint y: 142, distance: 45.6
click at [155, 142] on p "Sužinosi, kaip pritaikyti DI įrankius procesų optimizavimui." at bounding box center [218, 147] width 126 height 16
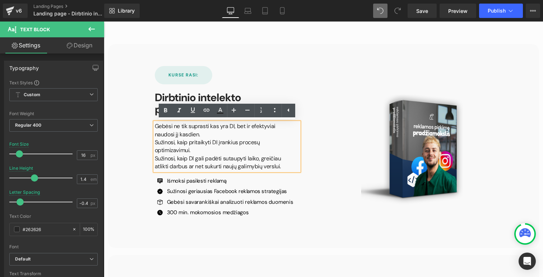
click at [204, 149] on p "Sužinosi, kaip pritaikyti DI įrankius procesų optimizavimui." at bounding box center [218, 147] width 126 height 16
drag, startPoint x: 200, startPoint y: 149, endPoint x: 156, endPoint y: 142, distance: 44.3
click at [156, 142] on p "Sužinosi, kaip pritaikyti DI įrankius procesų optimizavimui." at bounding box center [218, 147] width 126 height 16
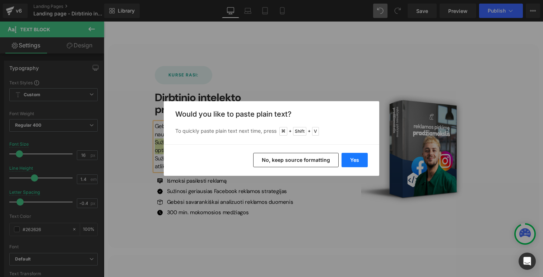
click at [357, 159] on button "Yes" at bounding box center [354, 160] width 26 height 14
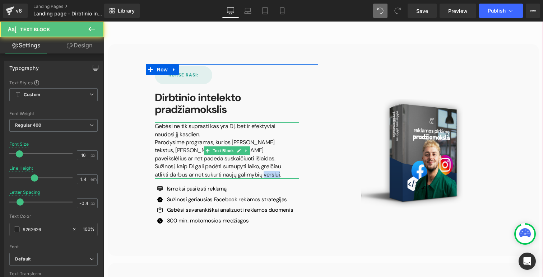
drag, startPoint x: 274, startPoint y: 175, endPoint x: 259, endPoint y: 174, distance: 14.4
click at [259, 174] on p "Sužinosi, kaip DI gali padėti sutaupyti laiko, greičiau atlikti darbus ar net s…" at bounding box center [218, 171] width 126 height 16
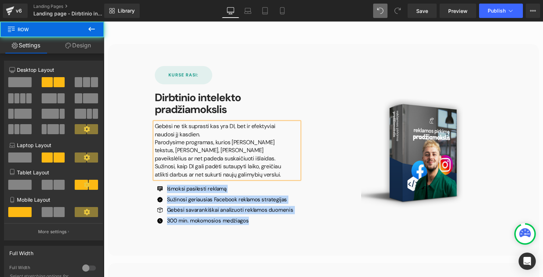
drag, startPoint x: 145, startPoint y: 185, endPoint x: 259, endPoint y: 232, distance: 124.0
click at [259, 232] on div "KURSE RASI: Button Dirbtinio intelekto pradžiamokslis Heading Gebėsi ne tik sup…" at bounding box center [231, 148] width 183 height 168
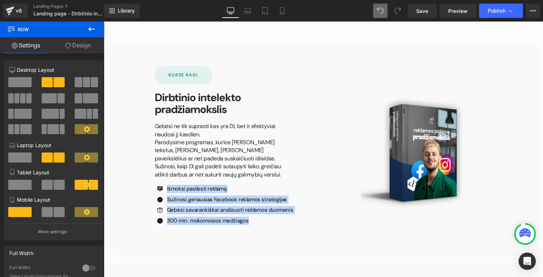
copy ul "Išmoksi pasilesti reklamą Text Block Icon Sužinosi geriausias Facebook reklamos…"
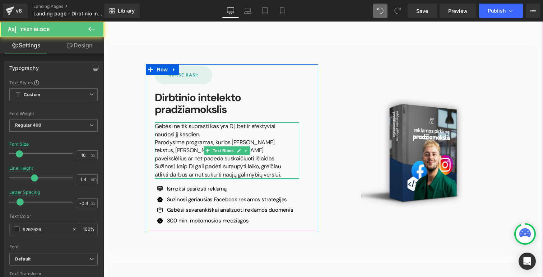
click at [278, 173] on p "Sužinosi, kaip DI gali padėti sutaupyti laiko, greičiau atlikti darbus ar net s…" at bounding box center [218, 171] width 126 height 16
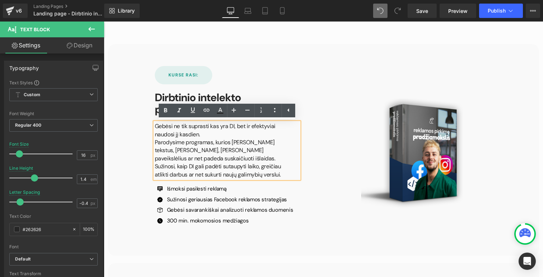
click at [273, 175] on p "Sužinosi, kaip DI gali padėti sutaupyti laiko, greičiau atlikti darbus ar net s…" at bounding box center [218, 171] width 126 height 16
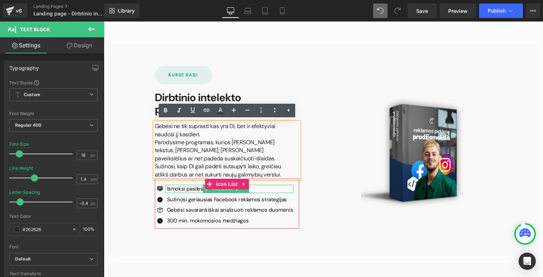
click at [188, 190] on p "Išmoksi pasilesti reklamą" at bounding box center [230, 189] width 126 height 8
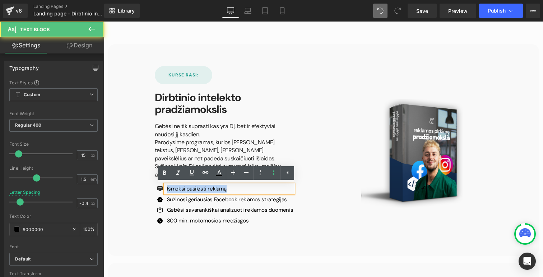
drag, startPoint x: 226, startPoint y: 190, endPoint x: 167, endPoint y: 190, distance: 59.2
click at [167, 190] on p "Išmoksi pasilesti reklamą" at bounding box center [230, 189] width 126 height 8
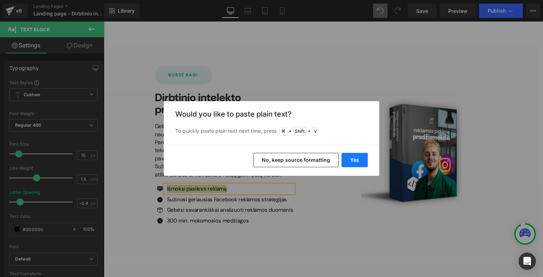
click at [354, 164] on button "Yes" at bounding box center [354, 160] width 26 height 14
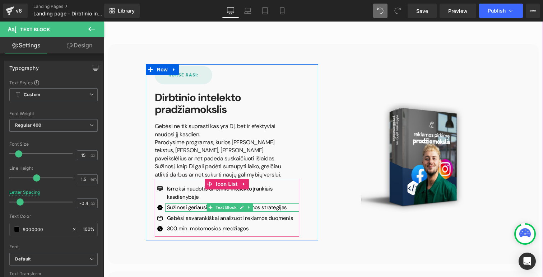
click at [247, 205] on icon at bounding box center [249, 207] width 4 height 4
click at [287, 204] on p "Sužinosi geriausias Facebook reklamos strategijas" at bounding box center [233, 208] width 132 height 8
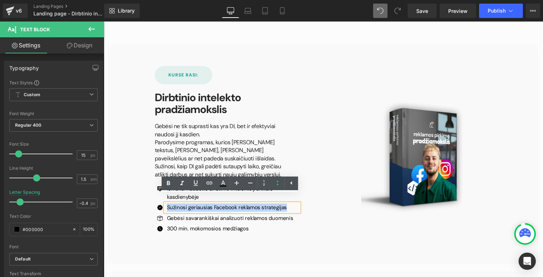
drag, startPoint x: 287, startPoint y: 200, endPoint x: 167, endPoint y: 197, distance: 120.3
click at [167, 204] on p "Sužinosi geriausias Facebook reklamos strategijas" at bounding box center [233, 208] width 132 height 8
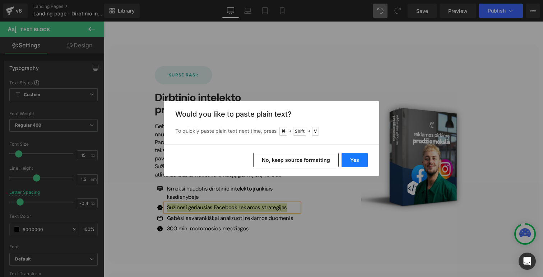
click at [361, 157] on button "Yes" at bounding box center [354, 160] width 26 height 14
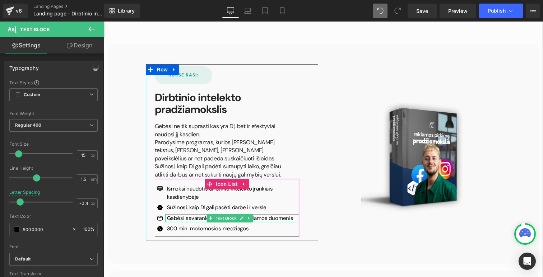
click at [256, 214] on p "Gebėsi savarankiškai analizuoti reklamos duomenis" at bounding box center [233, 218] width 132 height 8
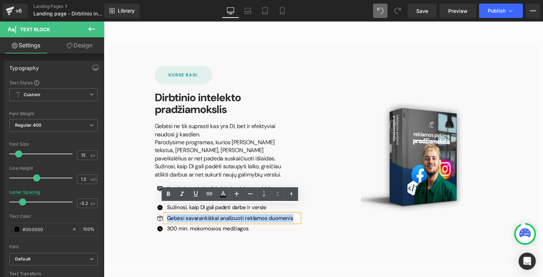
drag, startPoint x: 290, startPoint y: 210, endPoint x: 167, endPoint y: 209, distance: 122.4
click at [167, 214] on p "Gebėsi savarankiškai analizuoti reklamos duomenis" at bounding box center [233, 218] width 132 height 8
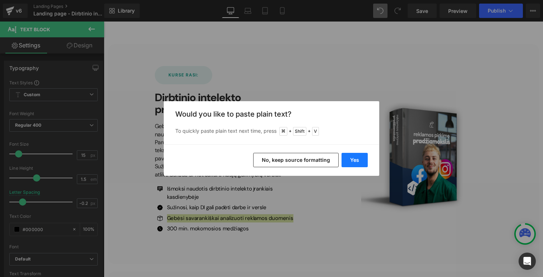
click at [356, 159] on button "Yes" at bounding box center [354, 160] width 26 height 14
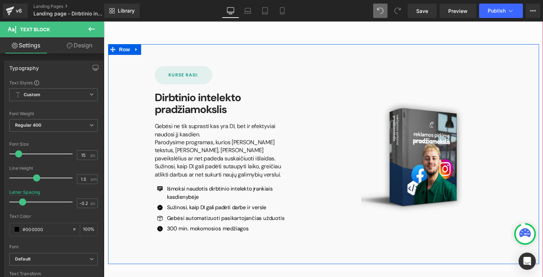
click at [239, 224] on link at bounding box center [238, 228] width 8 height 9
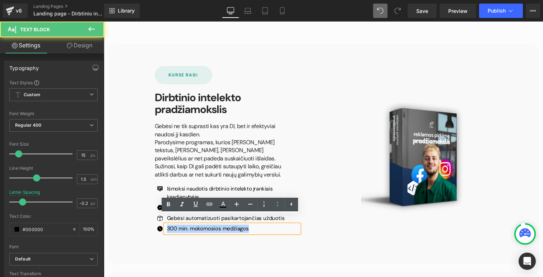
drag, startPoint x: 254, startPoint y: 221, endPoint x: 167, endPoint y: 221, distance: 87.2
click at [167, 225] on p "300 min. mokomosios medžiagos" at bounding box center [233, 229] width 132 height 8
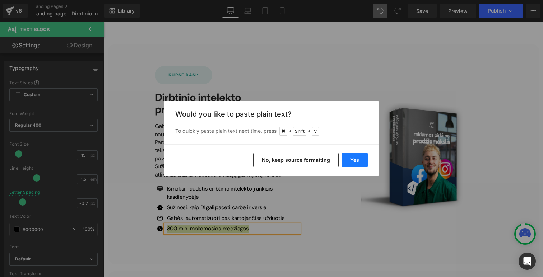
click at [348, 158] on button "Yes" at bounding box center [354, 160] width 26 height 14
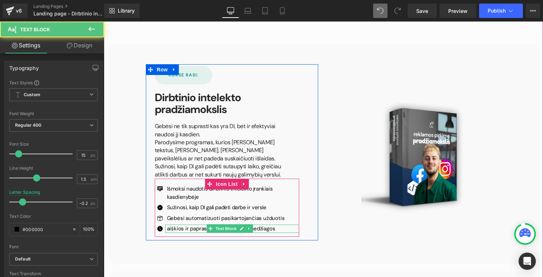
click at [182, 225] on p "aiškios ir paprastos mokomosios medžiagos" at bounding box center [233, 229] width 132 height 8
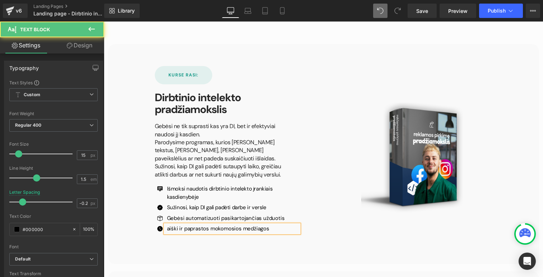
click at [204, 225] on p "aiški ir paprastos mokomosios medžiagos" at bounding box center [233, 229] width 132 height 8
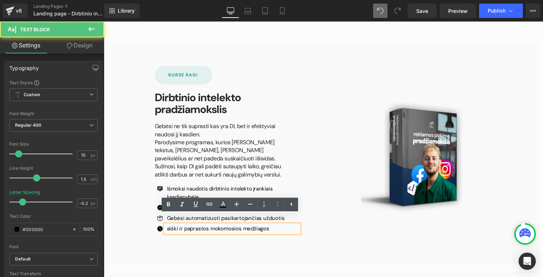
click at [205, 225] on p "aiški ir paprastos mokomosios medžiagos" at bounding box center [233, 229] width 132 height 8
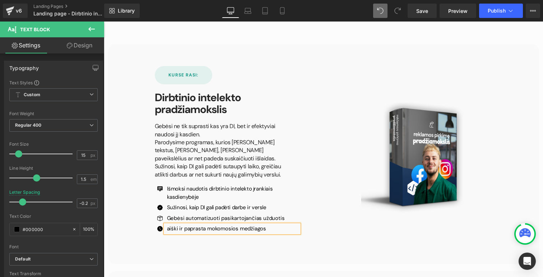
click at [234, 225] on p "aiški ir paprasta mokomosios medžiagos" at bounding box center [233, 229] width 132 height 8
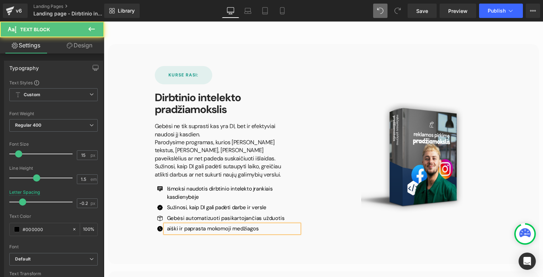
click at [262, 225] on p "aiški ir paprasta mokomoji medžiagos" at bounding box center [233, 229] width 132 height 8
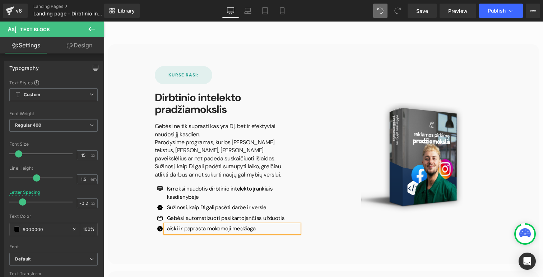
click at [168, 225] on p "aiški ir paprasta mokomoji medžiaga" at bounding box center [233, 229] width 132 height 8
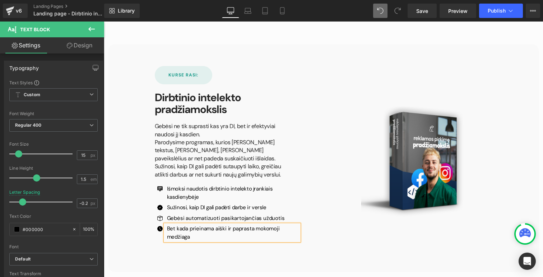
click at [327, 254] on div "KURSE RASI: Button Dirbtinio intelekto pradžiamokslis Heading Gebėsi ne tik sup…" at bounding box center [323, 158] width 431 height 228
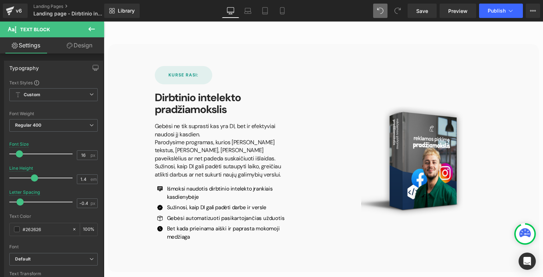
click at [252, 168] on p "Sužinosi, kaip DI gali padėti sutaupyti laiko, greičiau atlikti darbus ar net s…" at bounding box center [218, 171] width 126 height 16
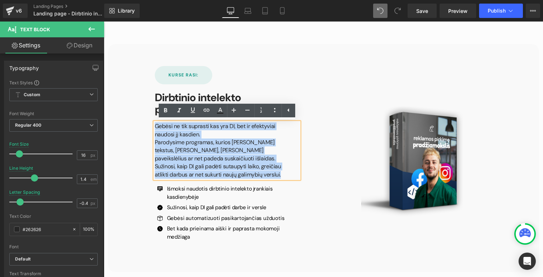
drag, startPoint x: 288, startPoint y: 177, endPoint x: 119, endPoint y: 114, distance: 180.1
click at [119, 114] on div "KURSE RASI: Button Dirbtinio intelekto pradžiamokslis Heading Gebėsi ne tik sup…" at bounding box center [323, 158] width 431 height 228
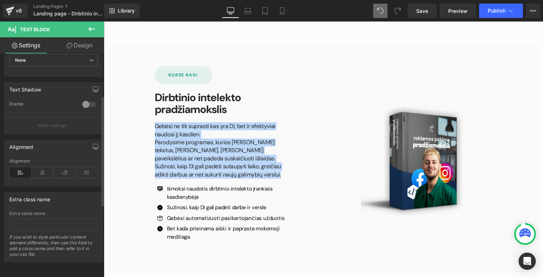
scroll to position [231, 0]
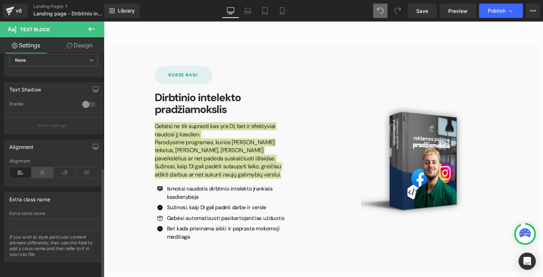
click at [41, 170] on icon at bounding box center [43, 172] width 22 height 11
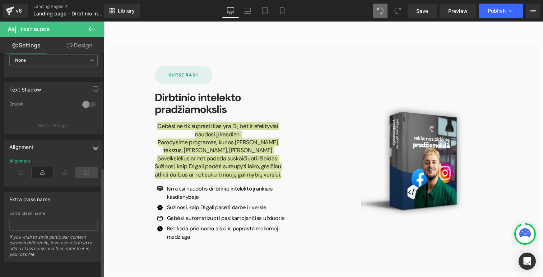
click at [85, 168] on icon at bounding box center [87, 172] width 22 height 11
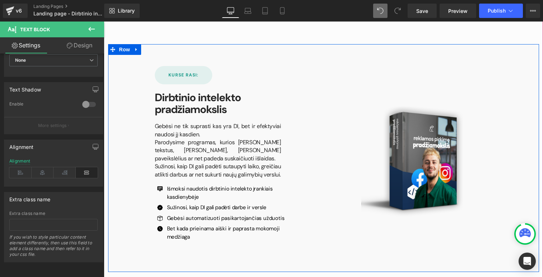
click at [346, 244] on div "KURSE RASI: Button Dirbtinio intelekto pradžiamokslis Heading Gebėsi ne tik sup…" at bounding box center [323, 158] width 431 height 228
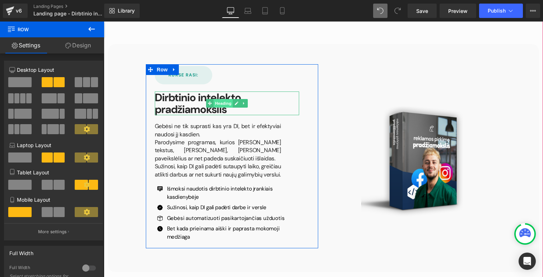
click at [226, 105] on span "Heading" at bounding box center [222, 103] width 19 height 9
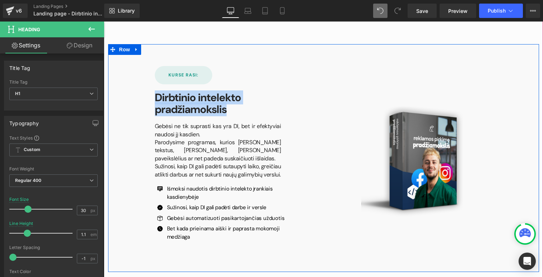
drag, startPoint x: 240, startPoint y: 112, endPoint x: 135, endPoint y: 82, distance: 109.3
click at [135, 82] on div "KURSE RASI: Button Dirbtinio intelekto pradžiamokslis Heading Gebėsi ne tik sup…" at bounding box center [323, 158] width 431 height 228
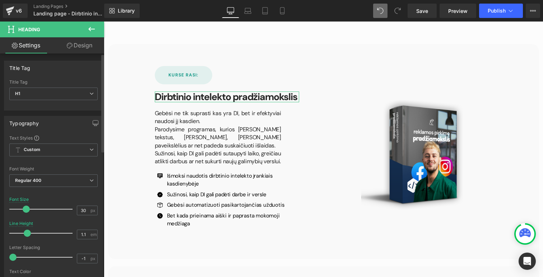
click at [24, 209] on span at bounding box center [26, 209] width 7 height 7
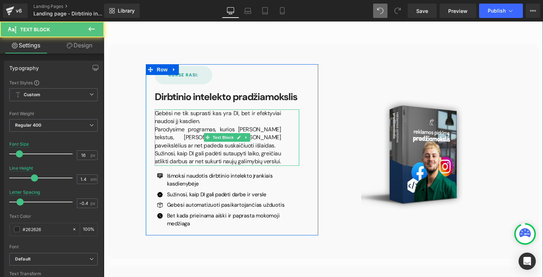
click at [211, 128] on p "Parodysime programas, kurios [PERSON_NAME] tekstus, [PERSON_NAME], [PERSON_NAME…" at bounding box center [218, 138] width 126 height 24
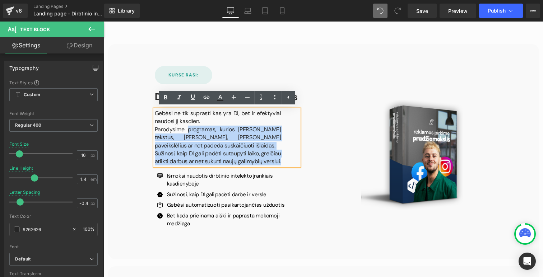
drag, startPoint x: 185, startPoint y: 131, endPoint x: 153, endPoint y: 129, distance: 31.6
click at [155, 129] on div "Gebėsi ne tik suprasti kas yra DI, bet ir efektyviai naudosi jį kasdien. Parody…" at bounding box center [227, 137] width 144 height 56
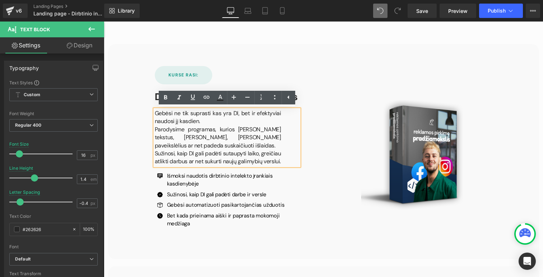
click at [192, 134] on p "Parodysime programas, kurios [PERSON_NAME] tekstus, [PERSON_NAME], [PERSON_NAME…" at bounding box center [218, 138] width 126 height 24
drag, startPoint x: 182, startPoint y: 130, endPoint x: 155, endPoint y: 128, distance: 26.9
click at [155, 128] on p "Parodysime programas, kurios [PERSON_NAME] tekstus, [PERSON_NAME], [PERSON_NAME…" at bounding box center [218, 138] width 126 height 24
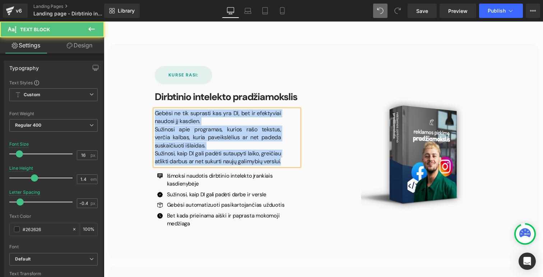
drag, startPoint x: 283, startPoint y: 163, endPoint x: 150, endPoint y: 110, distance: 142.4
click at [150, 110] on div "KURSE RASI: Button Dirbtinio intelekto pradžiamokslis Heading Gebėsi ne tik sup…" at bounding box center [226, 149] width 155 height 166
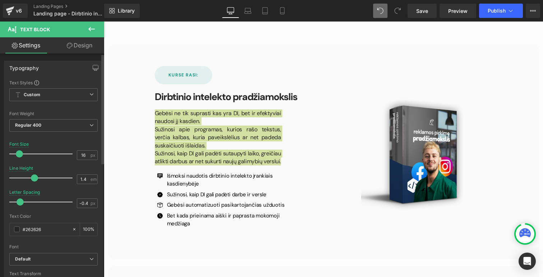
click at [19, 152] on span at bounding box center [19, 153] width 7 height 7
click at [19, 201] on span at bounding box center [20, 201] width 7 height 7
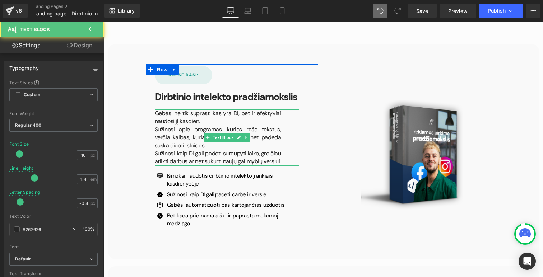
click at [237, 157] on p "Sužinosi, kaip DI gali padėti sutaupyti laiko, greičiau atlikti darbus ar net s…" at bounding box center [218, 158] width 126 height 16
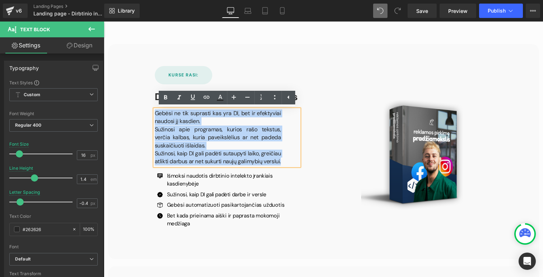
drag, startPoint x: 285, startPoint y: 161, endPoint x: 156, endPoint y: 112, distance: 137.0
click at [156, 112] on div "Gebėsi ne tik suprasti kas yra DI, bet ir efektyviai naudosi jį kasdien. Sužino…" at bounding box center [227, 137] width 144 height 56
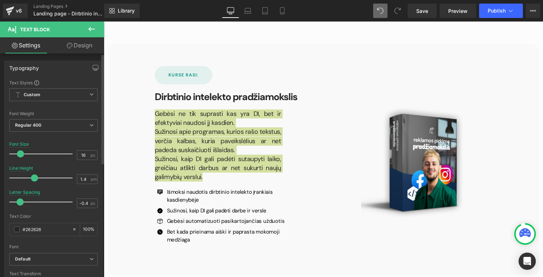
click at [20, 156] on span at bounding box center [20, 153] width 7 height 7
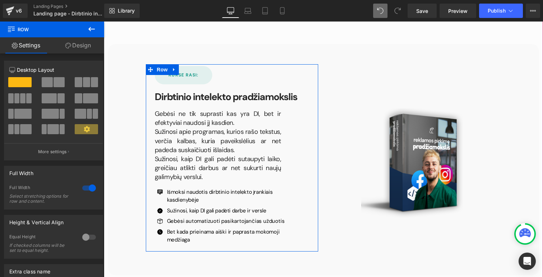
click at [210, 178] on p "Sužinosi, kaip DI gali padėti sutaupyti laiko, greičiau atlikti darbus ar net s…" at bounding box center [218, 168] width 126 height 27
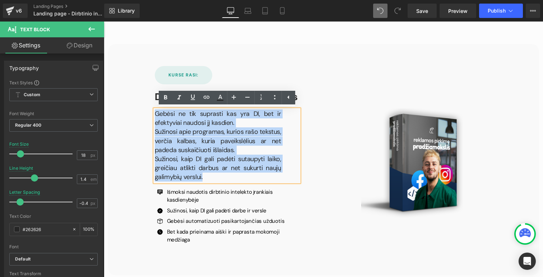
drag, startPoint x: 210, startPoint y: 178, endPoint x: 147, endPoint y: 112, distance: 91.4
click at [147, 112] on div "KURSE RASI: Button Dirbtinio intelekto pradžiamokslis Heading Gebėsi ne tik sup…" at bounding box center [232, 157] width 172 height 187
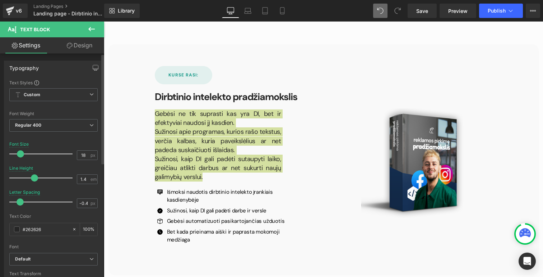
click at [17, 154] on span at bounding box center [20, 153] width 7 height 7
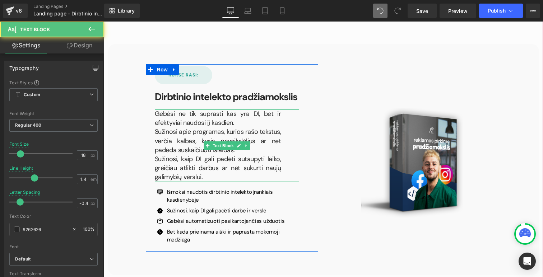
click at [281, 133] on div "Gebėsi ne tik suprasti kas yra DI, bet ir efektyviai naudosi jį kasdien. Sužino…" at bounding box center [227, 145] width 144 height 73
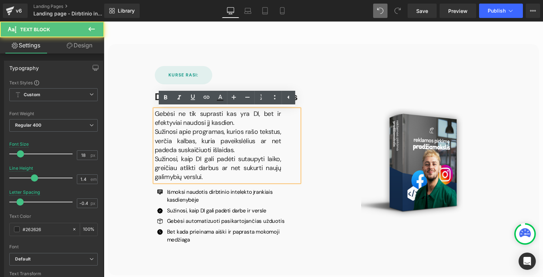
click at [299, 135] on div "Gebėsi ne tik suprasti kas yra DI, bet ir efektyviai naudosi jį kasdien. Sužino…" at bounding box center [227, 145] width 144 height 73
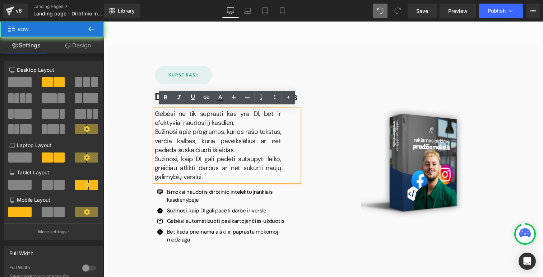
click at [319, 164] on div "KURSE RASI: Button Dirbtinio intelekto pradžiamokslis Heading Gebėsi ne tik sup…" at bounding box center [231, 157] width 183 height 187
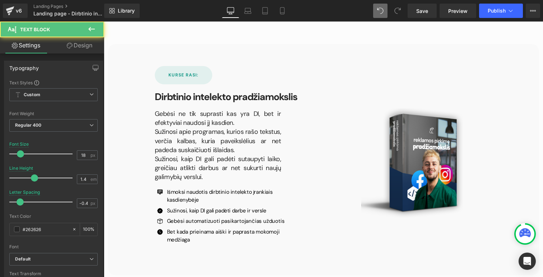
click at [242, 136] on p "Sužinosi apie programas, kurios rašo tekstus, verčia kalbas, kuria paveikslėliu…" at bounding box center [218, 140] width 126 height 27
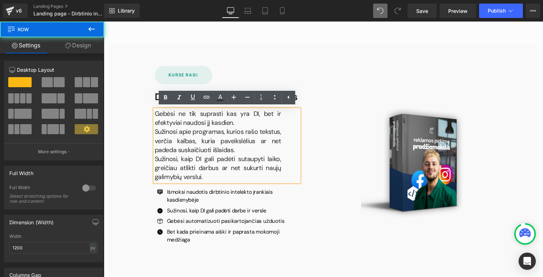
click at [301, 145] on div "KURSE RASI: Button Dirbtinio intelekto pradžiamokslis Heading Gebėsi ne tik sup…" at bounding box center [226, 157] width 155 height 182
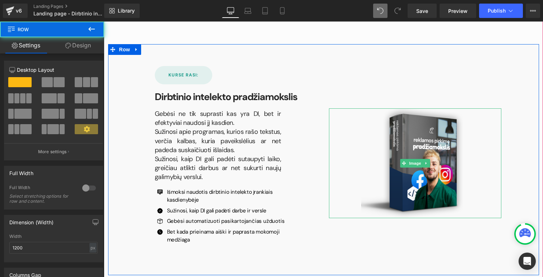
click at [335, 126] on div at bounding box center [415, 163] width 172 height 110
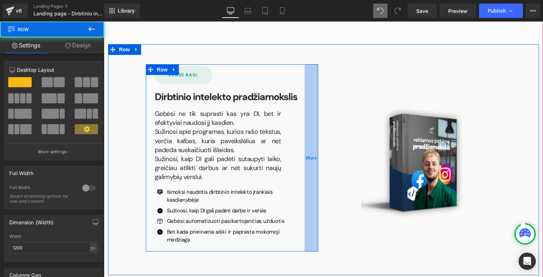
click at [315, 77] on div "38px" at bounding box center [311, 157] width 14 height 187
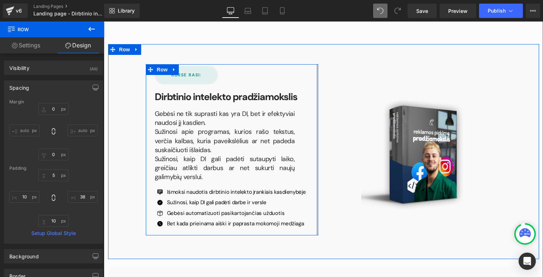
drag, startPoint x: 315, startPoint y: 84, endPoint x: 336, endPoint y: 85, distance: 21.2
click at [336, 85] on div "KURSE RASI: Button Dirbtinio intelekto pradžiamokslis Heading Gebėsi ne tik sup…" at bounding box center [323, 151] width 431 height 215
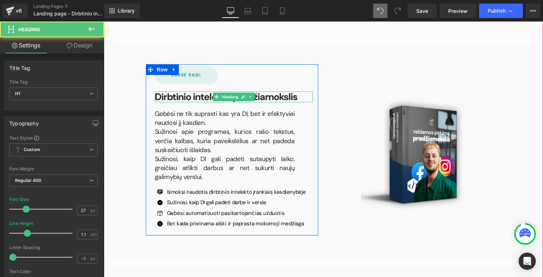
click at [295, 96] on strong "Dirbtinio intelekto pradžiamokslis" at bounding box center [226, 96] width 142 height 13
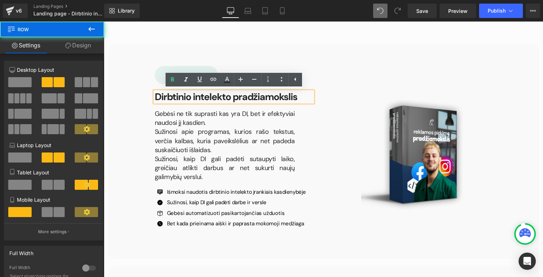
click at [322, 100] on div "KURSE RASI: Button Dirbtinio intelekto pradžiamokslis Heading Gebėsi ne tik sup…" at bounding box center [231, 149] width 183 height 171
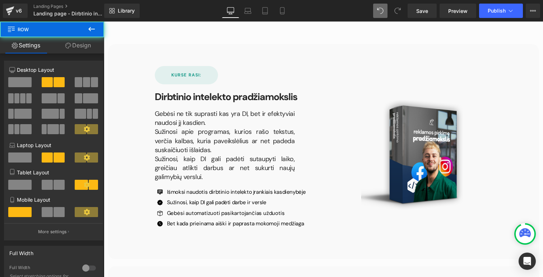
click at [325, 83] on div "Image" at bounding box center [414, 149] width 183 height 171
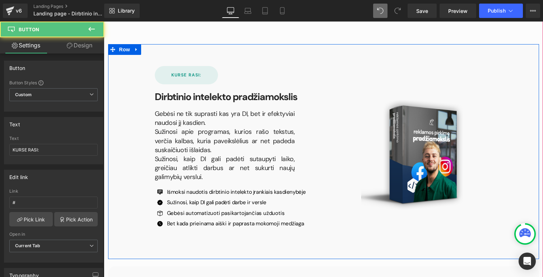
click at [301, 79] on div "KURSE RASI:" at bounding box center [234, 75] width 158 height 19
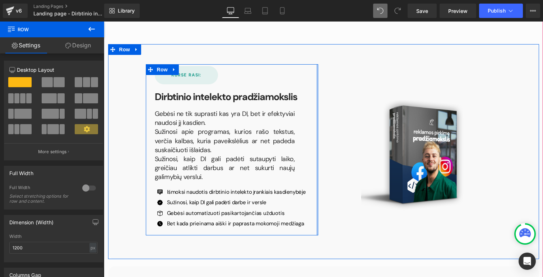
drag, startPoint x: 316, startPoint y: 84, endPoint x: 336, endPoint y: 85, distance: 19.7
click at [336, 85] on div "KURSE RASI: Button Dirbtinio intelekto pradžiamokslis Heading Gebėsi ne tik sup…" at bounding box center [323, 151] width 431 height 215
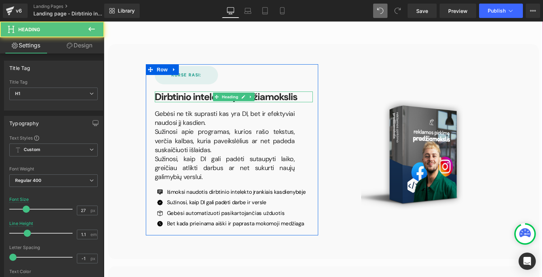
click at [165, 97] on strong "Dirbtinio intelekto pradžiamokslis" at bounding box center [226, 96] width 142 height 13
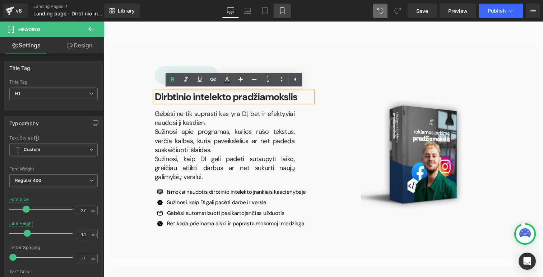
click at [284, 11] on icon at bounding box center [282, 10] width 7 height 7
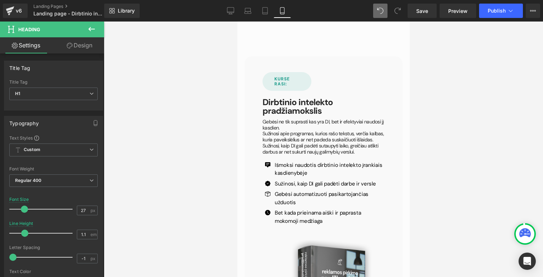
scroll to position [2135, 0]
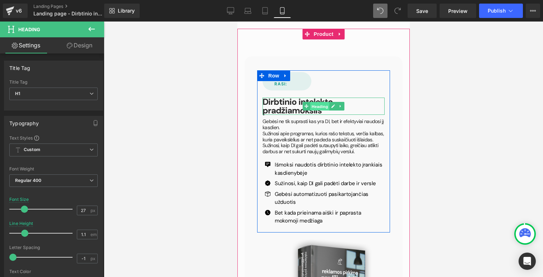
click at [320, 102] on span "Heading" at bounding box center [319, 106] width 19 height 9
click at [367, 98] on h1 "Dirbtinio intelekto pradžiamokslis" at bounding box center [323, 106] width 122 height 17
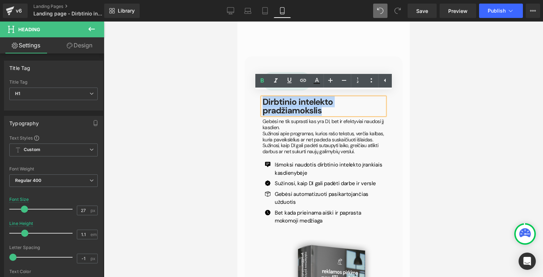
drag, startPoint x: 324, startPoint y: 107, endPoint x: 257, endPoint y: 97, distance: 67.9
click at [257, 97] on div "KURSE RASI: Button Dirbtinio intelekto pradžiamokslis Heading Gebėsi ne tik sup…" at bounding box center [323, 150] width 133 height 157
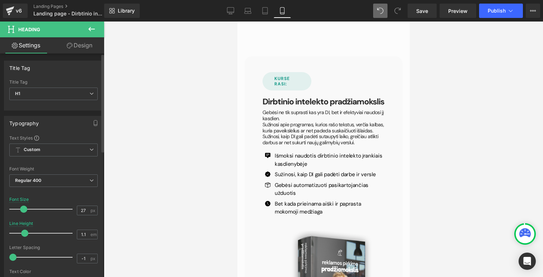
click at [22, 210] on span at bounding box center [23, 209] width 7 height 7
click at [231, 10] on icon at bounding box center [230, 10] width 7 height 7
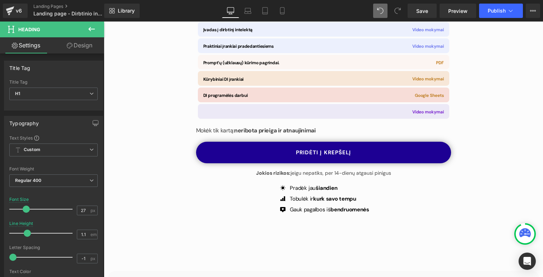
scroll to position [2361, 0]
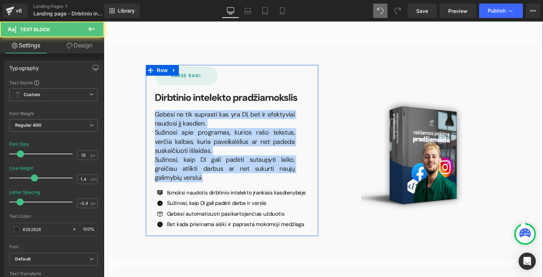
drag, startPoint x: 179, startPoint y: 177, endPoint x: 152, endPoint y: 112, distance: 70.8
click at [152, 112] on div "KURSE RASI: Button Dirbtinio intelekto pradžiamokslis Heading Gebėsi ne tik sup…" at bounding box center [233, 150] width 169 height 166
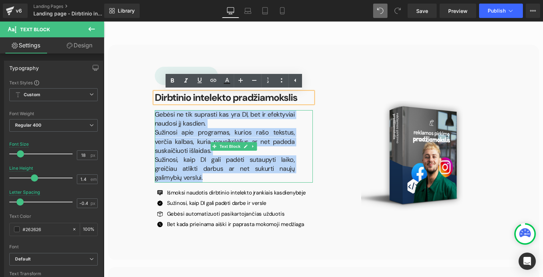
copy div "Gebėsi ne tik suprasti kas yra DI, bet ir efektyviai naudosi jį kasdien. Sužino…"
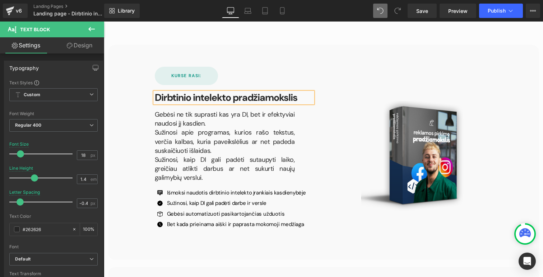
click at [230, 116] on p "Gebėsi ne tik suprasti kas yra DI, bet ir efektyviai naudosi jį kasdien." at bounding box center [225, 119] width 140 height 18
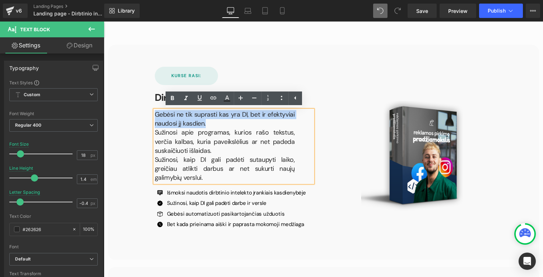
drag, startPoint x: 209, startPoint y: 124, endPoint x: 155, endPoint y: 115, distance: 54.9
click at [155, 115] on p "Gebėsi ne tik suprasti kas yra DI, bet ir efektyviai naudosi jį kasdien." at bounding box center [225, 119] width 140 height 18
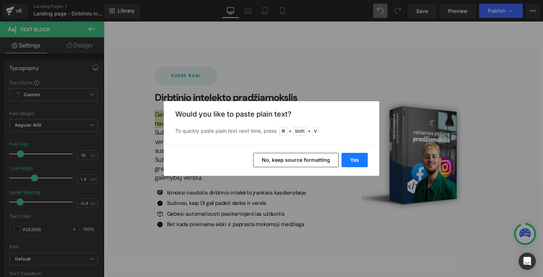
click at [355, 162] on button "Yes" at bounding box center [354, 160] width 26 height 14
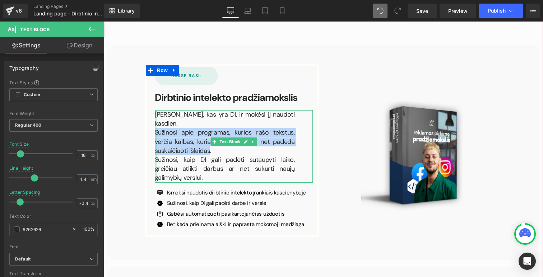
drag, startPoint x: 208, startPoint y: 142, endPoint x: 156, endPoint y: 125, distance: 55.0
click at [156, 125] on div "[PERSON_NAME], kas yra DI, ir mokėsi jį naudoti kasdien. Sužinosi apie programa…" at bounding box center [234, 146] width 158 height 73
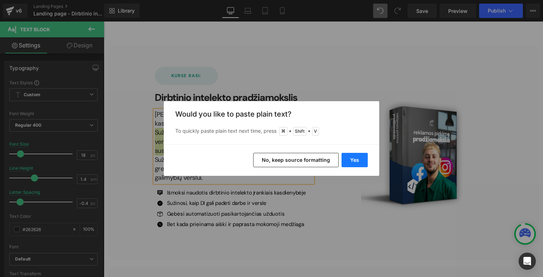
click at [360, 160] on button "Yes" at bounding box center [354, 160] width 26 height 14
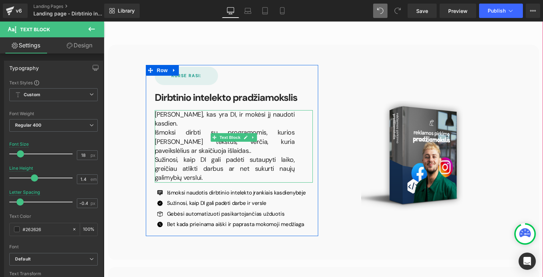
click at [288, 134] on p "Išmoksi dirbti su programomis, kurios [PERSON_NAME] tekstus, verčia, kuria pave…" at bounding box center [225, 141] width 140 height 27
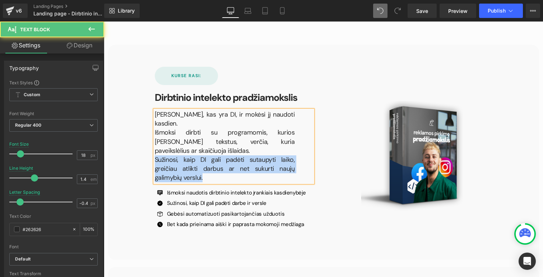
drag, startPoint x: 182, startPoint y: 159, endPoint x: 151, endPoint y: 140, distance: 36.5
click at [151, 140] on div "KURSE RASI: Button Dirbtinio intelekto pradžiamokslis Heading [PERSON_NAME], ka…" at bounding box center [233, 150] width 169 height 166
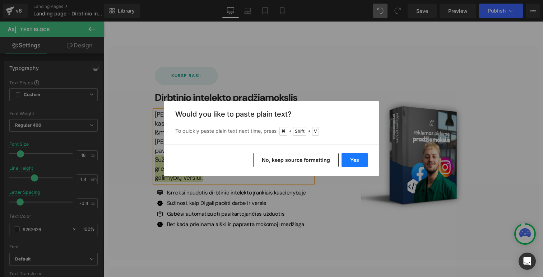
click at [354, 160] on button "Yes" at bounding box center [354, 160] width 26 height 14
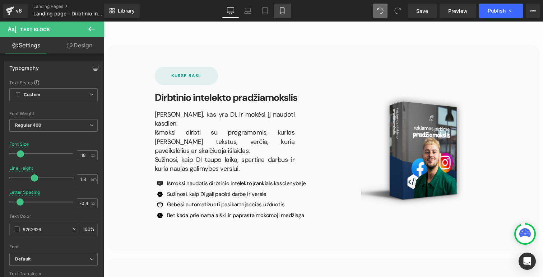
click at [285, 10] on icon at bounding box center [282, 10] width 7 height 7
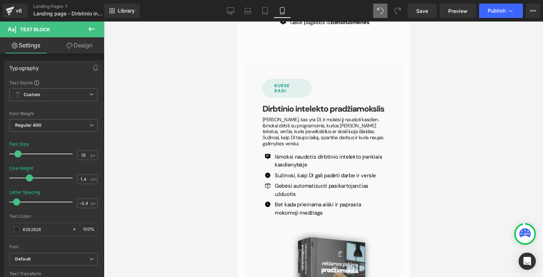
scroll to position [2129, 0]
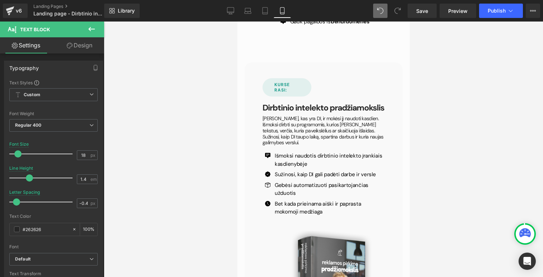
click at [453, 147] on div at bounding box center [323, 150] width 439 height 256
click at [231, 8] on icon at bounding box center [230, 10] width 7 height 7
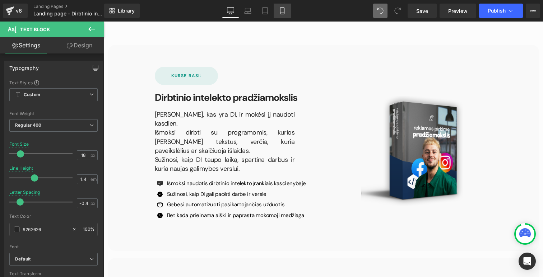
click at [285, 12] on icon at bounding box center [282, 10] width 7 height 7
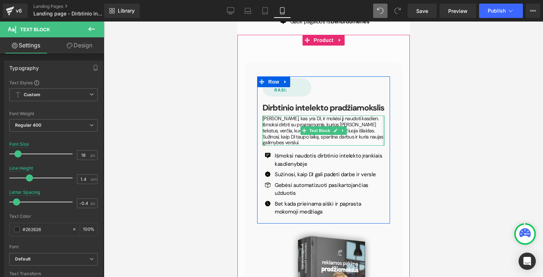
drag, startPoint x: 382, startPoint y: 122, endPoint x: 392, endPoint y: 121, distance: 9.7
click at [392, 121] on div "KURSE RASI: Button Dirbtinio intelekto pradžiamokslis Heading [PERSON_NAME], ka…" at bounding box center [323, 149] width 144 height 147
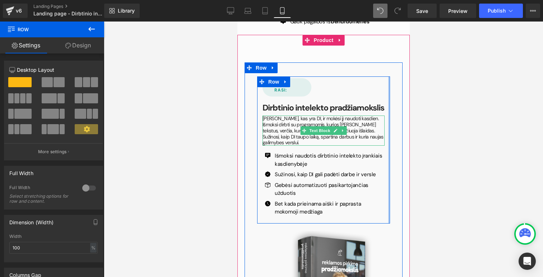
drag, startPoint x: 389, startPoint y: 119, endPoint x: 393, endPoint y: 118, distance: 3.6
click at [393, 118] on div "KURSE RASI: Button Dirbtinio intelekto pradžiamokslis Heading [PERSON_NAME], ka…" at bounding box center [323, 149] width 144 height 147
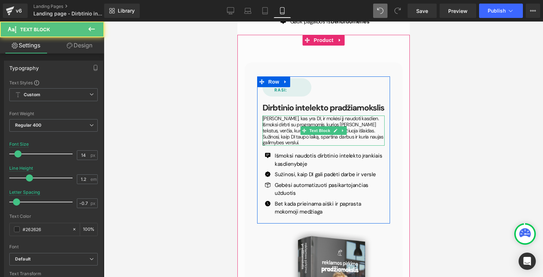
click at [369, 122] on p "Išmoksi dirbti su programomis, kurios [PERSON_NAME] tekstus, verčia, kuria pave…" at bounding box center [323, 128] width 122 height 12
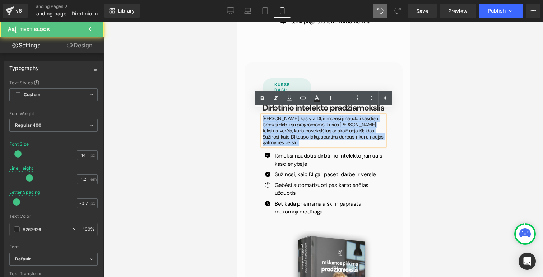
drag, startPoint x: 303, startPoint y: 137, endPoint x: 258, endPoint y: 111, distance: 51.2
click at [258, 111] on div "KURSE RASI: Button Dirbtinio intelekto pradžiamokslis Heading [PERSON_NAME], ka…" at bounding box center [323, 149] width 133 height 142
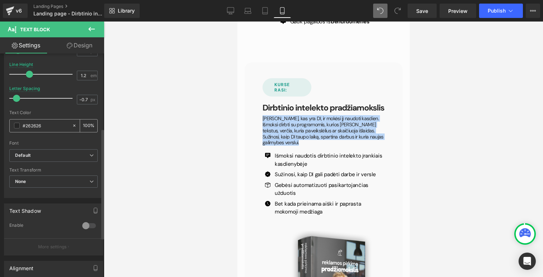
scroll to position [231, 0]
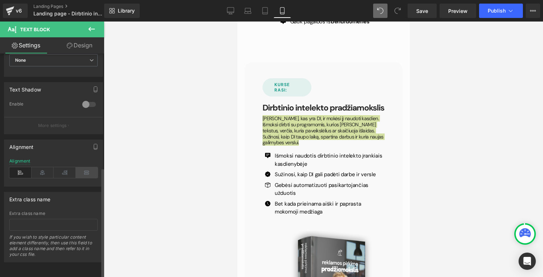
click at [83, 168] on icon at bounding box center [87, 172] width 22 height 11
click at [201, 150] on div at bounding box center [323, 150] width 439 height 256
click at [491, 114] on div at bounding box center [323, 150] width 439 height 256
click at [448, 47] on div at bounding box center [323, 150] width 439 height 256
click at [436, 102] on div at bounding box center [323, 150] width 439 height 256
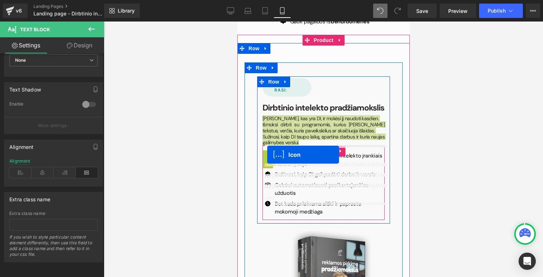
drag, startPoint x: 267, startPoint y: 148, endPoint x: 267, endPoint y: 154, distance: 6.1
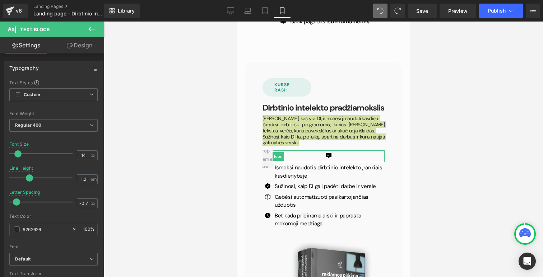
click at [448, 227] on div at bounding box center [323, 150] width 439 height 256
click at [451, 163] on div at bounding box center [323, 150] width 439 height 256
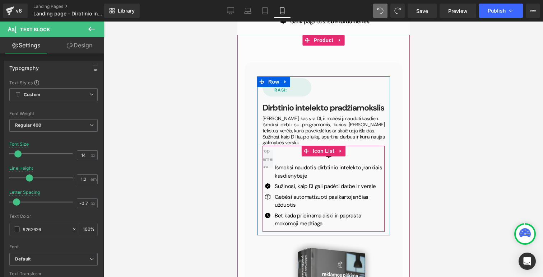
click at [311, 151] on div at bounding box center [328, 156] width 112 height 12
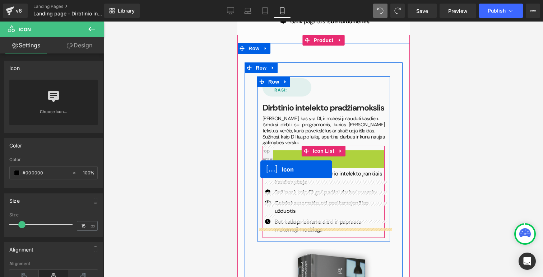
drag, startPoint x: 330, startPoint y: 153, endPoint x: 260, endPoint y: 169, distance: 72.1
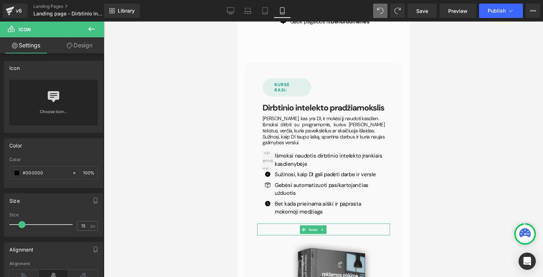
click at [501, 75] on div at bounding box center [323, 150] width 439 height 256
click at [235, 13] on link "Desktop" at bounding box center [230, 11] width 17 height 14
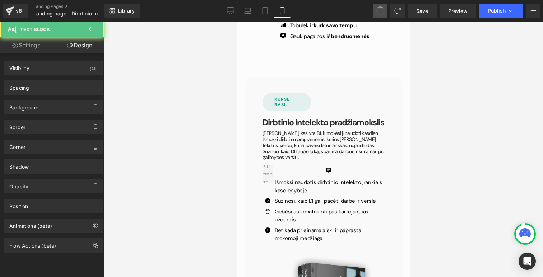
scroll to position [2092, 0]
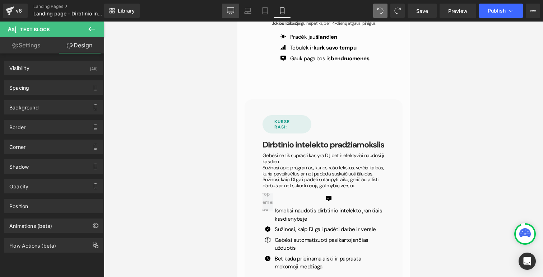
click at [234, 13] on link "Desktop" at bounding box center [230, 11] width 17 height 14
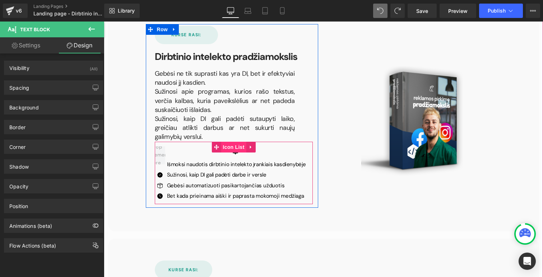
scroll to position [2404, 0]
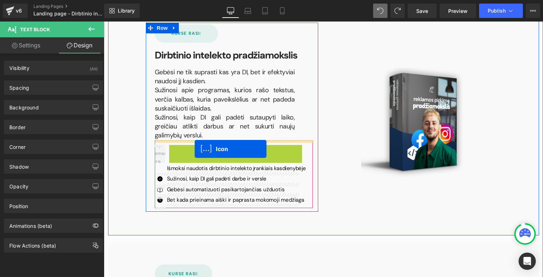
drag, startPoint x: 231, startPoint y: 153, endPoint x: 200, endPoint y: 158, distance: 31.7
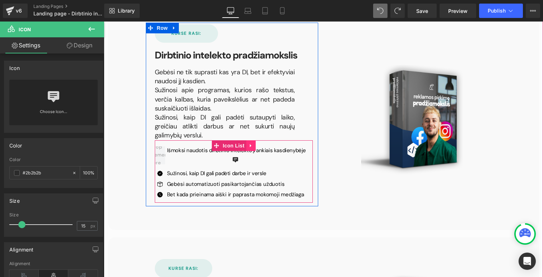
click at [252, 144] on icon at bounding box center [250, 145] width 5 height 5
click at [247, 145] on icon at bounding box center [246, 145] width 5 height 5
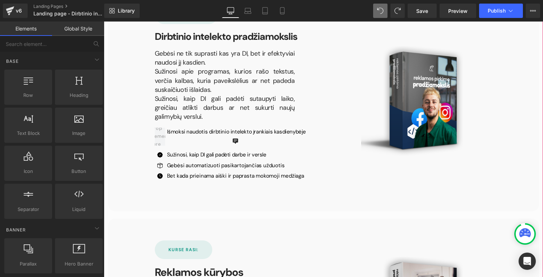
scroll to position [2411, 0]
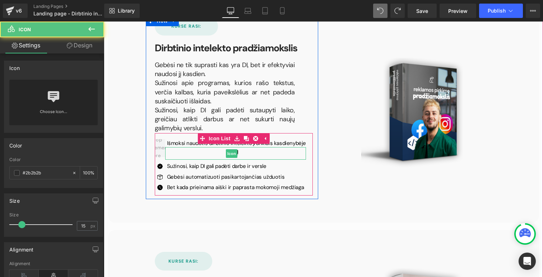
click at [232, 154] on div "Icon" at bounding box center [235, 153] width 141 height 13
click at [232, 154] on span "Icon" at bounding box center [231, 153] width 11 height 9
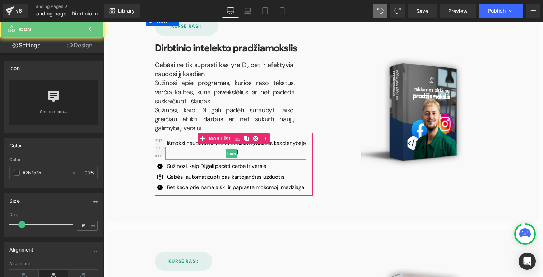
click at [232, 154] on span "Icon" at bounding box center [231, 153] width 11 height 9
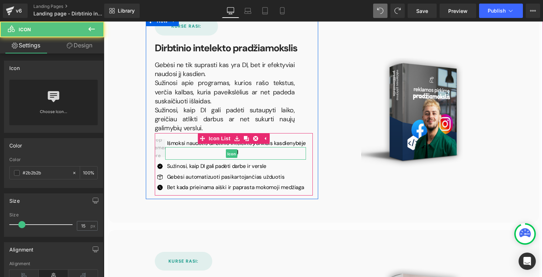
click at [232, 154] on span "Icon" at bounding box center [231, 153] width 11 height 9
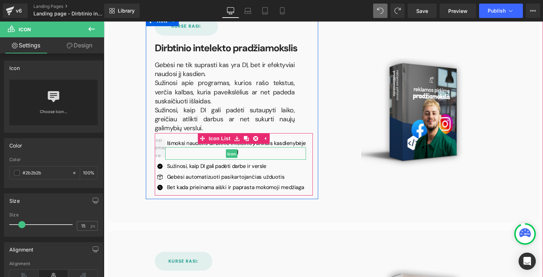
click at [232, 154] on span "Icon" at bounding box center [231, 153] width 11 height 9
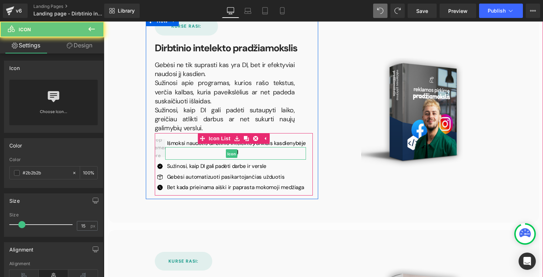
click at [232, 154] on span "Icon" at bounding box center [231, 153] width 11 height 9
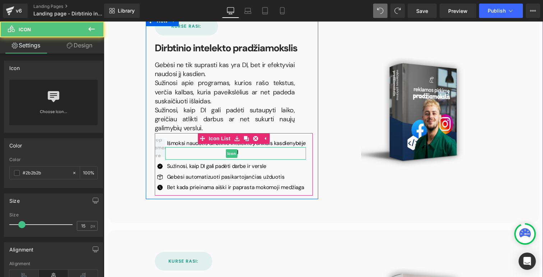
click at [232, 154] on span "Icon" at bounding box center [231, 153] width 11 height 9
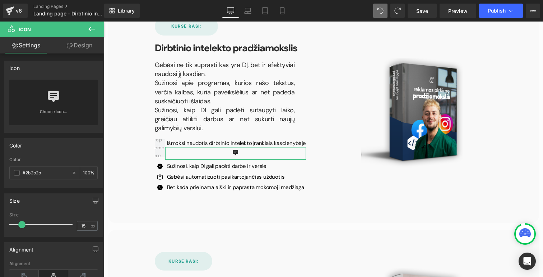
click at [79, 46] on link "Design" at bounding box center [79, 45] width 52 height 16
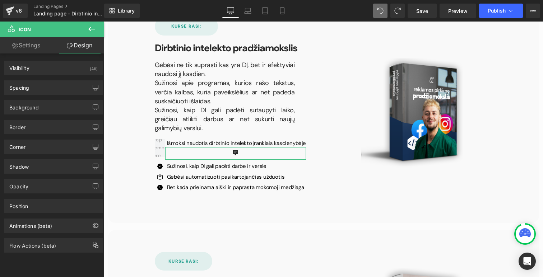
click at [20, 46] on link "Settings" at bounding box center [26, 45] width 52 height 16
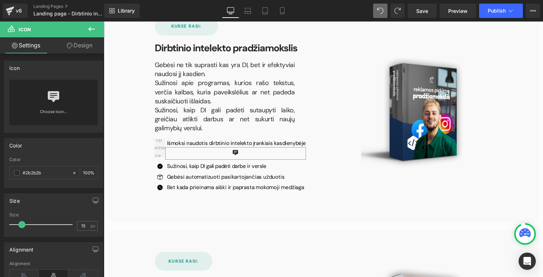
click at [70, 46] on icon at bounding box center [70, 46] width 6 height 6
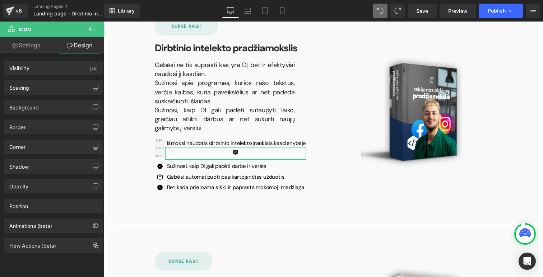
click at [21, 46] on link "Settings" at bounding box center [26, 45] width 52 height 16
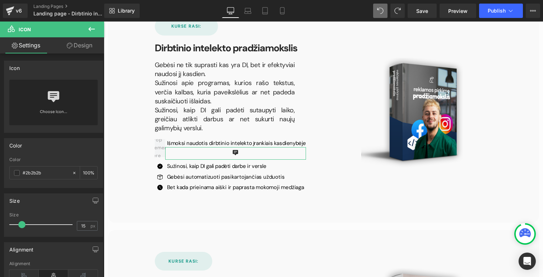
click at [70, 46] on icon at bounding box center [70, 46] width 6 height 6
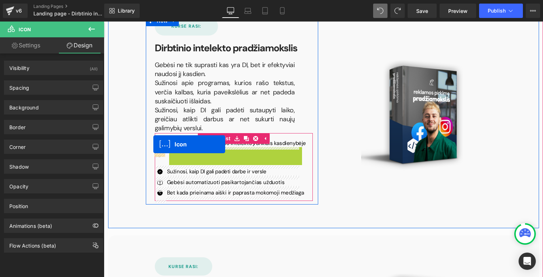
drag, startPoint x: 235, startPoint y: 154, endPoint x: 153, endPoint y: 144, distance: 82.8
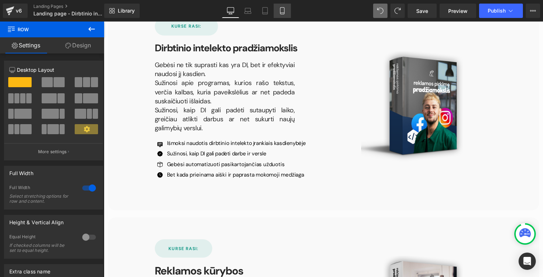
click at [286, 10] on icon at bounding box center [282, 10] width 7 height 7
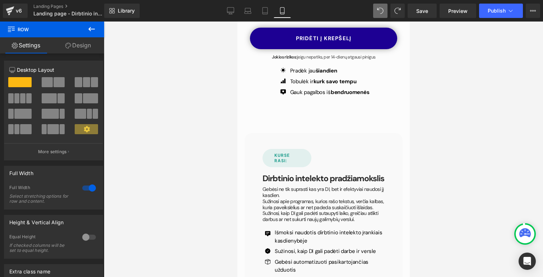
scroll to position [2059, 0]
click at [231, 9] on icon at bounding box center [230, 10] width 7 height 7
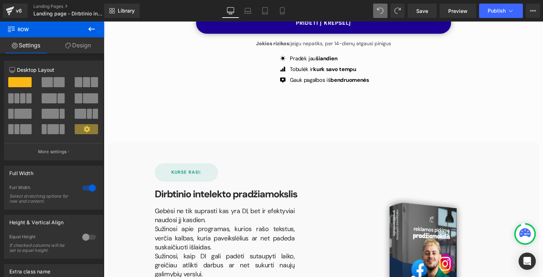
scroll to position [2261, 0]
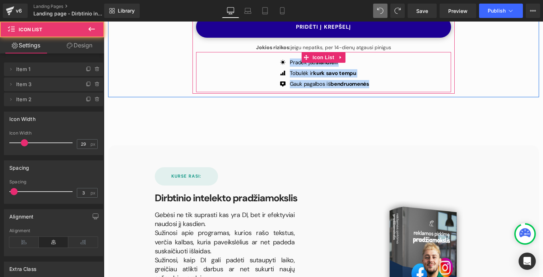
drag, startPoint x: 377, startPoint y: 84, endPoint x: 274, endPoint y: 62, distance: 105.3
click at [274, 62] on div "Icon Pradėk jau šiandien Text Block Icon Tobulėk ir [PERSON_NAME] tempu Text Bl…" at bounding box center [323, 74] width 255 height 35
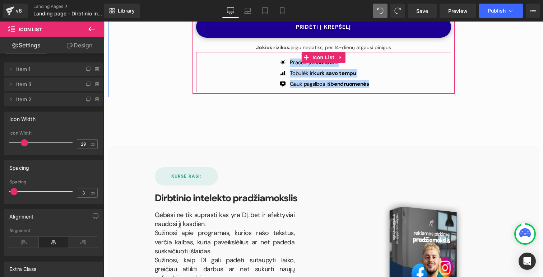
copy ul "Pradėk jau šiandien Text Block Icon Tobulėk ir [PERSON_NAME] tempu Text Block I…"
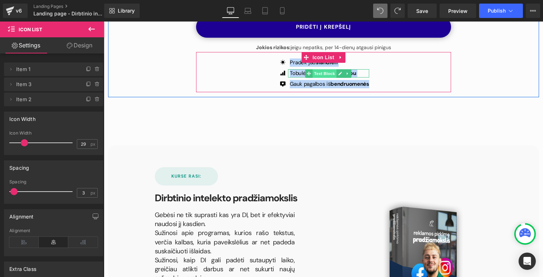
click at [328, 74] on span "Text Block" at bounding box center [325, 73] width 24 height 9
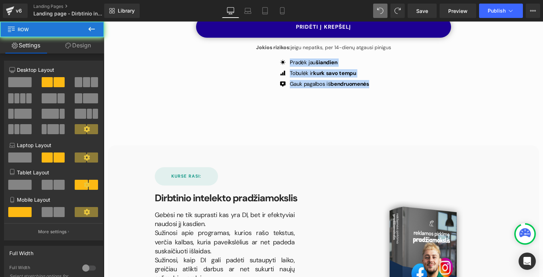
click at [104, 22] on div "56px" at bounding box center [104, 22] width 0 height 0
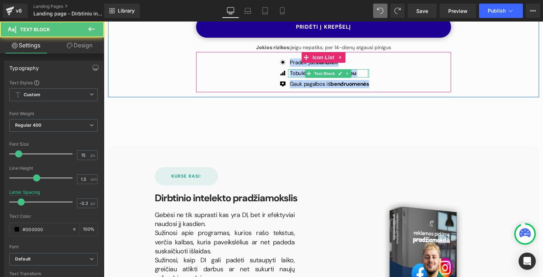
click at [367, 69] on div "Tobulėk ir kurk savo tempu Text Block" at bounding box center [328, 73] width 81 height 8
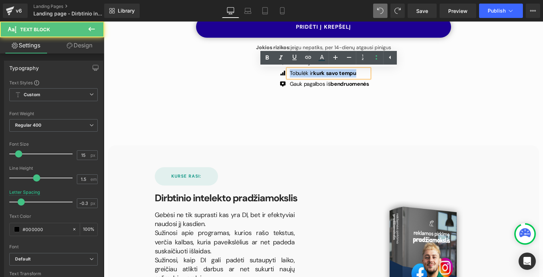
drag, startPoint x: 361, startPoint y: 73, endPoint x: 292, endPoint y: 72, distance: 69.6
click at [291, 72] on p "Tobulėk ir kurk savo tempu" at bounding box center [329, 73] width 79 height 8
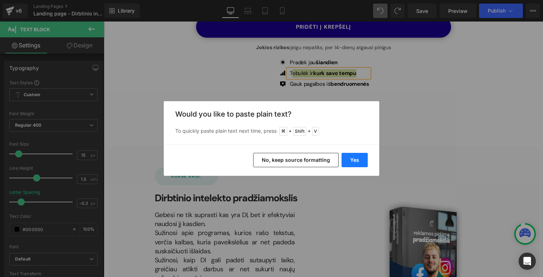
click at [359, 162] on button "Yes" at bounding box center [354, 160] width 26 height 14
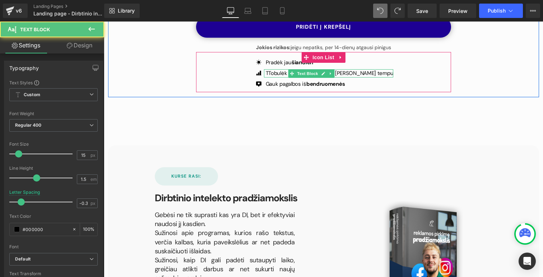
click at [287, 74] on p "TTobulėk ir atrask galimybes [PERSON_NAME] tempu" at bounding box center [330, 73] width 128 height 8
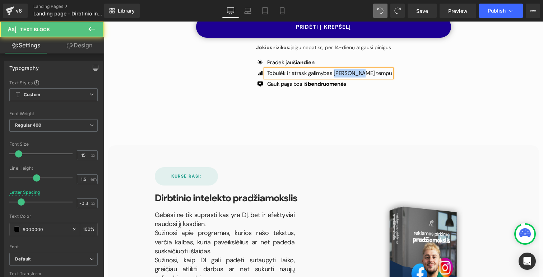
drag, startPoint x: 348, startPoint y: 74, endPoint x: 376, endPoint y: 75, distance: 28.4
click at [376, 75] on div "Icon Pradėk jau šiandien Text Block Icon Tobulėk ir atrask galimybes [PERSON_NA…" at bounding box center [323, 74] width 255 height 35
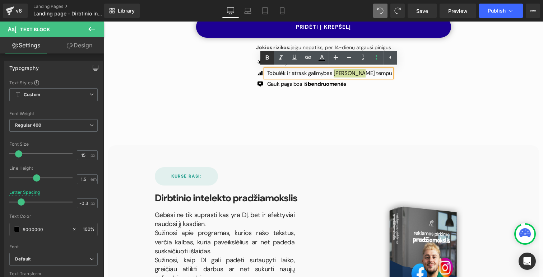
click at [270, 57] on icon at bounding box center [267, 57] width 9 height 9
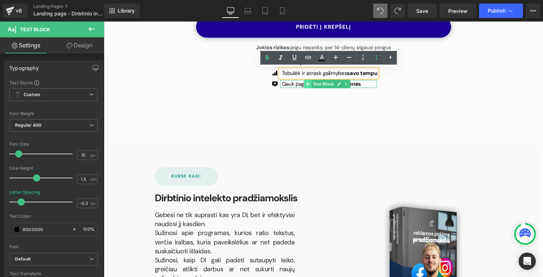
click at [307, 84] on icon at bounding box center [307, 84] width 4 height 4
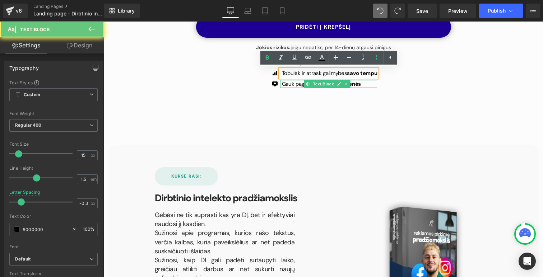
click at [361, 84] on strong "bendruomenės" at bounding box center [341, 83] width 38 height 7
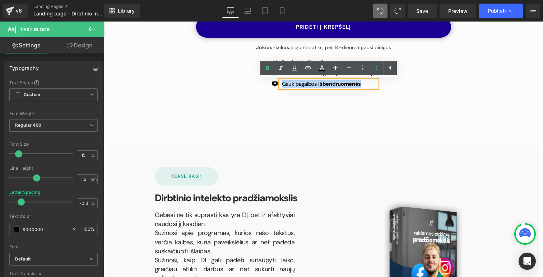
drag, startPoint x: 369, startPoint y: 85, endPoint x: 284, endPoint y: 84, distance: 85.4
click at [284, 84] on p "Gauk pagalbos iš bendruomenės" at bounding box center [329, 84] width 95 height 8
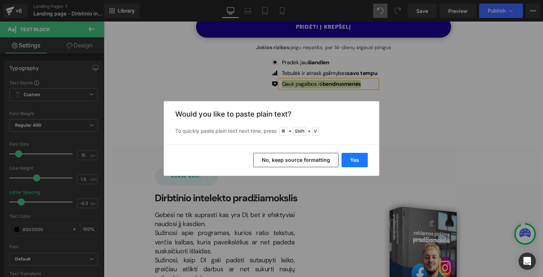
click at [356, 162] on button "Yes" at bounding box center [354, 160] width 26 height 14
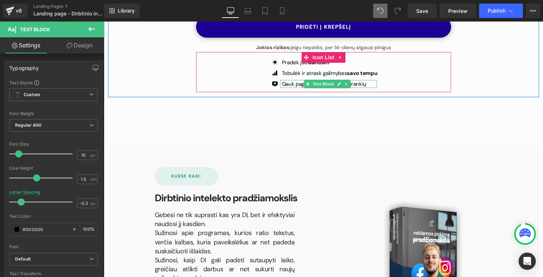
click at [364, 84] on p "Gauk pagalbos iš išmanių DI įrankių" at bounding box center [329, 84] width 95 height 8
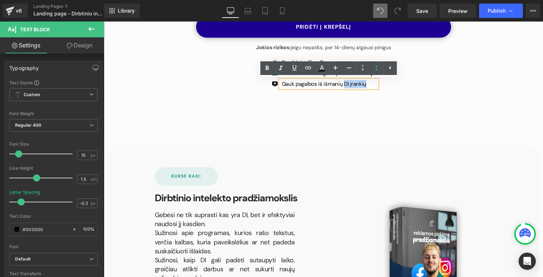
drag, startPoint x: 370, startPoint y: 85, endPoint x: 345, endPoint y: 85, distance: 25.1
click at [345, 85] on p "Gauk pagalbos iš išmanių DI įrankių" at bounding box center [329, 84] width 95 height 8
click at [269, 68] on icon at bounding box center [267, 68] width 9 height 9
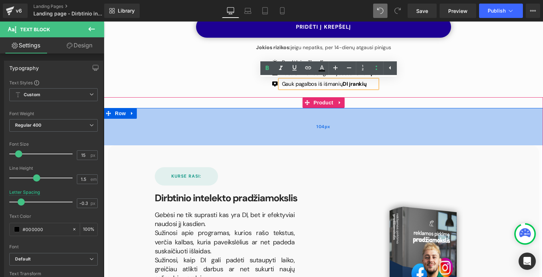
click at [359, 136] on div "104px" at bounding box center [323, 126] width 439 height 37
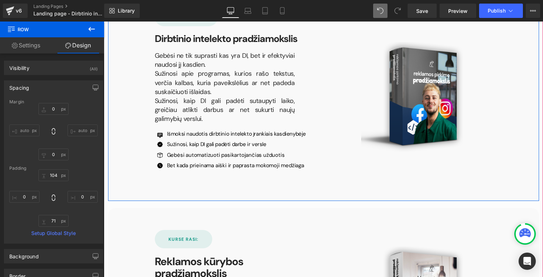
scroll to position [2425, 0]
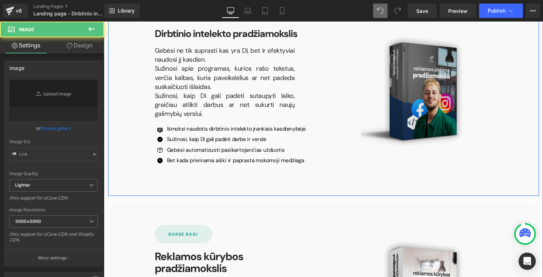
click at [426, 99] on img at bounding box center [415, 92] width 108 height 110
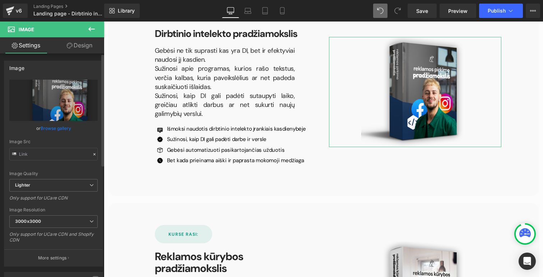
click at [57, 127] on link "Browse gallery" at bounding box center [56, 128] width 31 height 13
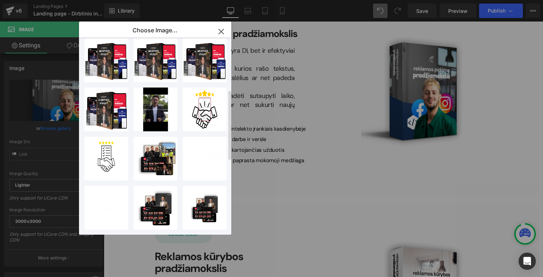
scroll to position [174, 0]
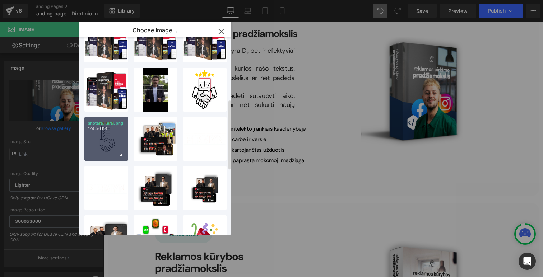
click at [107, 147] on div "snotara...arai.png 124.56 KB" at bounding box center [106, 139] width 44 height 44
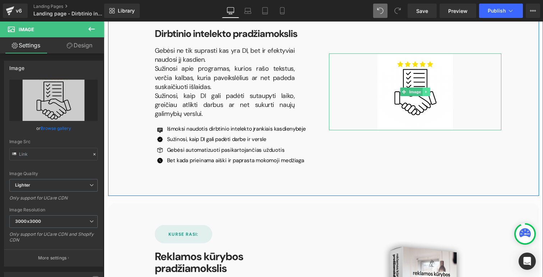
click at [425, 94] on link at bounding box center [426, 92] width 8 height 9
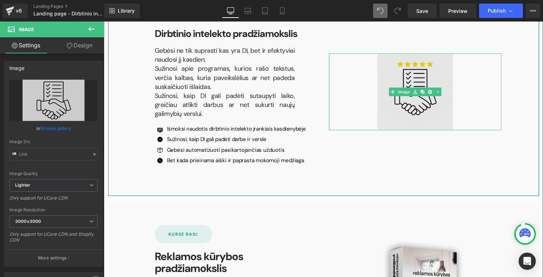
click at [378, 62] on img at bounding box center [415, 91] width 108 height 77
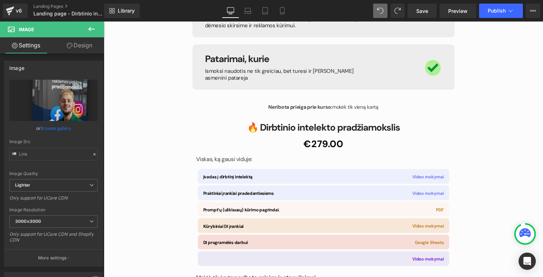
scroll to position [2000, 0]
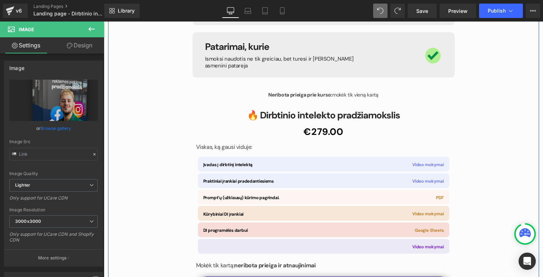
click at [292, 50] on link at bounding box center [292, 46] width 8 height 9
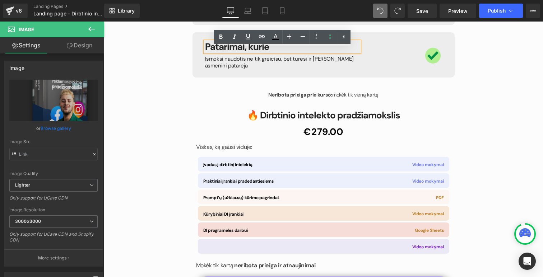
click at [291, 52] on h1 "Patarimai, kurie" at bounding box center [282, 47] width 154 height 10
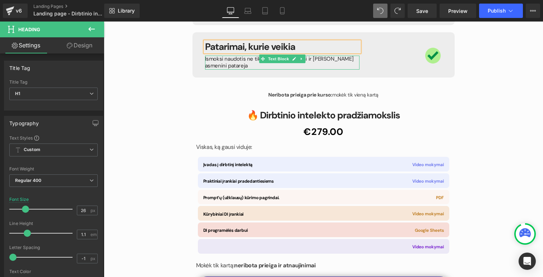
click at [229, 66] on p "Ismoksi naudotis ne tik greiciau, bet turesi ir [PERSON_NAME] asmenini patareja" at bounding box center [282, 63] width 154 height 14
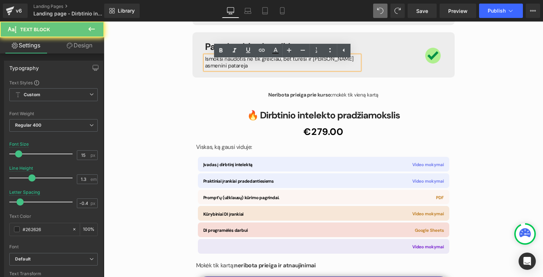
click at [207, 66] on p "Ismoksi naudotis ne tik greiciau, bet turesi ir [PERSON_NAME] asmenini patareja" at bounding box center [282, 63] width 154 height 14
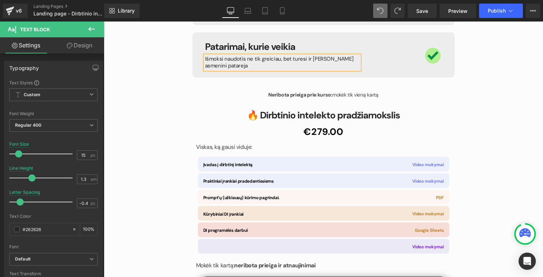
click at [268, 67] on p "Išmoksi naudotis ne tik greiciau, bet turesi ir [PERSON_NAME] asmenini patareja" at bounding box center [282, 63] width 154 height 14
click at [297, 67] on p "Išmoksi naudotis ne tik greičiau, bet turesi ir [PERSON_NAME] asmenini patareja" at bounding box center [282, 63] width 154 height 14
click at [336, 66] on p "Išmoksi naudotis ne tik greičiau, bet turėsi ir [PERSON_NAME] asmenini patareja" at bounding box center [282, 63] width 154 height 14
click at [357, 65] on p "Išmoksi naudotis ne tik greičiau, bet turėsi ir [PERSON_NAME] asmeninį patareja" at bounding box center [282, 63] width 154 height 14
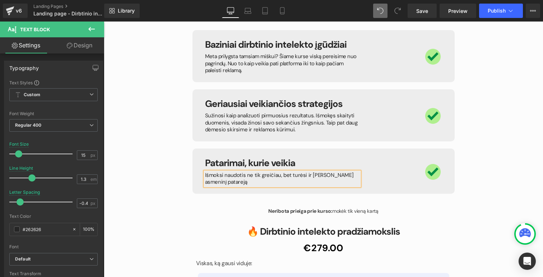
scroll to position [1883, 0]
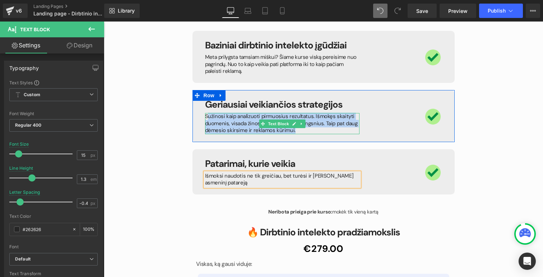
drag, startPoint x: 293, startPoint y: 137, endPoint x: 207, endPoint y: 123, distance: 87.3
click at [207, 123] on p "Sužinosi kaip analizuoti pirmuosius rezultatus. Išmokęs skaityti duomenis, visa…" at bounding box center [282, 123] width 154 height 21
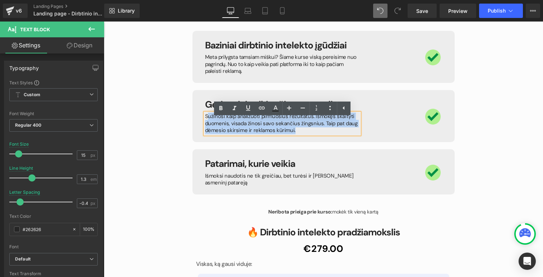
copy p "užinosi kaip analizuoti pirmuosius rezultatus. Išmokęs skaityti duomenis, visad…"
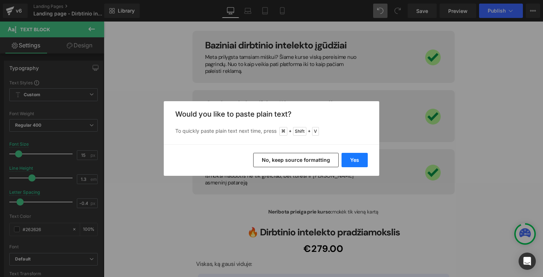
click at [357, 163] on button "Yes" at bounding box center [354, 160] width 26 height 14
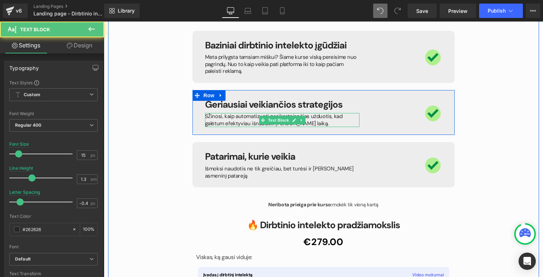
click at [207, 124] on p "SŽinosi, kaip automatizuoti pasikartojančias užduotis, kad galėtum efektyviau i…" at bounding box center [282, 120] width 154 height 14
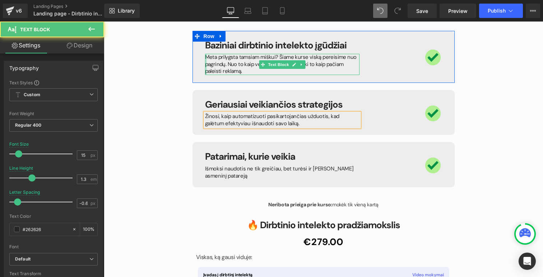
drag, startPoint x: 227, startPoint y: 78, endPoint x: 205, endPoint y: 64, distance: 25.9
click at [205, 64] on div "Meta prilygsta tamsiam miškui? Šiame kurse viską pereisime nuo pagrindų. Nuo to…" at bounding box center [282, 64] width 154 height 21
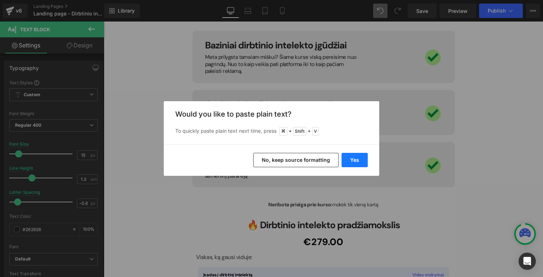
click at [363, 160] on button "Yes" at bounding box center [354, 160] width 26 height 14
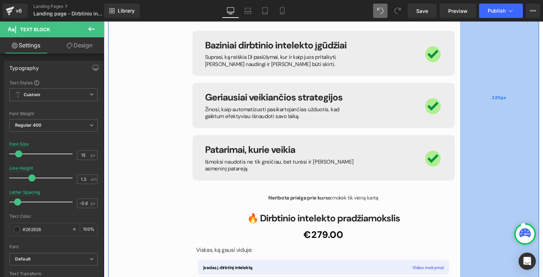
click at [510, 79] on div "220px" at bounding box center [499, 98] width 79 height 726
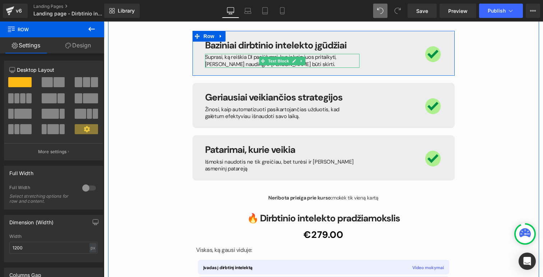
click at [251, 65] on p "Suprasi, ką reiškia DI pasiūlymai, kur ir kaip juos pritaikyti, [PERSON_NAME] n…" at bounding box center [282, 61] width 154 height 14
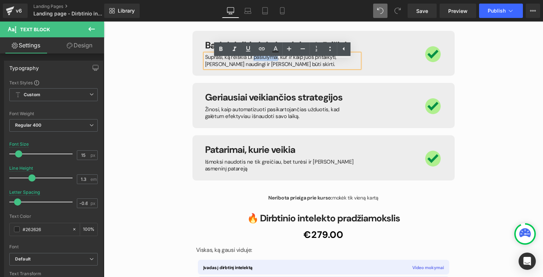
drag, startPoint x: 276, startPoint y: 66, endPoint x: 253, endPoint y: 67, distance: 23.0
click at [253, 67] on p "Suprasi, ką reiškia DI pasiūlymai, kur ir kaip juos pritaikyti, [PERSON_NAME] n…" at bounding box center [282, 61] width 154 height 14
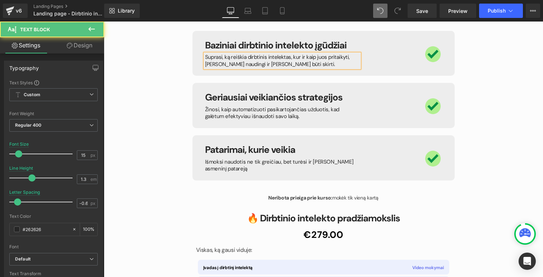
click at [317, 65] on p "Suprasi, ką reiškia dirbtinis intelektas, kur ir kaip juos pritaikyti, [PERSON_…" at bounding box center [282, 61] width 154 height 14
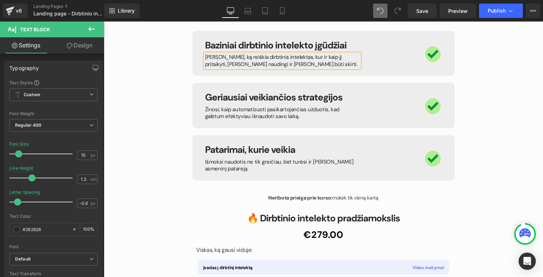
click at [351, 65] on p "[PERSON_NAME], ką reiškia dirbtinis intelektas, kur ir kaip jį pritaikyti, [PER…" at bounding box center [282, 61] width 154 height 14
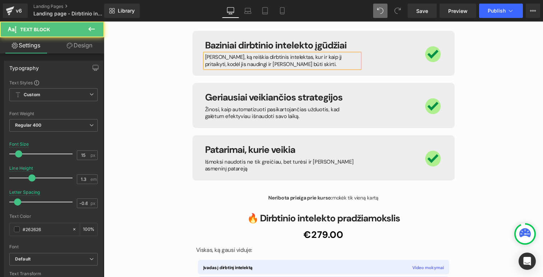
click at [275, 68] on p "[PERSON_NAME], ką reiškia dirbtinis intelektas, kur ir kaip jį pritaikyti, kodė…" at bounding box center [282, 61] width 154 height 14
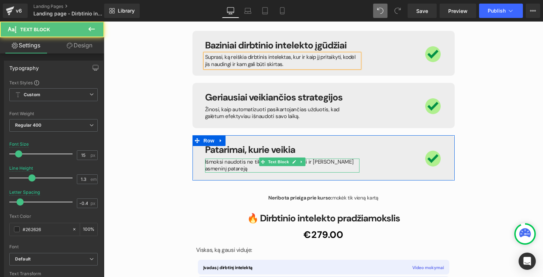
click at [352, 168] on p "Išmoksi naudotis ne tik greičiau, bet turėsi ir [PERSON_NAME] asmeninį patareją" at bounding box center [282, 166] width 154 height 14
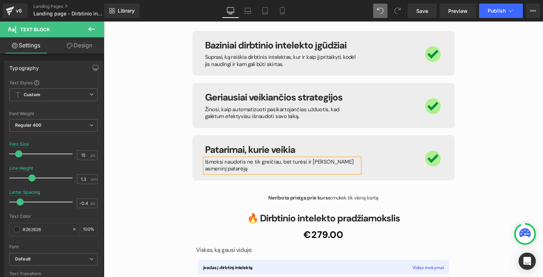
click at [357, 169] on p "Išmoksi naudotis ne tik greičiau, bet turėsi ir [PERSON_NAME] asmeninį patarėją" at bounding box center [282, 166] width 154 height 14
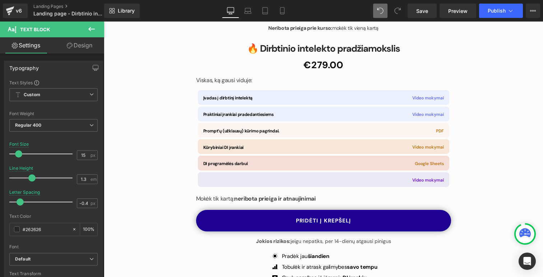
scroll to position [2054, 0]
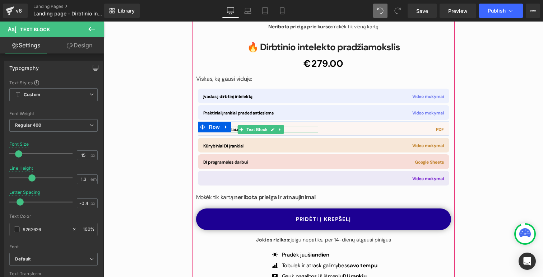
click at [291, 129] on p "Prompt’ų (užklausų) kūrimo pagrindai." at bounding box center [260, 130] width 115 height 6
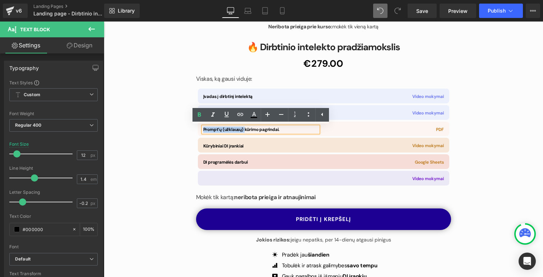
drag, startPoint x: 244, startPoint y: 130, endPoint x: 204, endPoint y: 128, distance: 39.9
click at [203, 128] on div "Prompt’ų (užklausų) kūrimo pagrindai. Text Block PDF Text Block Row" at bounding box center [323, 129] width 251 height 15
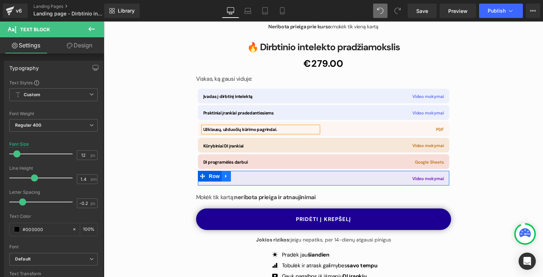
click at [224, 179] on link at bounding box center [225, 176] width 9 height 11
click at [291, 181] on div "Text Block" at bounding box center [281, 178] width 157 height 5
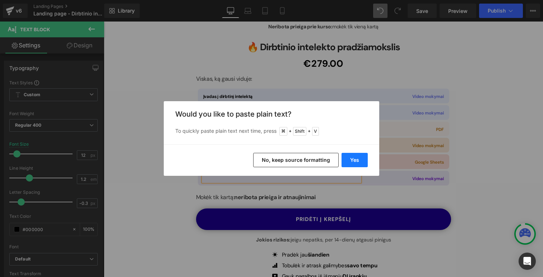
click at [358, 158] on button "Yes" at bounding box center [354, 160] width 26 height 14
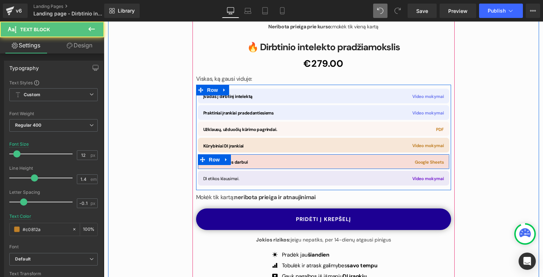
click at [436, 162] on span "Google Sheets" at bounding box center [429, 162] width 29 height 6
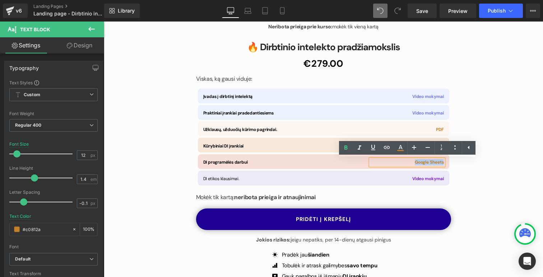
drag, startPoint x: 413, startPoint y: 163, endPoint x: 446, endPoint y: 163, distance: 33.4
click at [446, 163] on div "Google Sheets Text Block" at bounding box center [407, 161] width 84 height 10
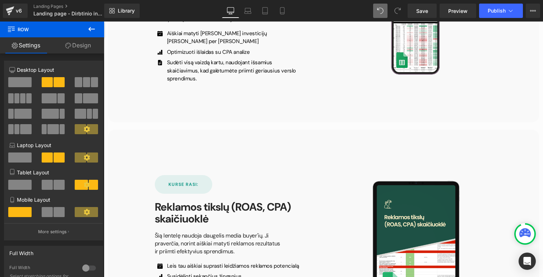
scroll to position [2950, 0]
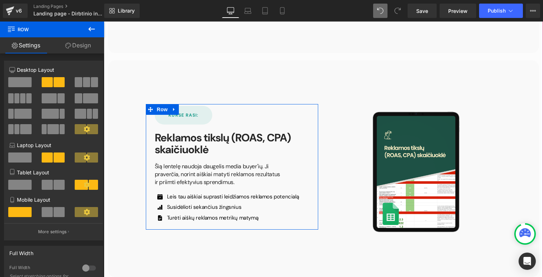
drag, startPoint x: 143, startPoint y: 70, endPoint x: 261, endPoint y: 210, distance: 182.1
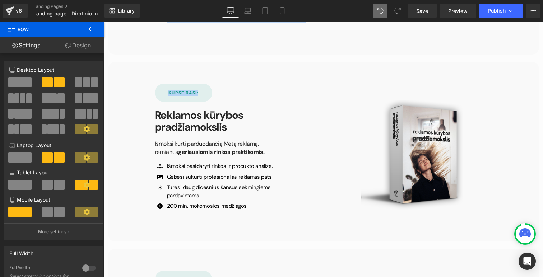
scroll to position [2564, 0]
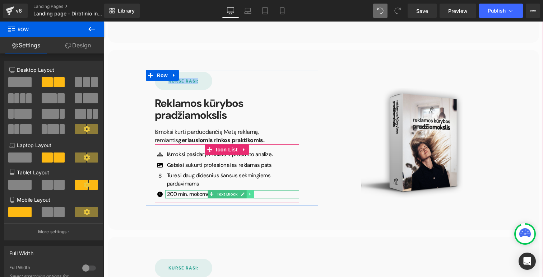
click at [248, 190] on link at bounding box center [251, 194] width 8 height 9
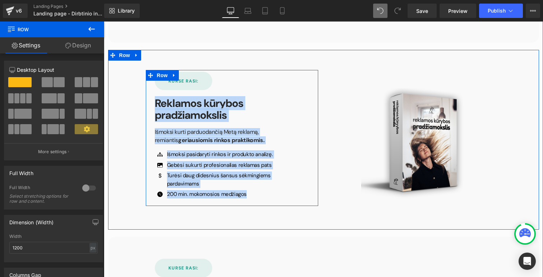
drag, startPoint x: 302, startPoint y: 184, endPoint x: 152, endPoint y: 93, distance: 175.9
click at [152, 93] on div "KURSE RASI: Button Reklamos kūrybos pradžiamokslis Heading Išmoksi kurti parduo…" at bounding box center [226, 137] width 155 height 131
copy div "Reklamos kūrybos pradžiamokslis Heading Išmoksi kurti parduodančią Metą reklamą…"
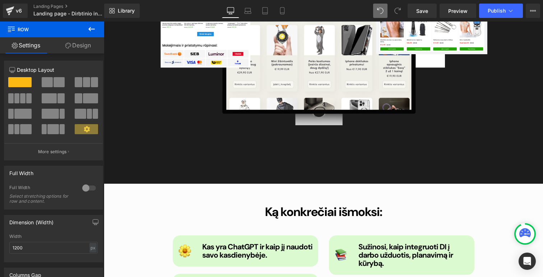
scroll to position [0, 0]
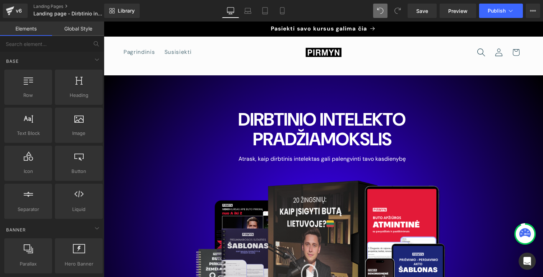
click at [481, 51] on icon "Ieškoti" at bounding box center [481, 52] width 9 height 9
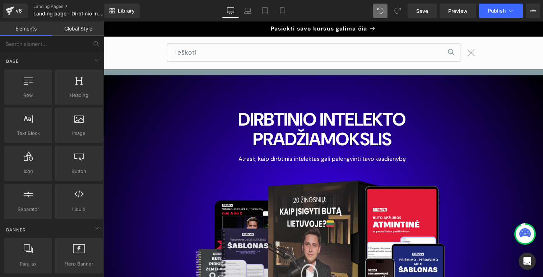
click at [473, 53] on icon "Uždaryti" at bounding box center [470, 52] width 7 height 7
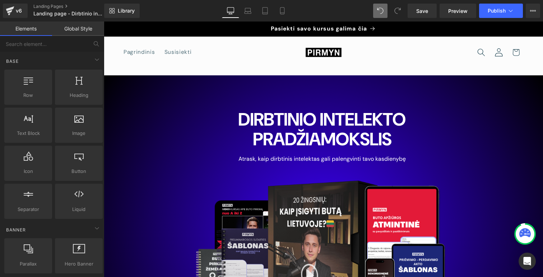
click at [498, 55] on icon at bounding box center [498, 52] width 9 height 9
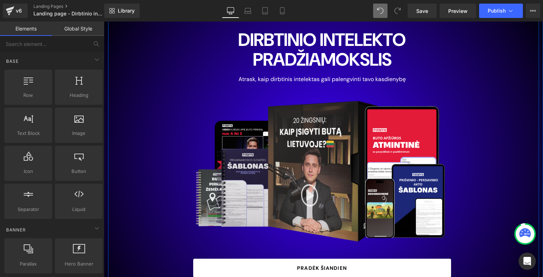
scroll to position [80, 0]
